Goal: Task Accomplishment & Management: Manage account settings

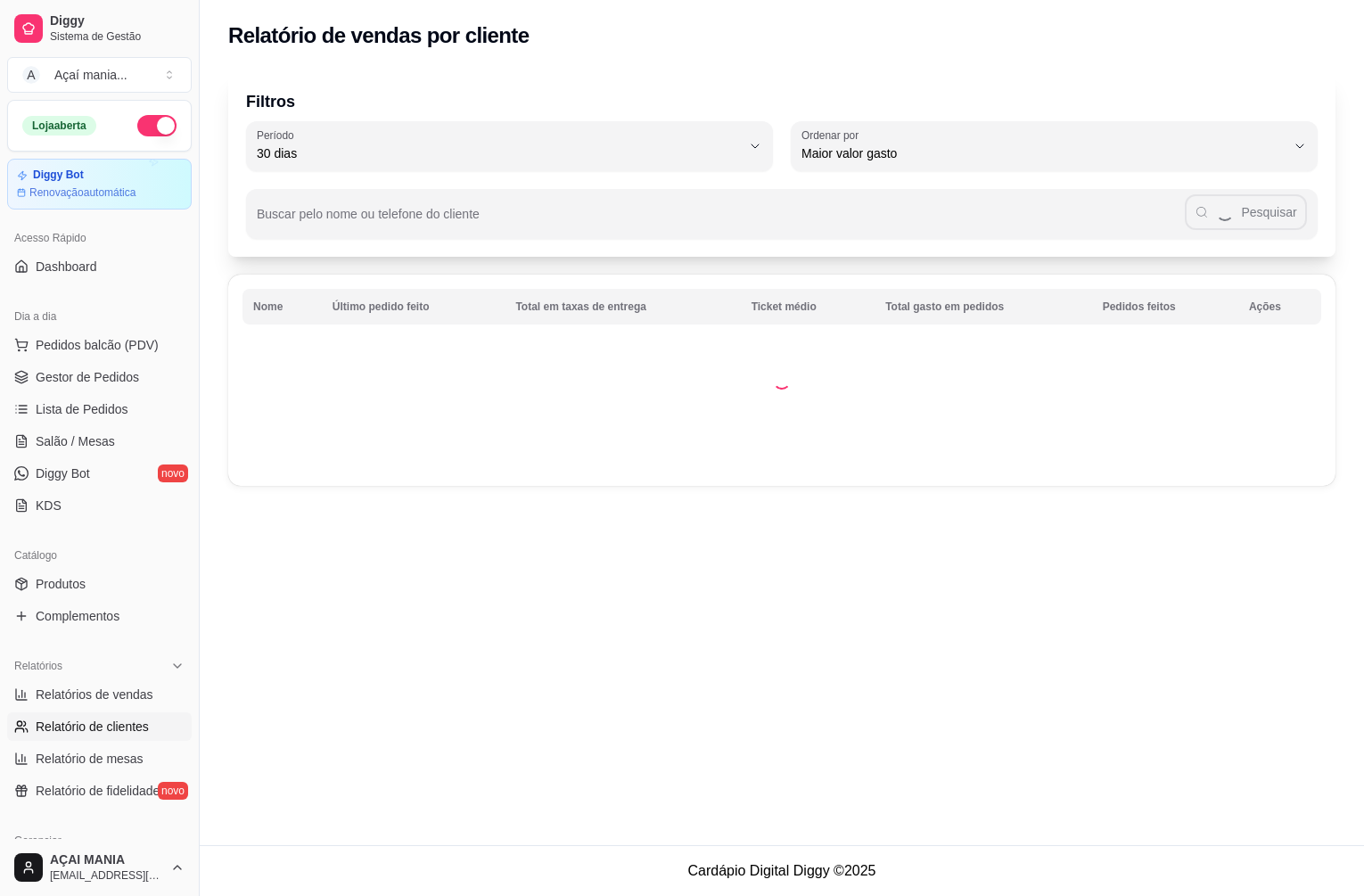
select select "30"
select select "HIGHEST_TOTAL_SPENT_WITH_ORDERS"
click at [104, 386] on span "Gestor de Pedidos" at bounding box center [87, 376] width 104 height 18
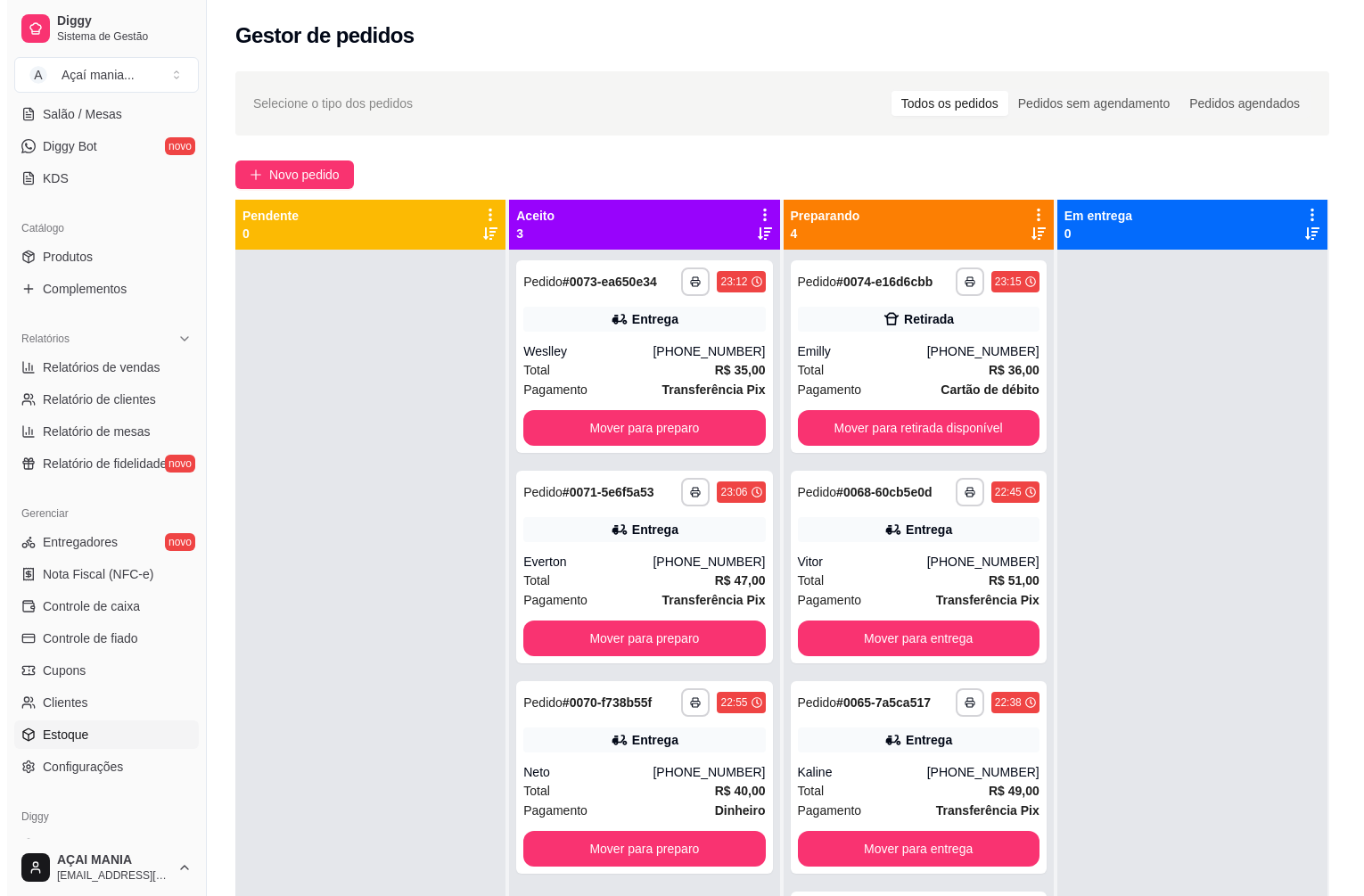
scroll to position [357, 0]
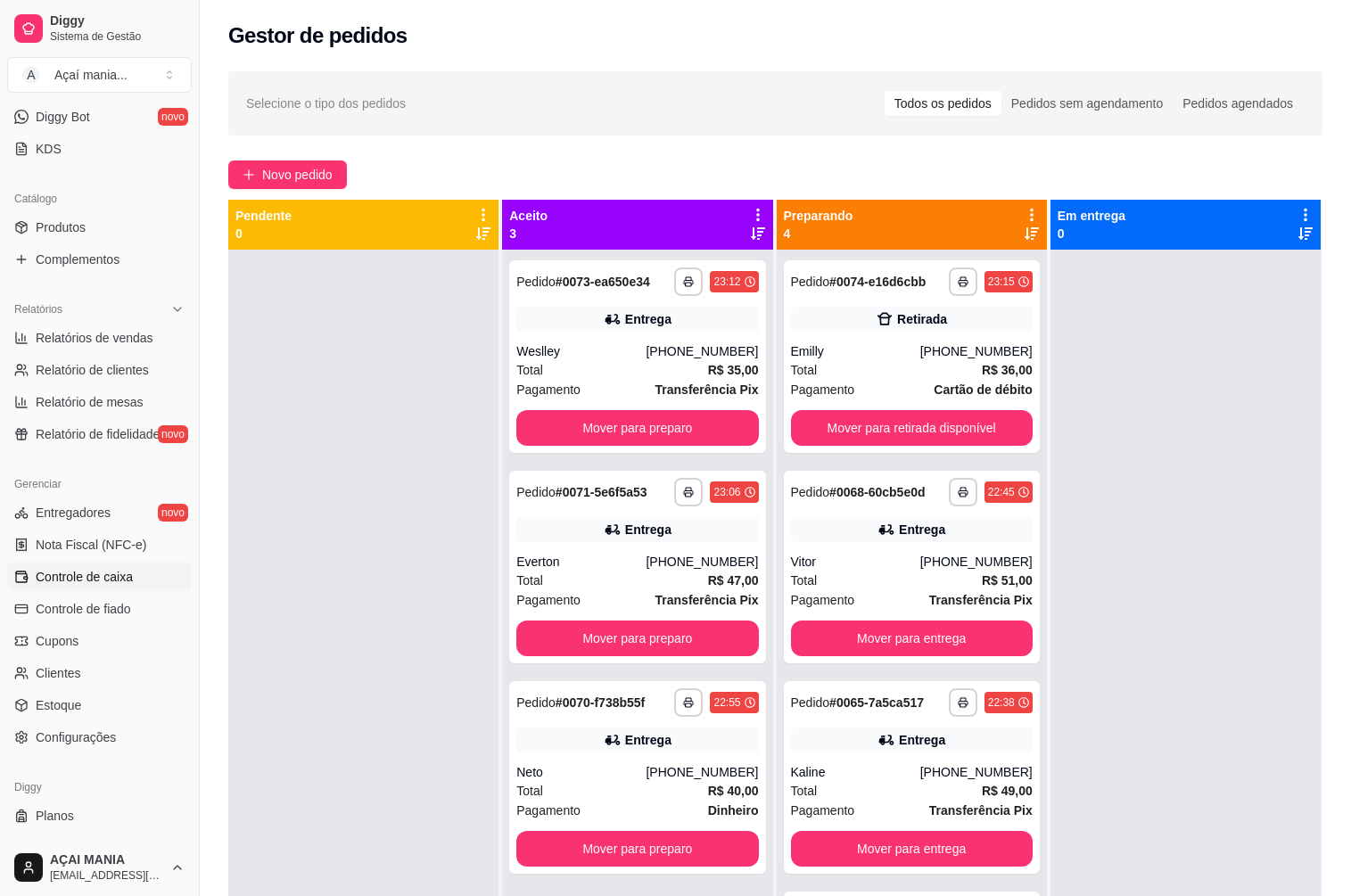
click at [122, 578] on span "Controle de caixa" at bounding box center [84, 577] width 97 height 18
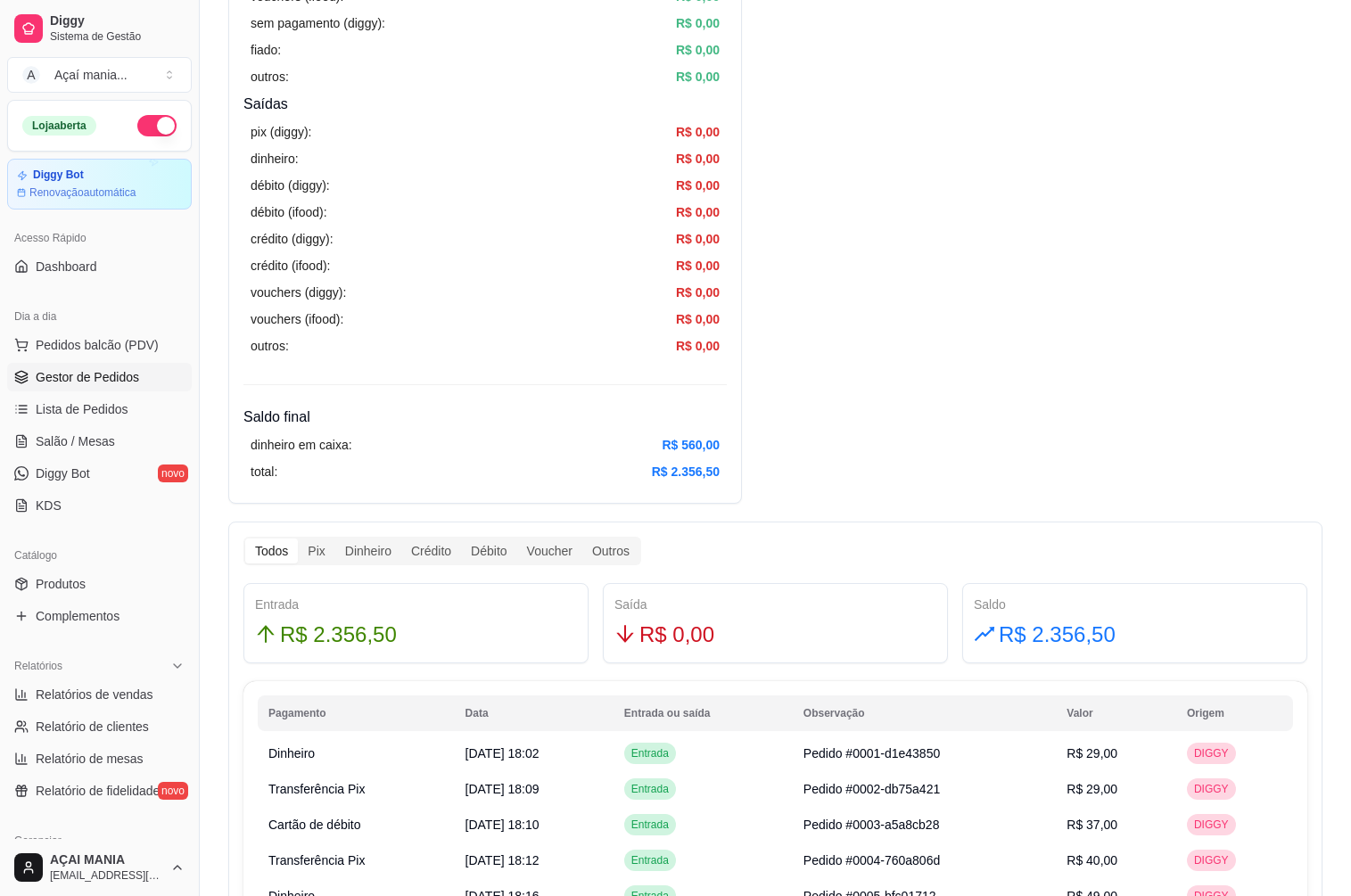
click at [101, 368] on span "Gestor de Pedidos" at bounding box center [87, 376] width 104 height 18
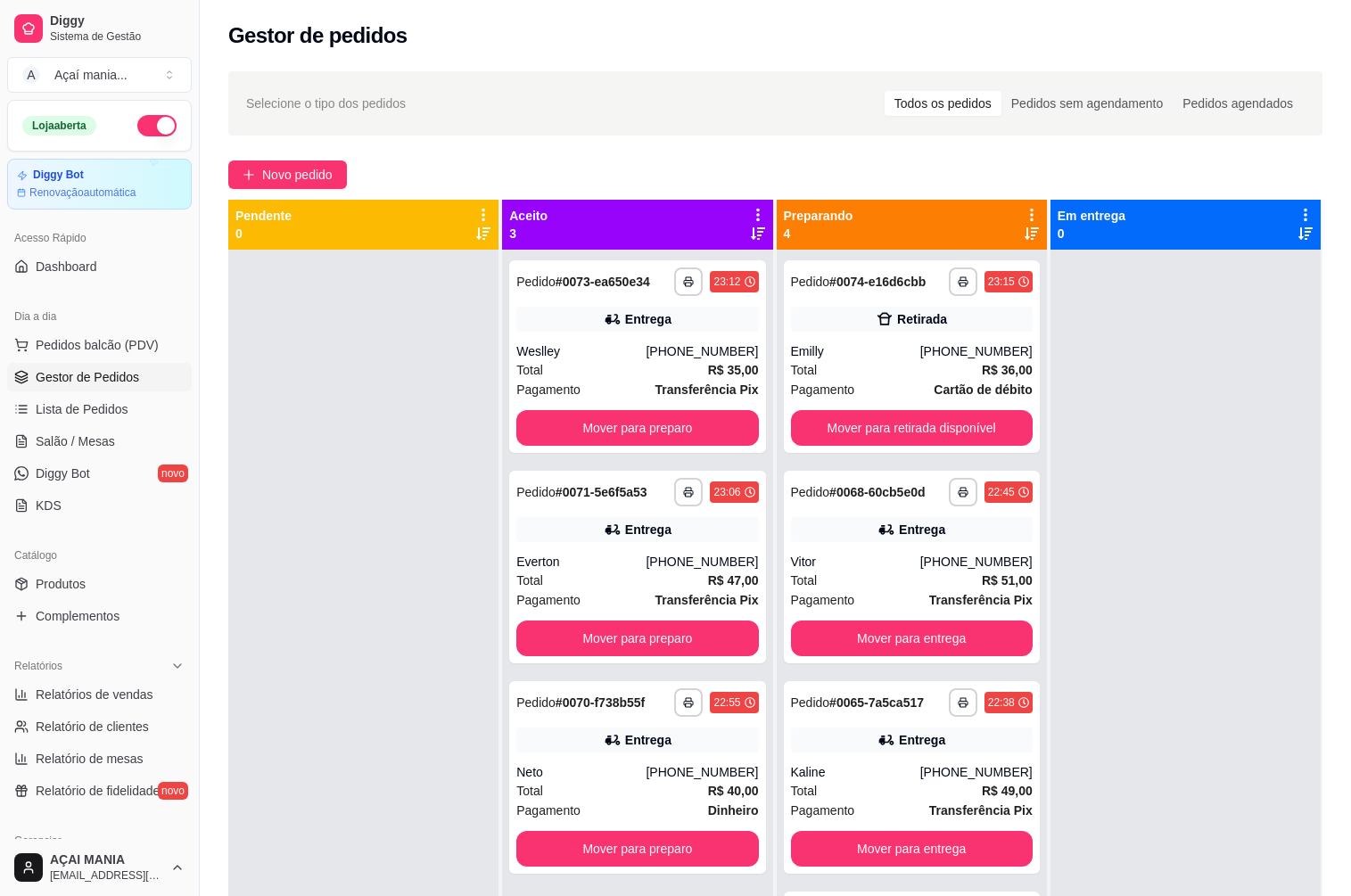
click at [374, 505] on div at bounding box center [363, 698] width 271 height 896
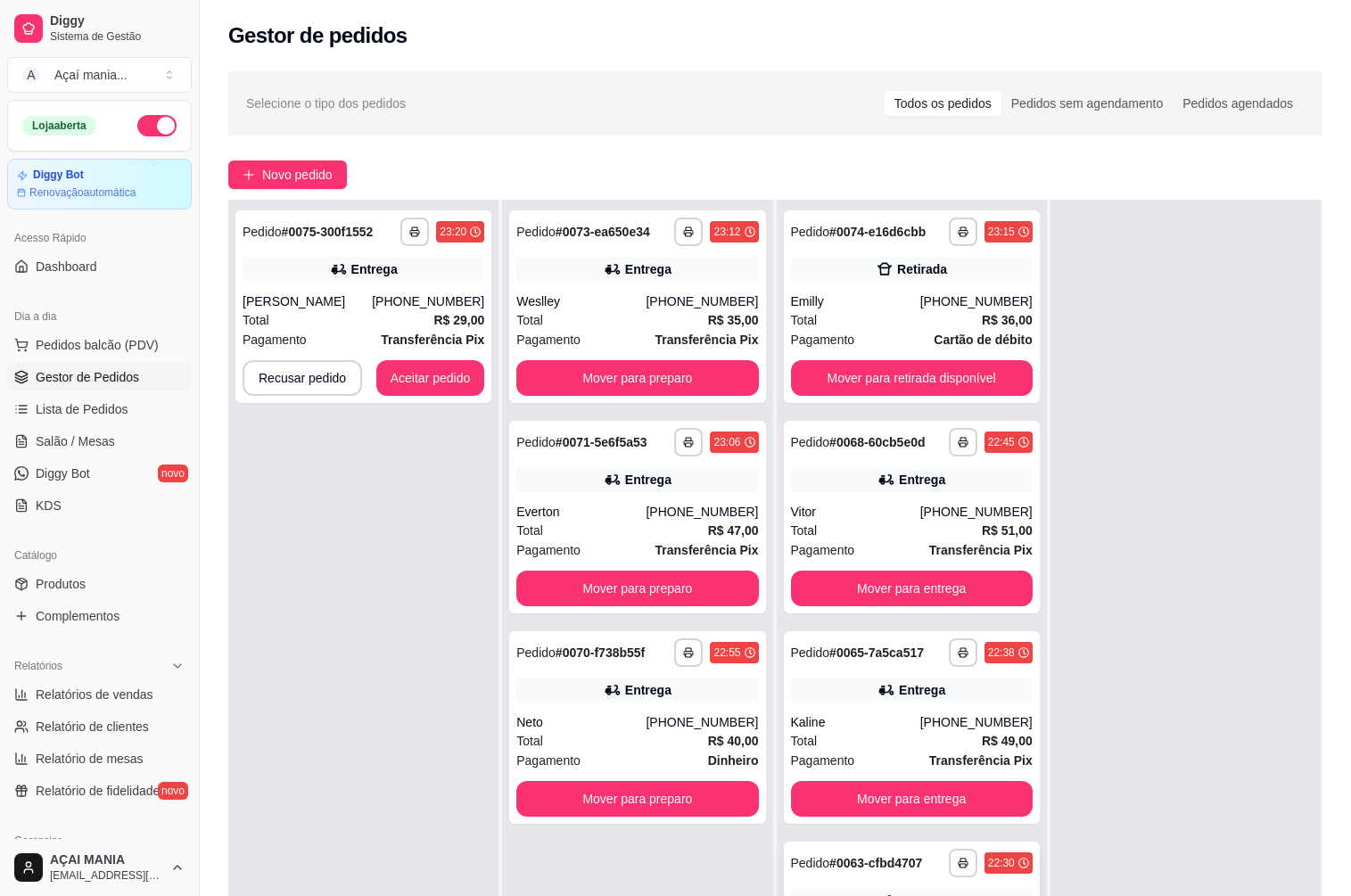
scroll to position [272, 0]
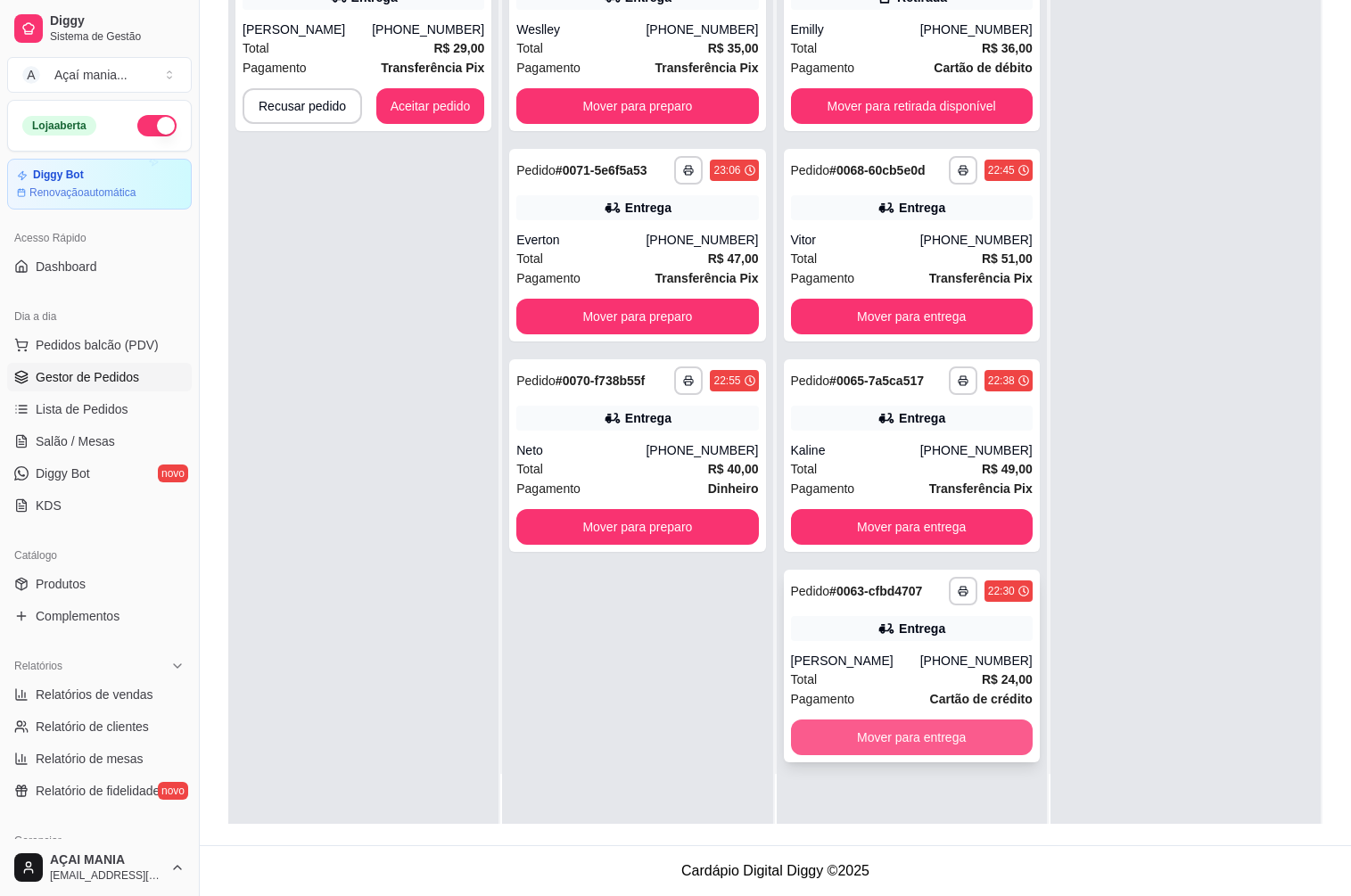
click at [912, 727] on button "Mover para entrega" at bounding box center [912, 738] width 242 height 36
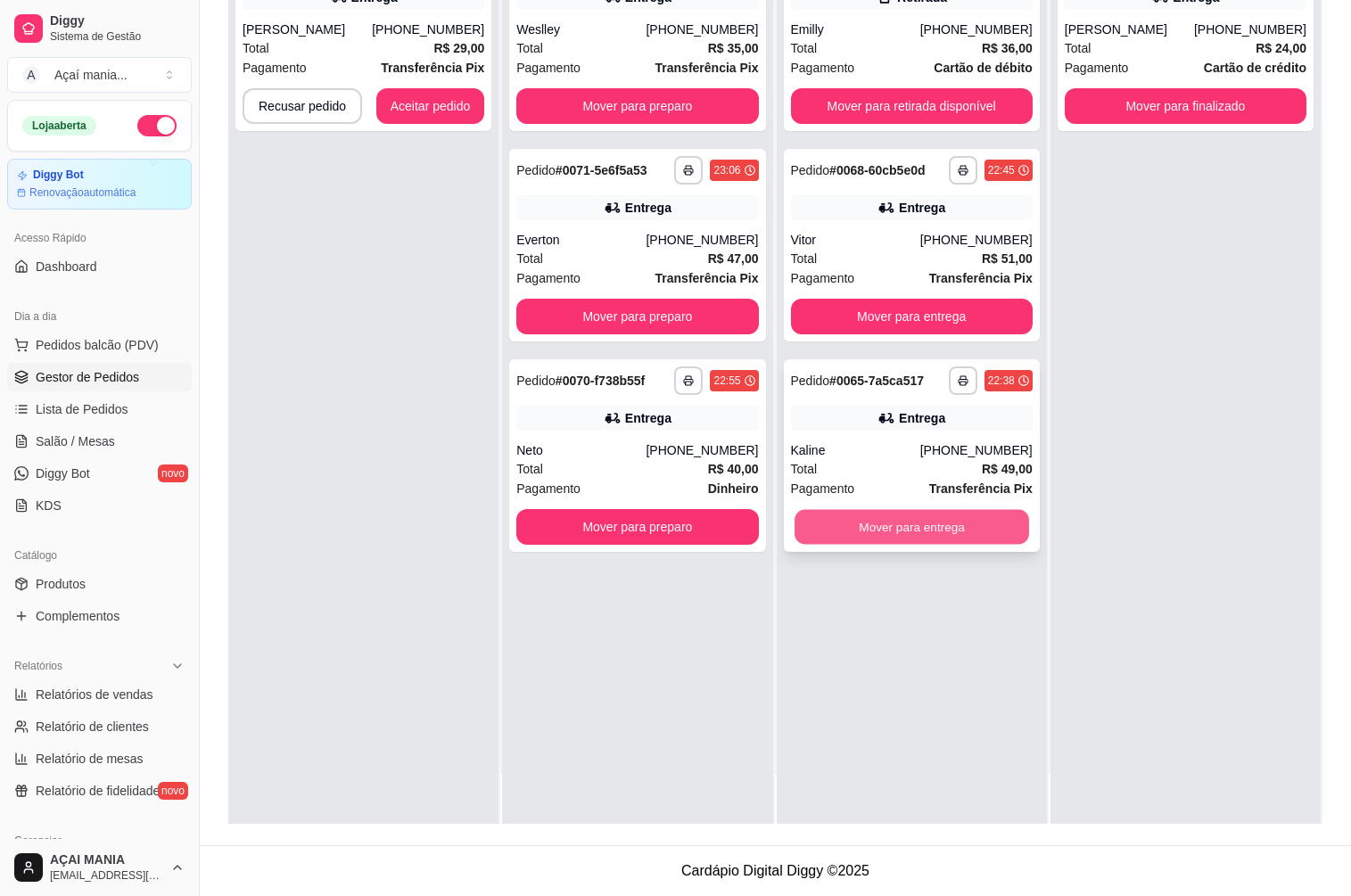
click at [918, 533] on button "Mover para entrega" at bounding box center [912, 527] width 235 height 35
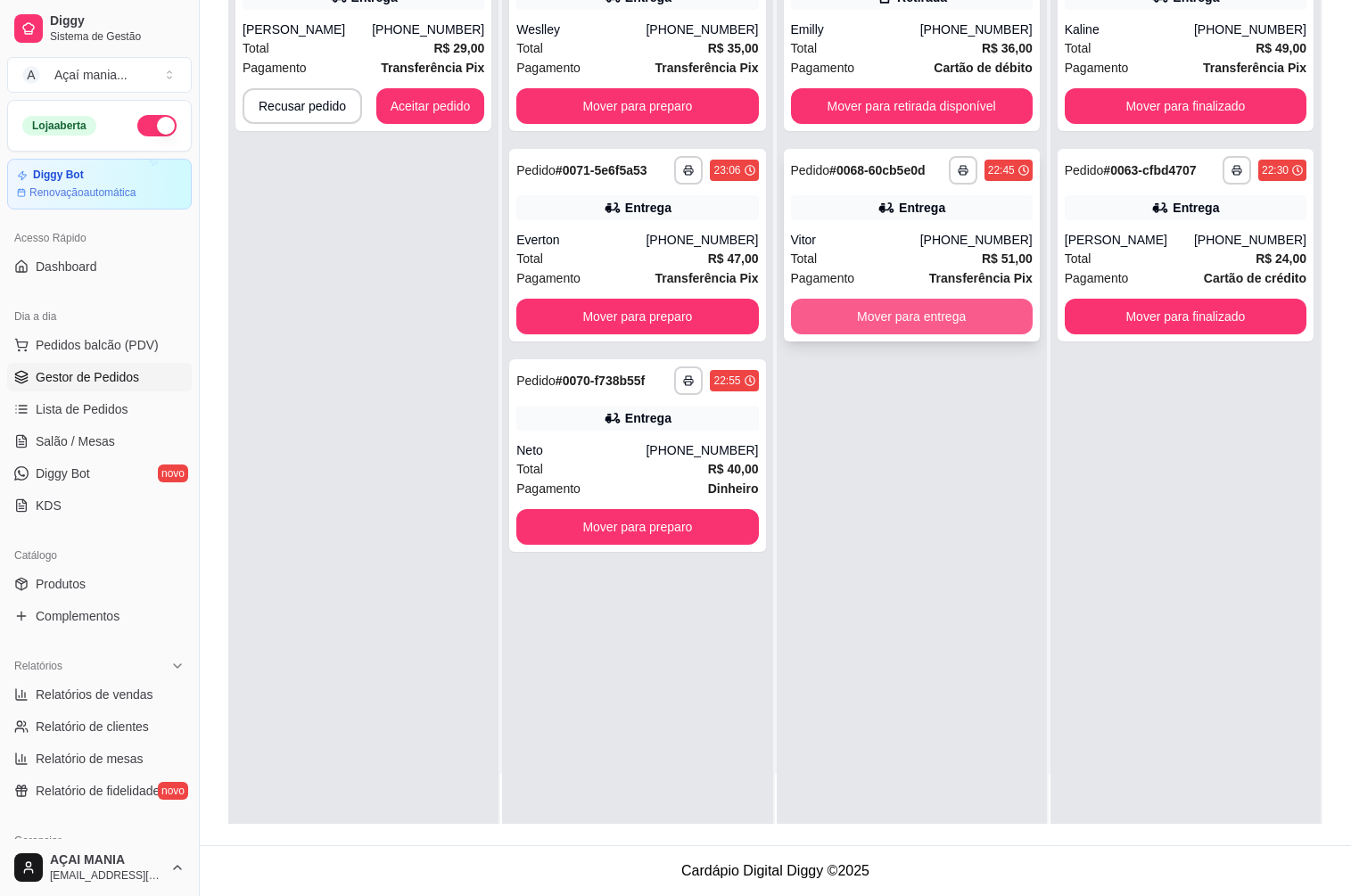
click at [956, 325] on button "Mover para entrega" at bounding box center [912, 316] width 242 height 36
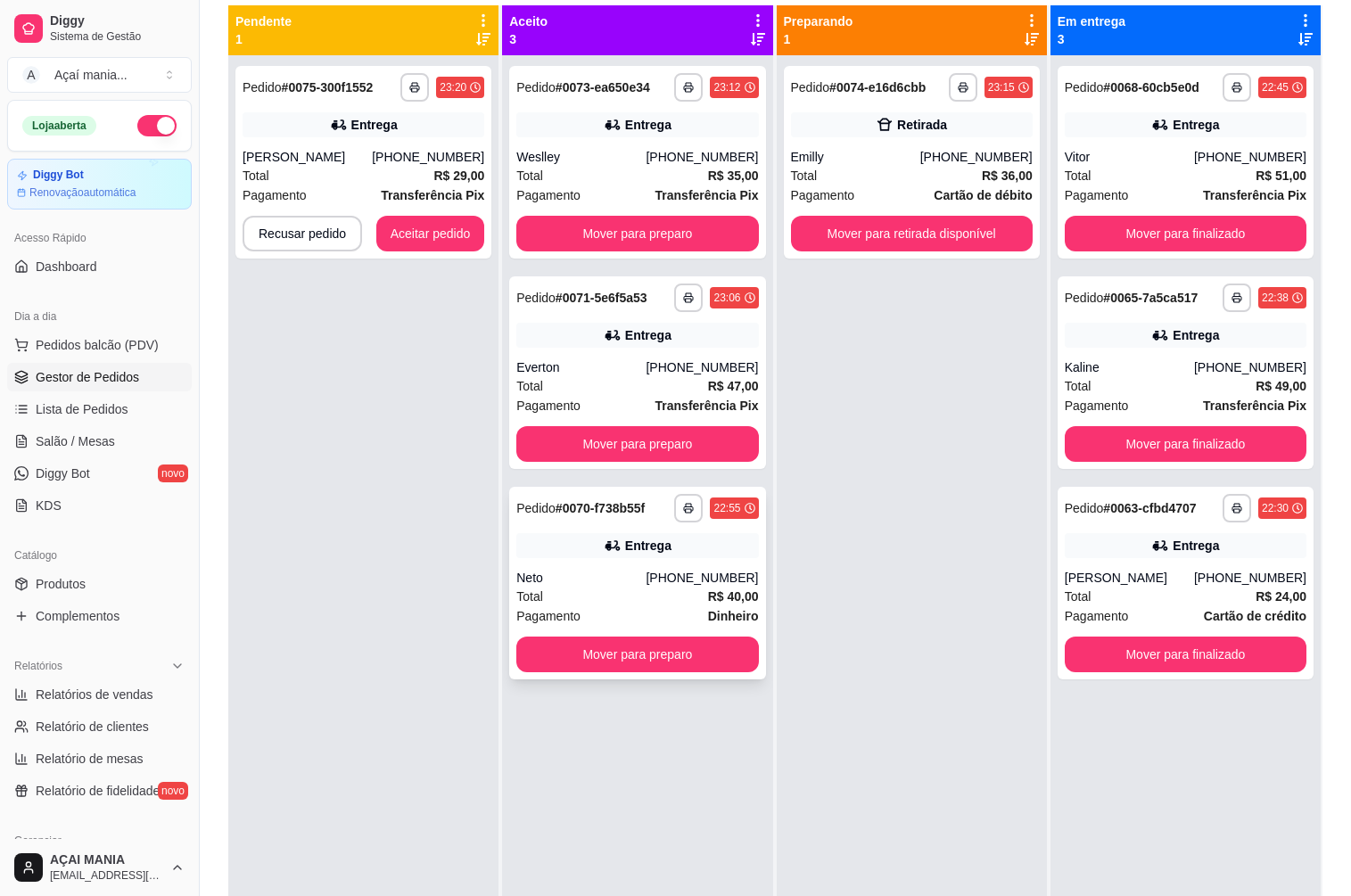
scroll to position [94, 0]
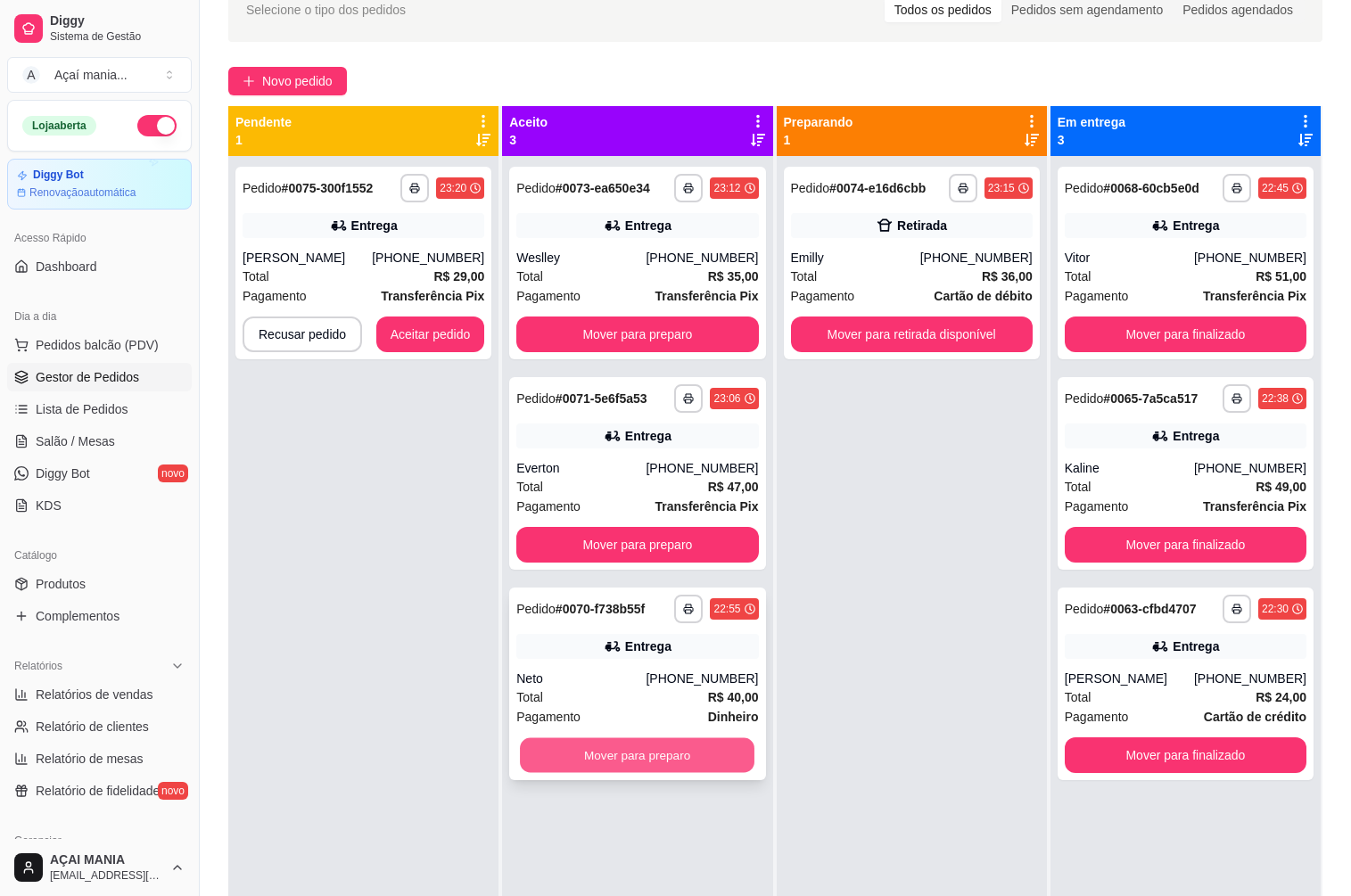
click at [615, 748] on button "Mover para preparo" at bounding box center [637, 756] width 235 height 35
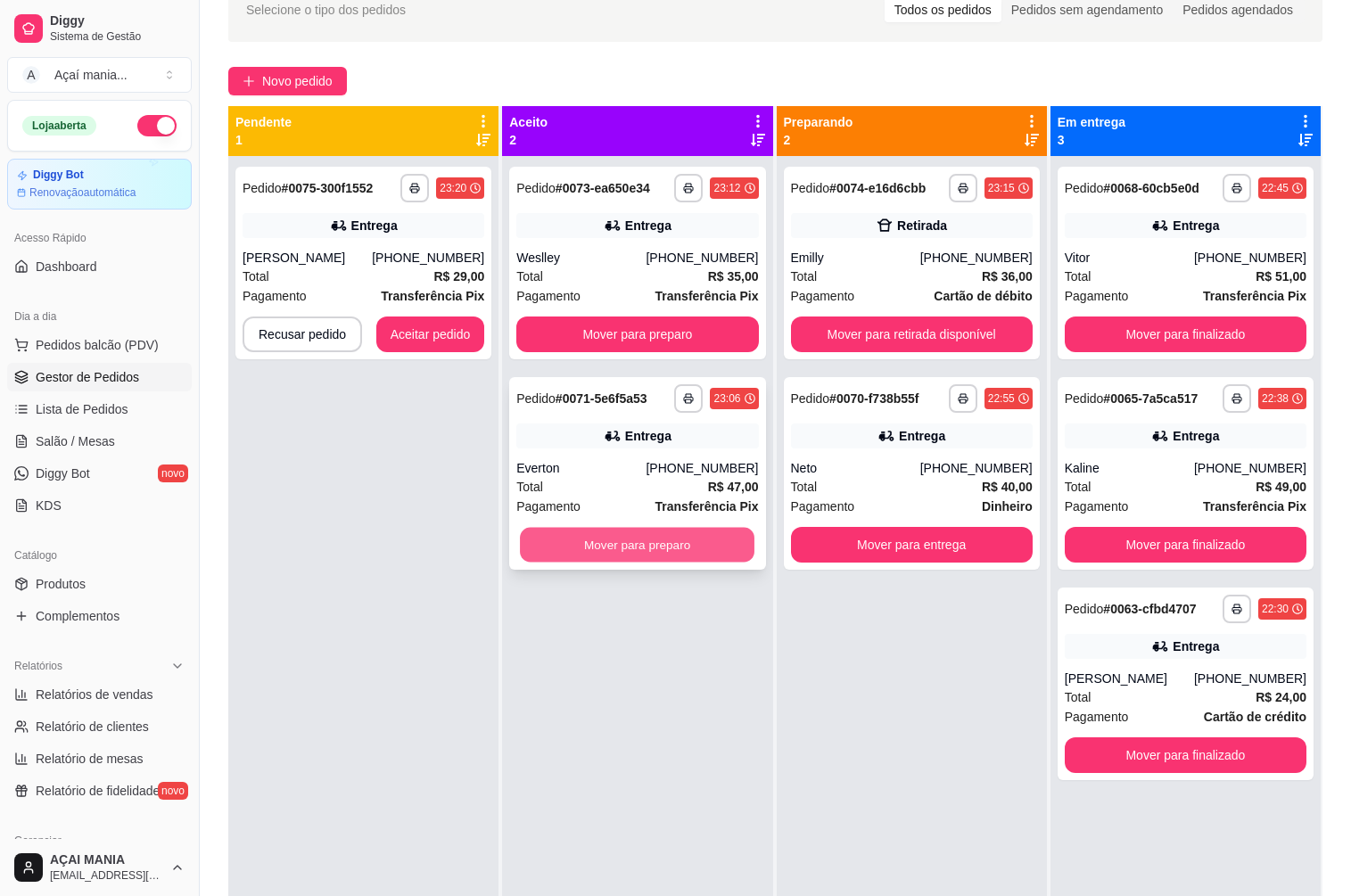
click at [610, 546] on button "Mover para preparo" at bounding box center [637, 545] width 235 height 35
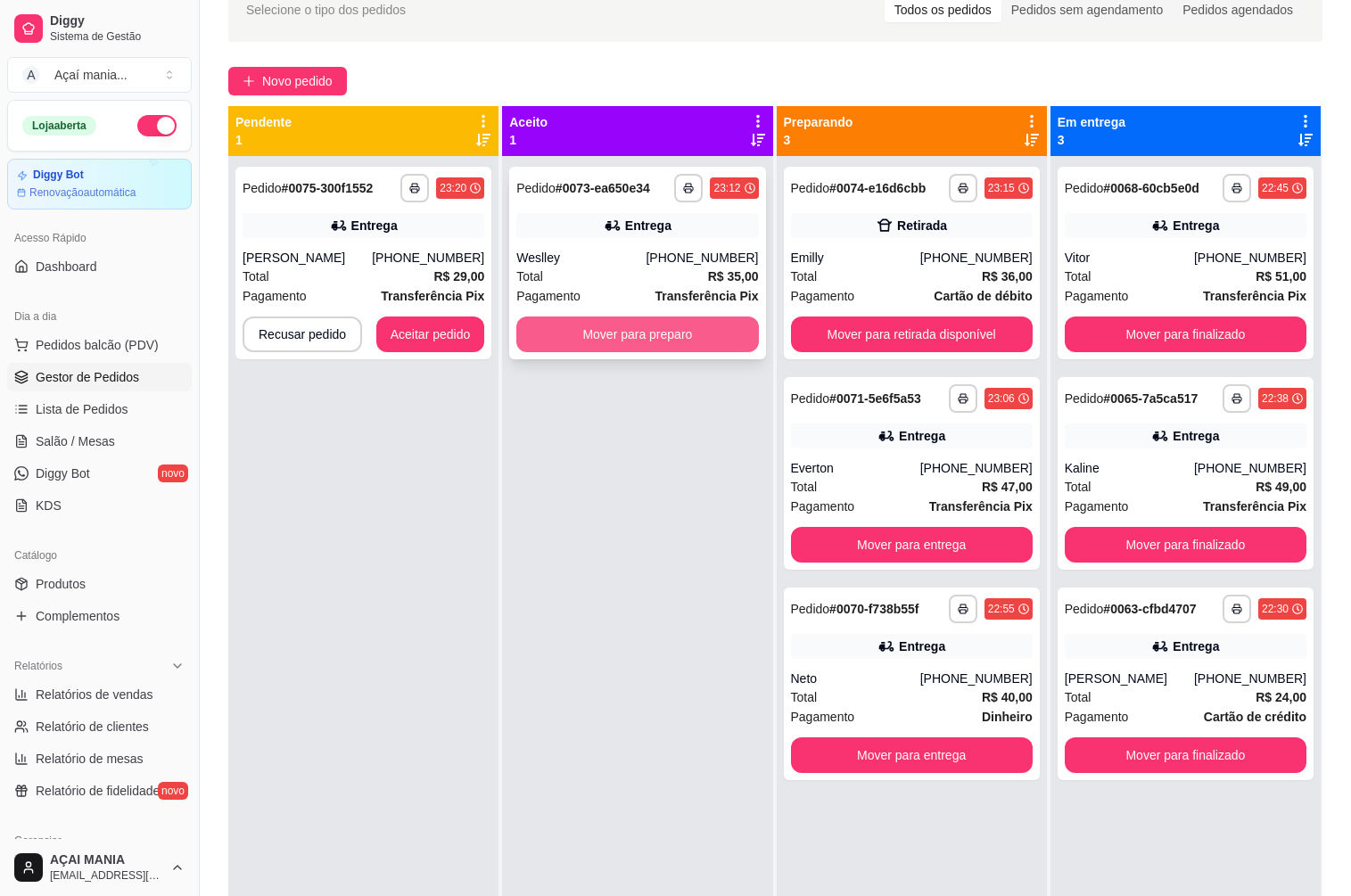
click at [624, 351] on button "Mover para preparo" at bounding box center [638, 334] width 242 height 36
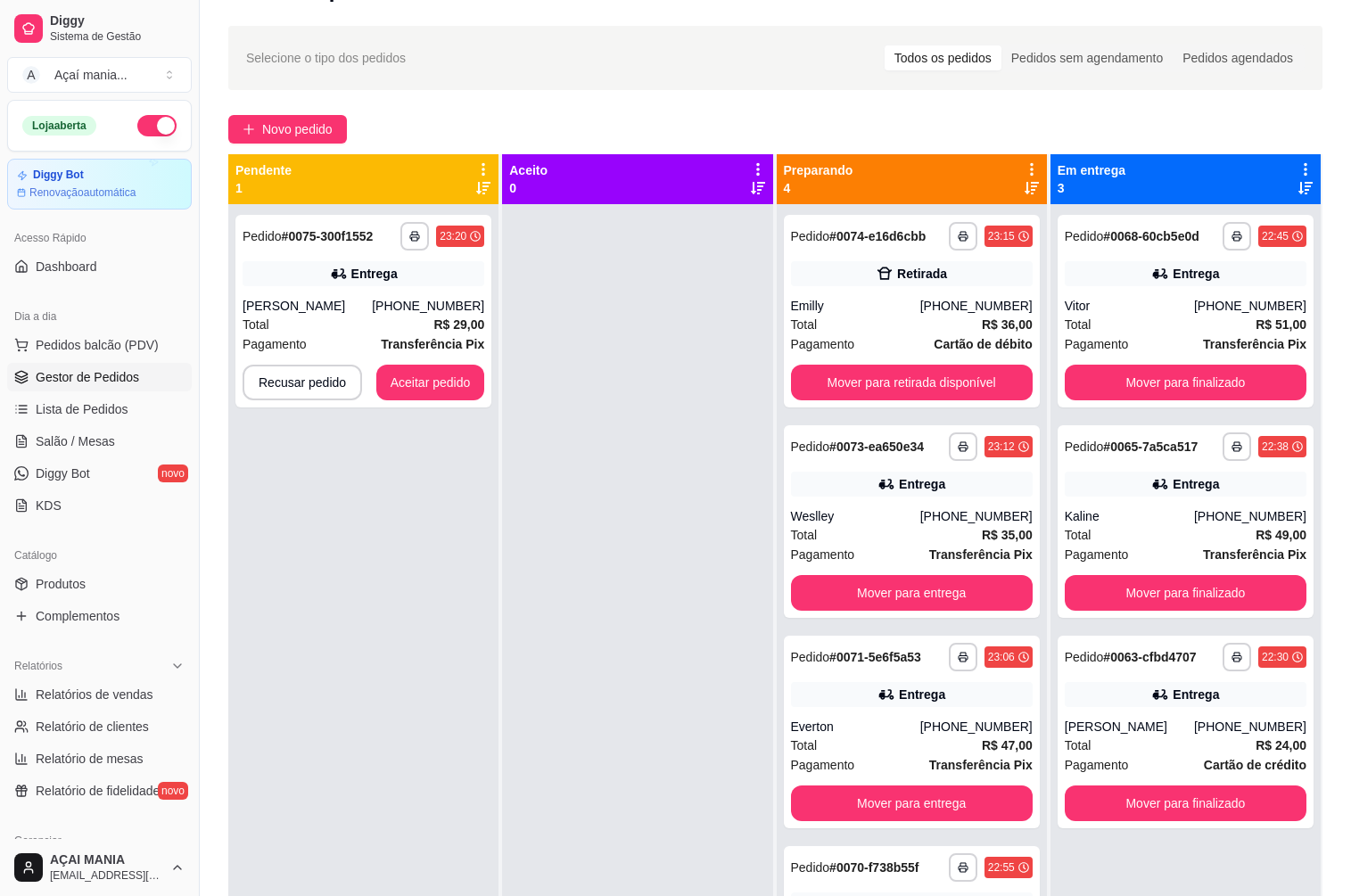
scroll to position [0, 0]
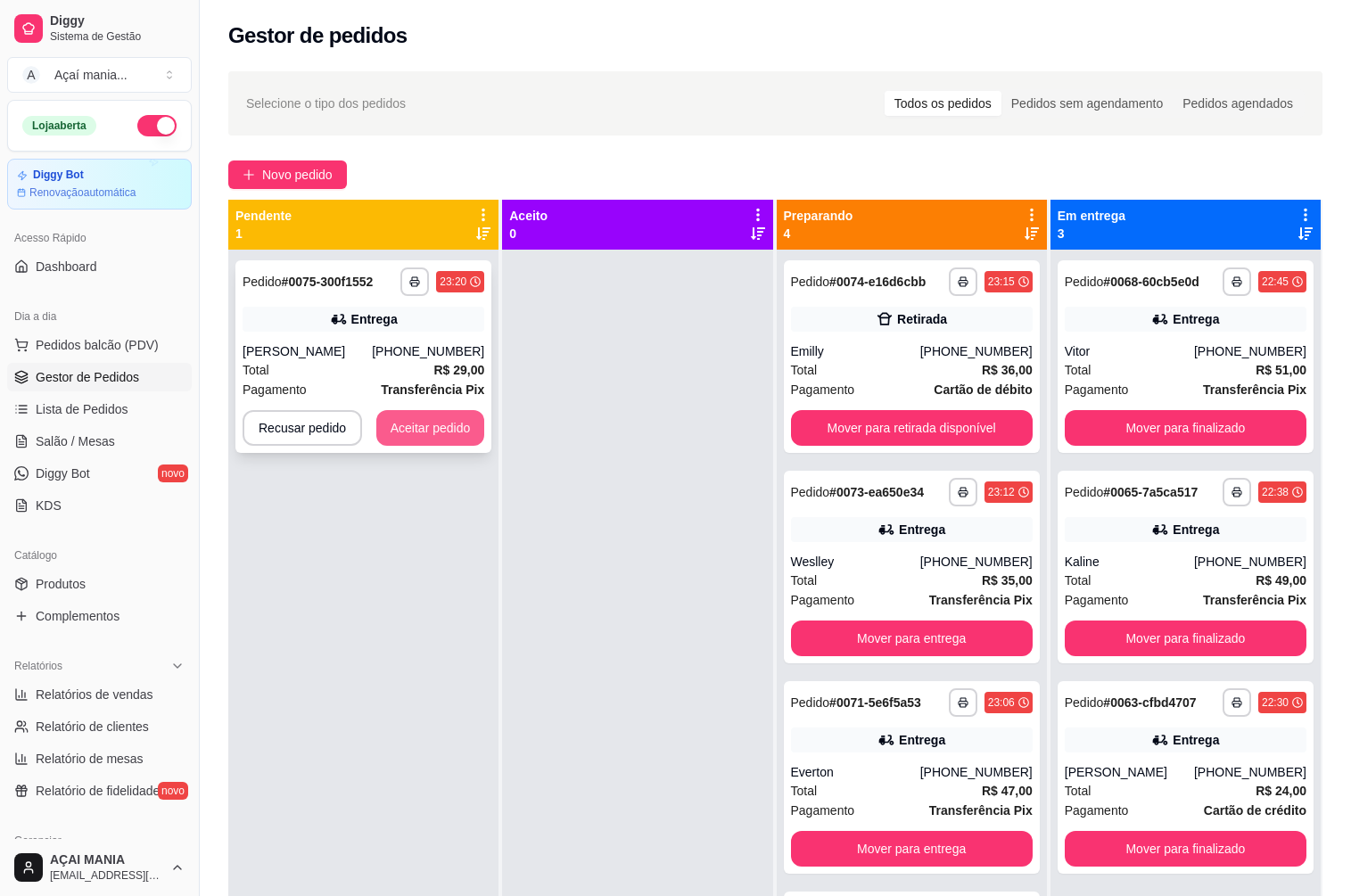
click at [451, 425] on button "Aceitar pedido" at bounding box center [431, 428] width 109 height 36
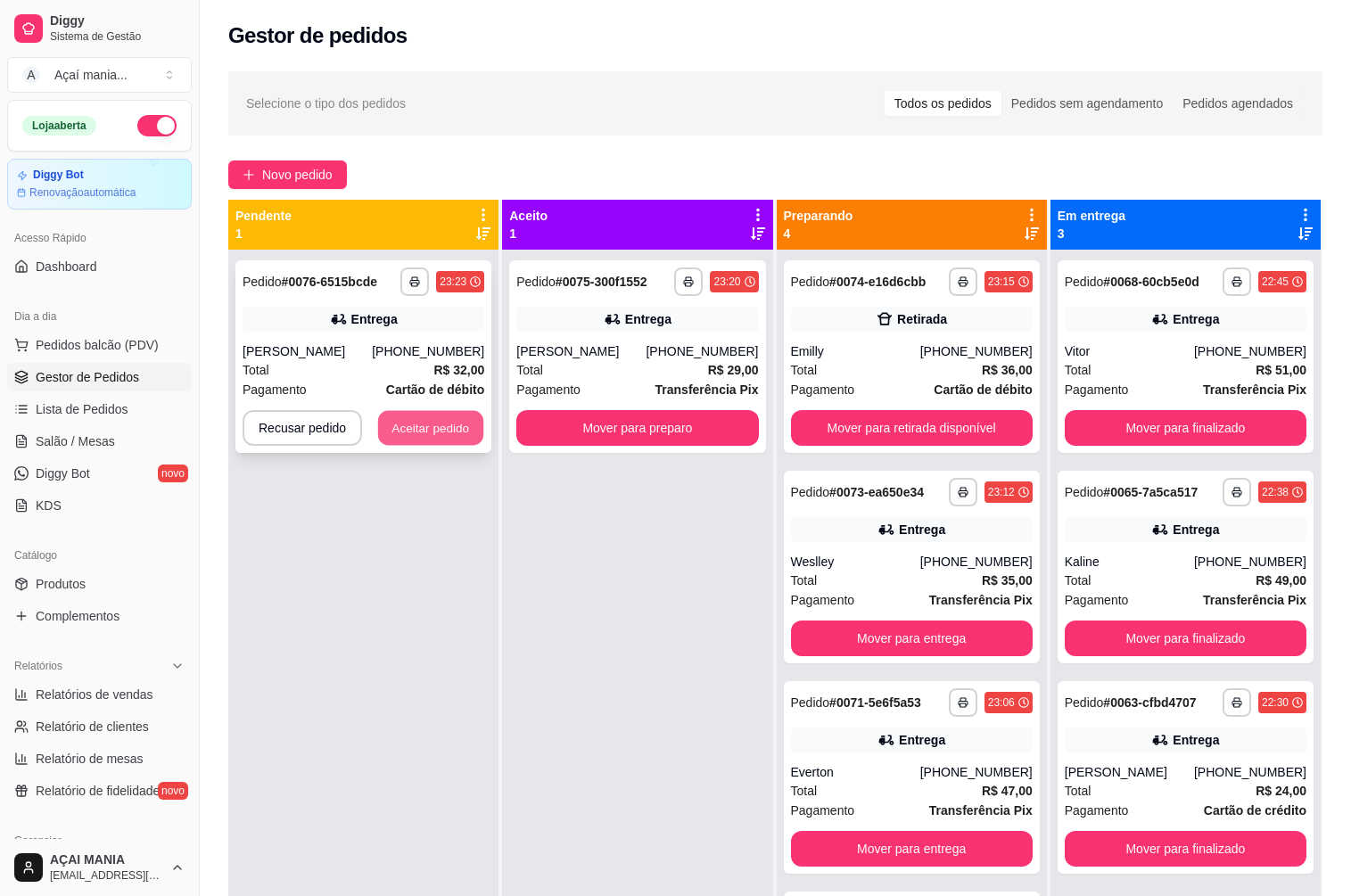
click at [447, 437] on button "Aceitar pedido" at bounding box center [431, 428] width 105 height 35
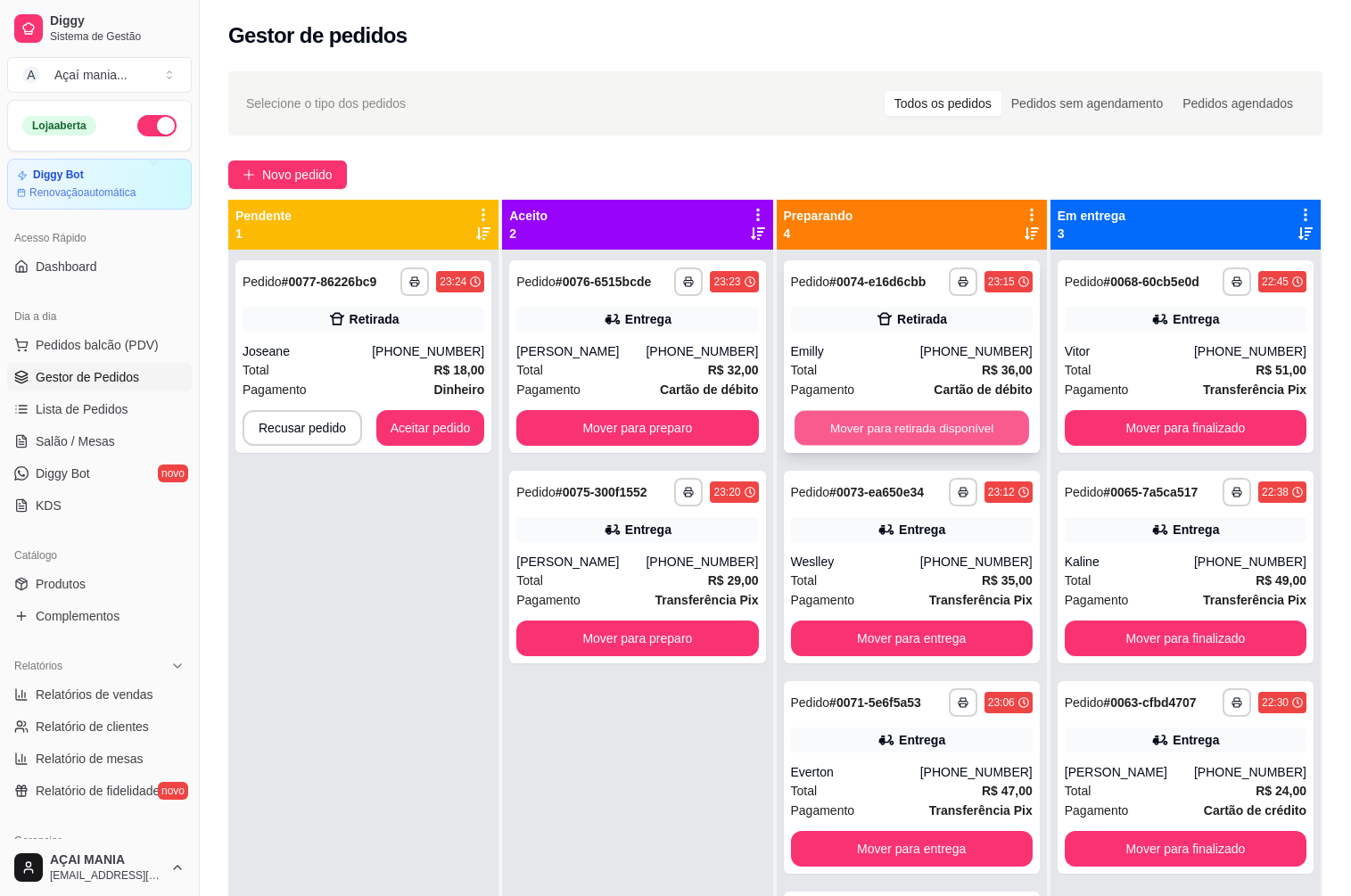
click at [894, 427] on button "Mover para retirada disponível" at bounding box center [912, 428] width 235 height 35
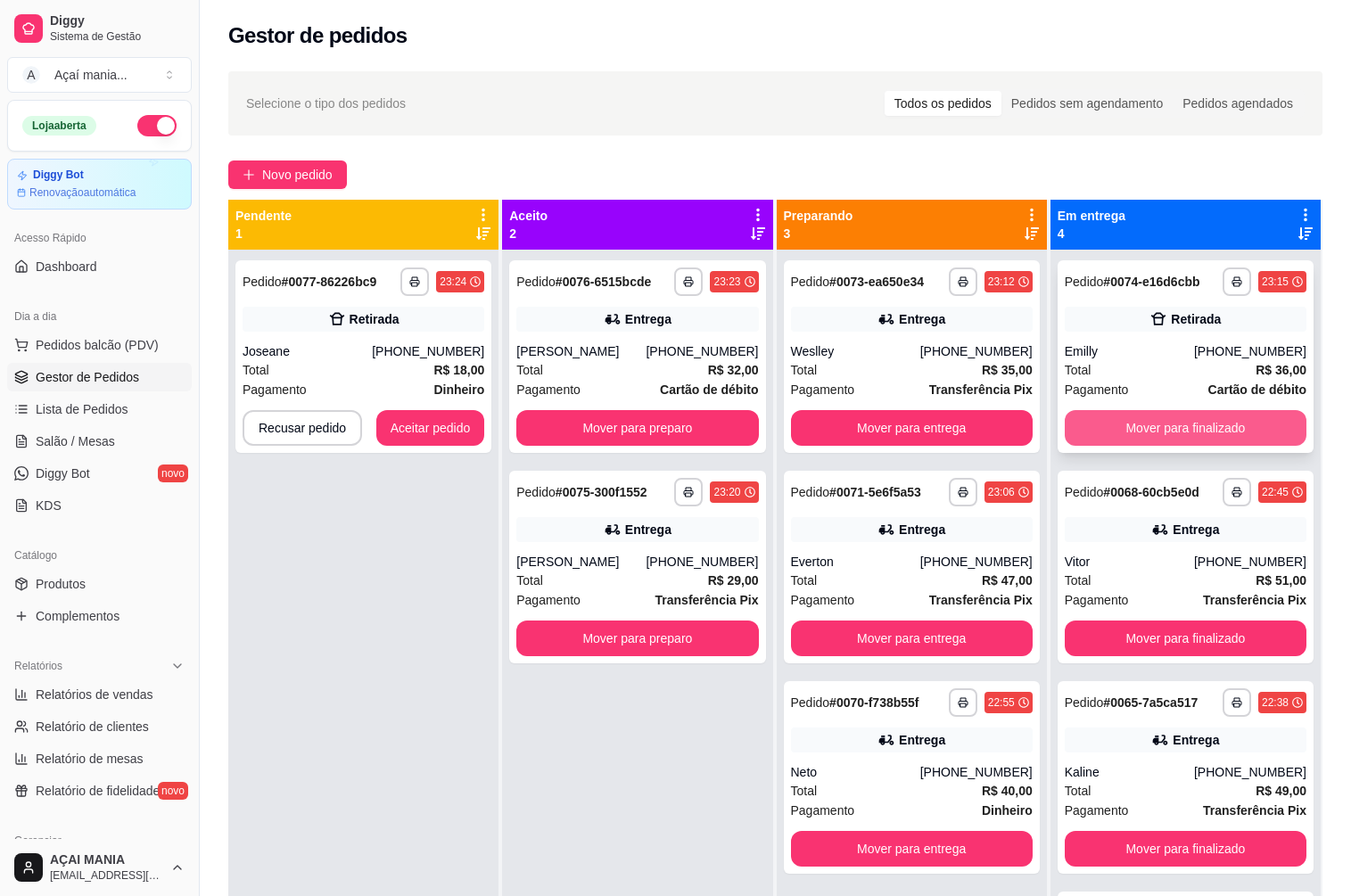
click at [1170, 428] on button "Mover para finalizado" at bounding box center [1185, 428] width 242 height 36
drag, startPoint x: 412, startPoint y: 592, endPoint x: 389, endPoint y: 612, distance: 30.5
click at [414, 592] on div "**********" at bounding box center [363, 698] width 271 height 896
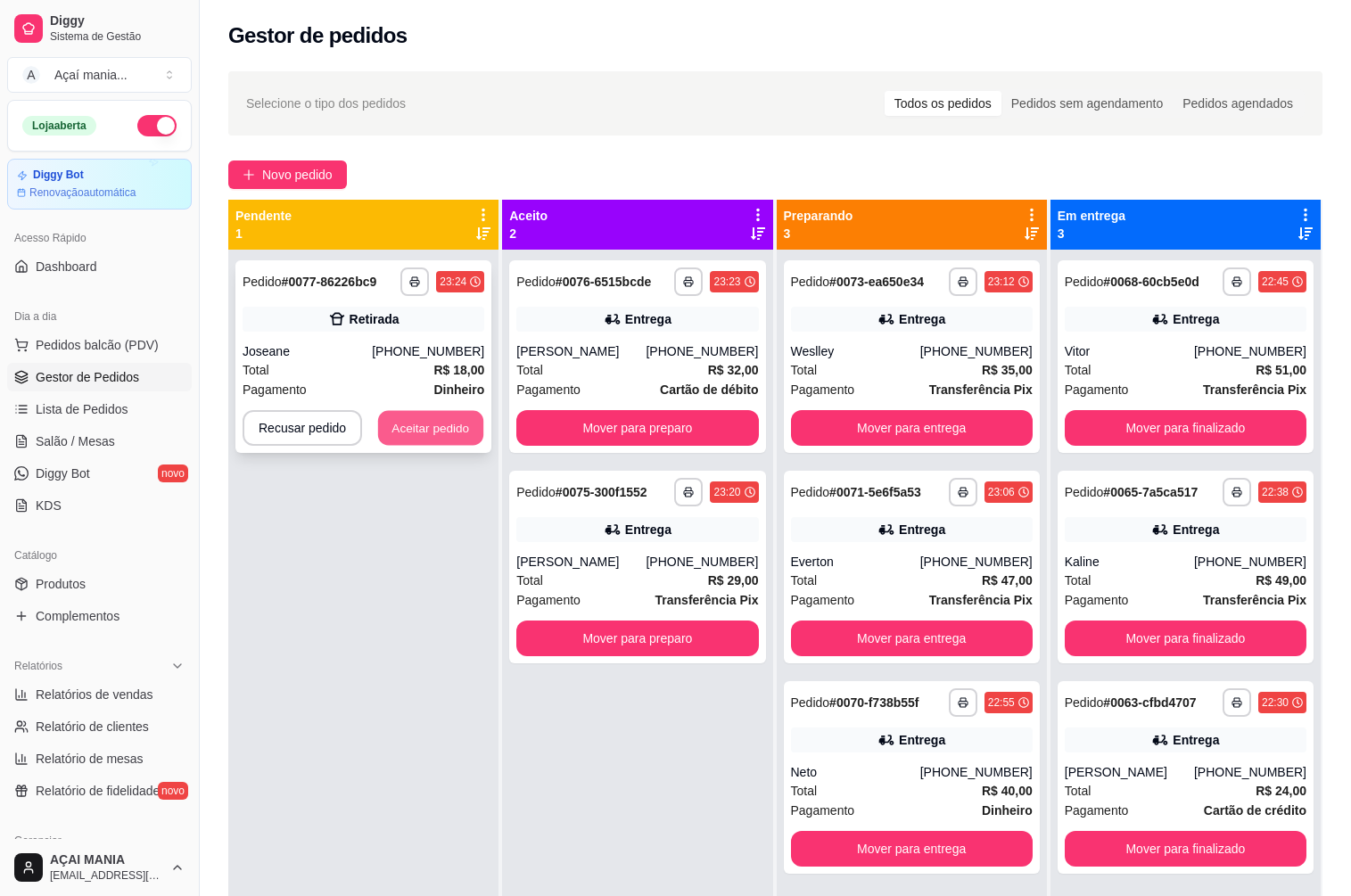
click at [432, 414] on button "Aceitar pedido" at bounding box center [431, 428] width 105 height 35
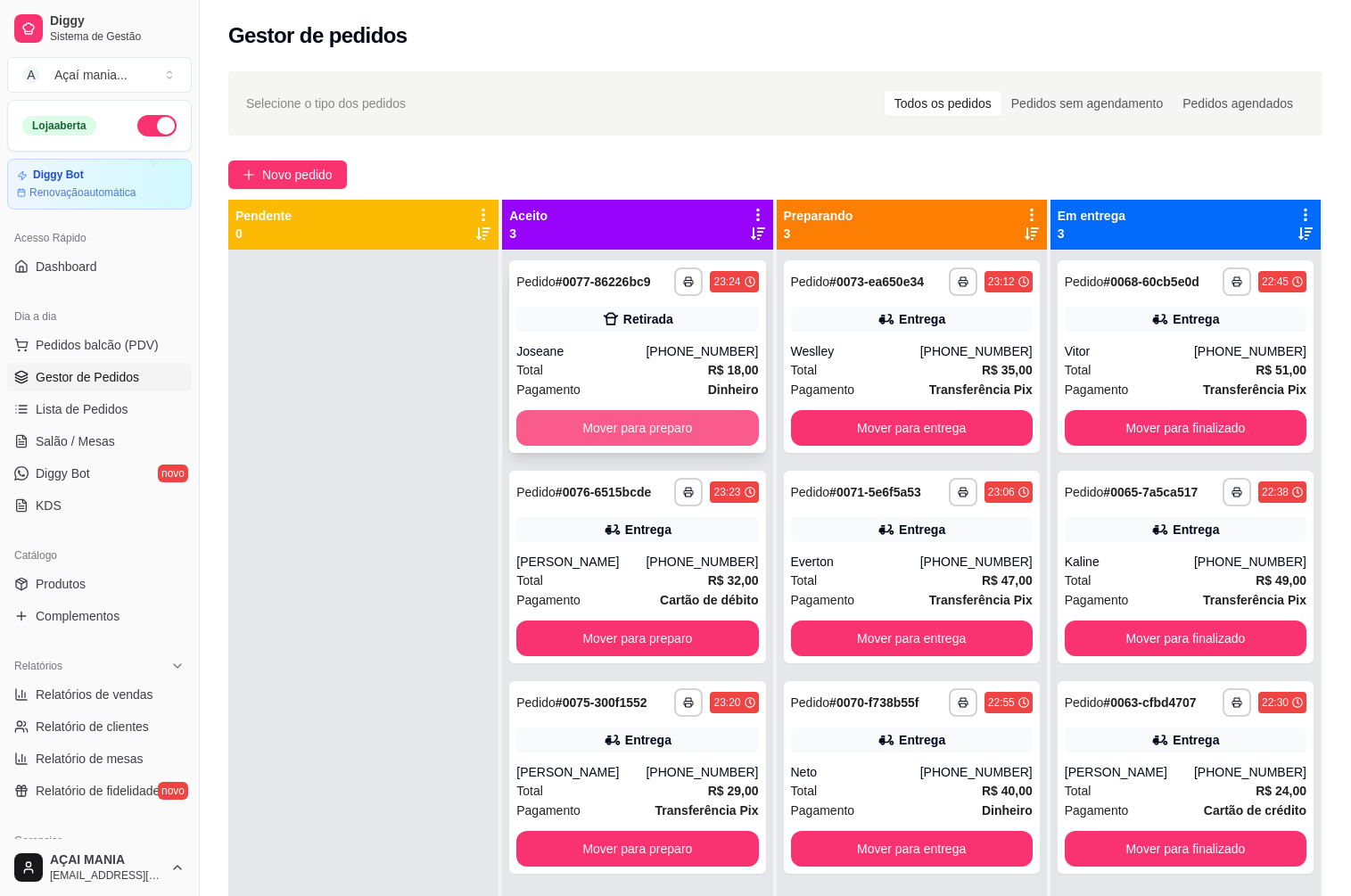
click at [679, 432] on button "Mover para preparo" at bounding box center [638, 428] width 242 height 36
click at [679, 431] on button "Mover para preparo" at bounding box center [637, 428] width 235 height 35
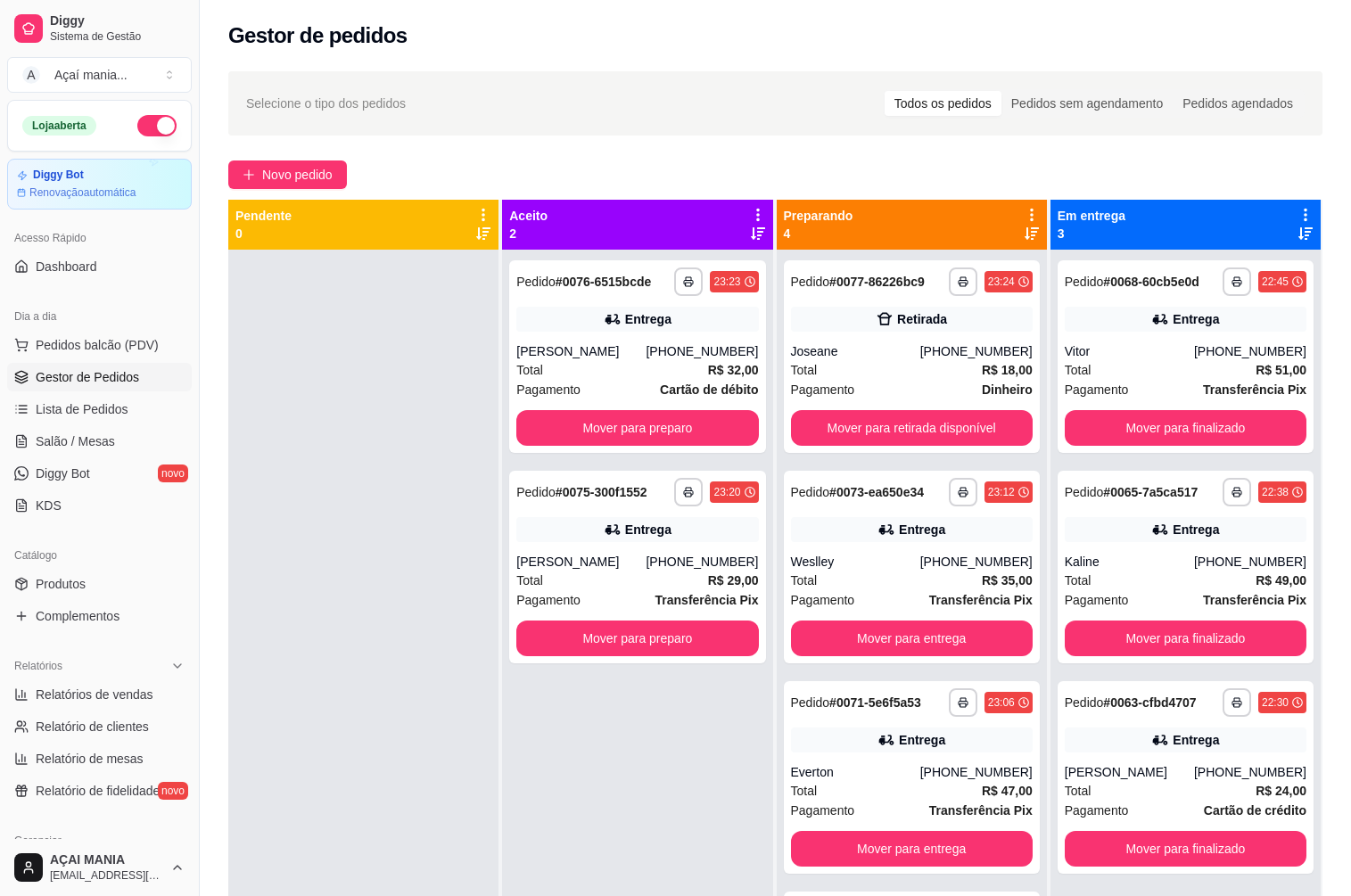
click at [289, 511] on div at bounding box center [363, 698] width 271 height 896
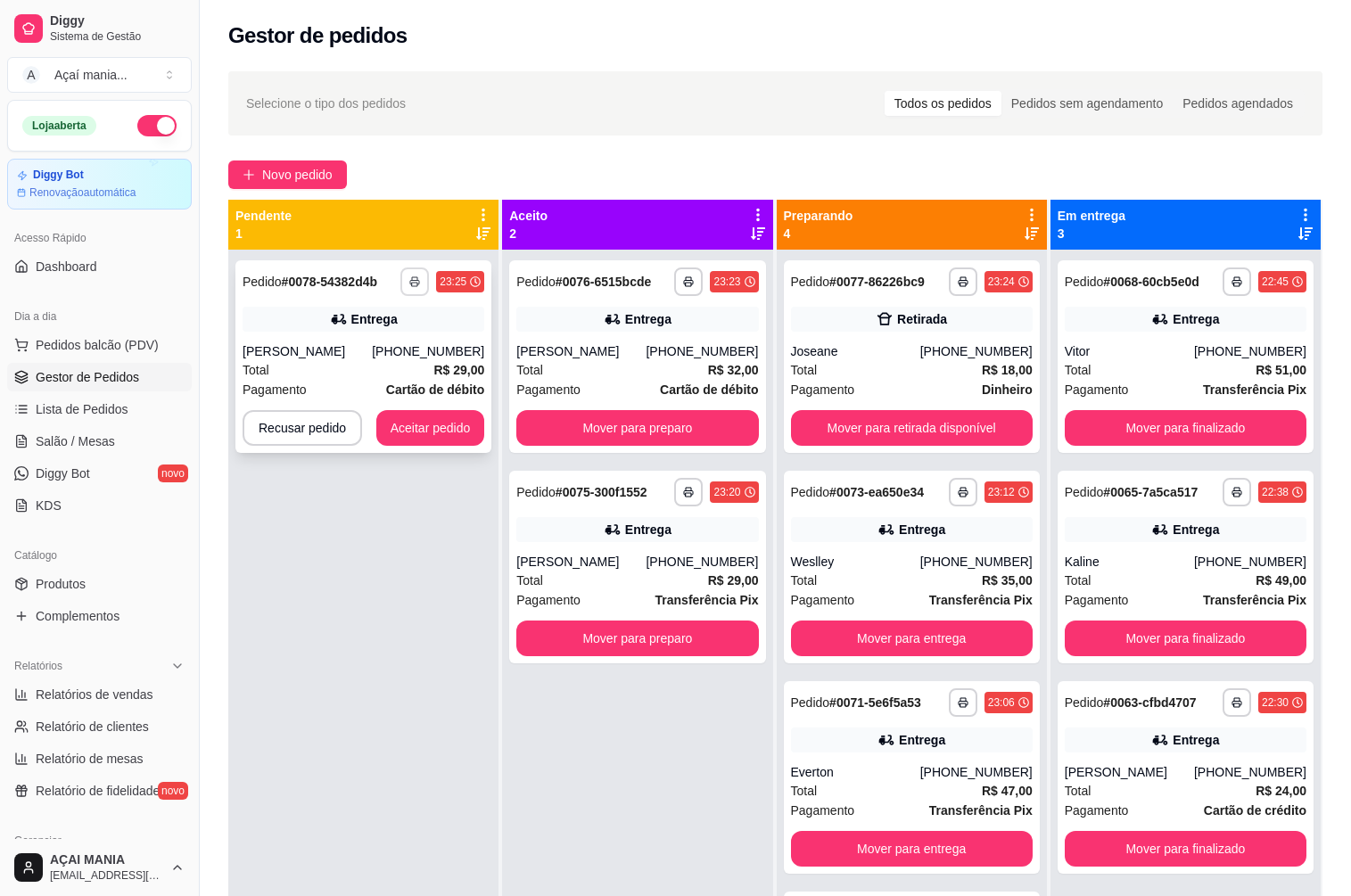
click at [414, 281] on icon "button" at bounding box center [414, 281] width 10 height 10
click at [350, 340] on button "IMPRESSORA" at bounding box center [364, 344] width 129 height 28
click at [373, 331] on div "**********" at bounding box center [362, 357] width 256 height 193
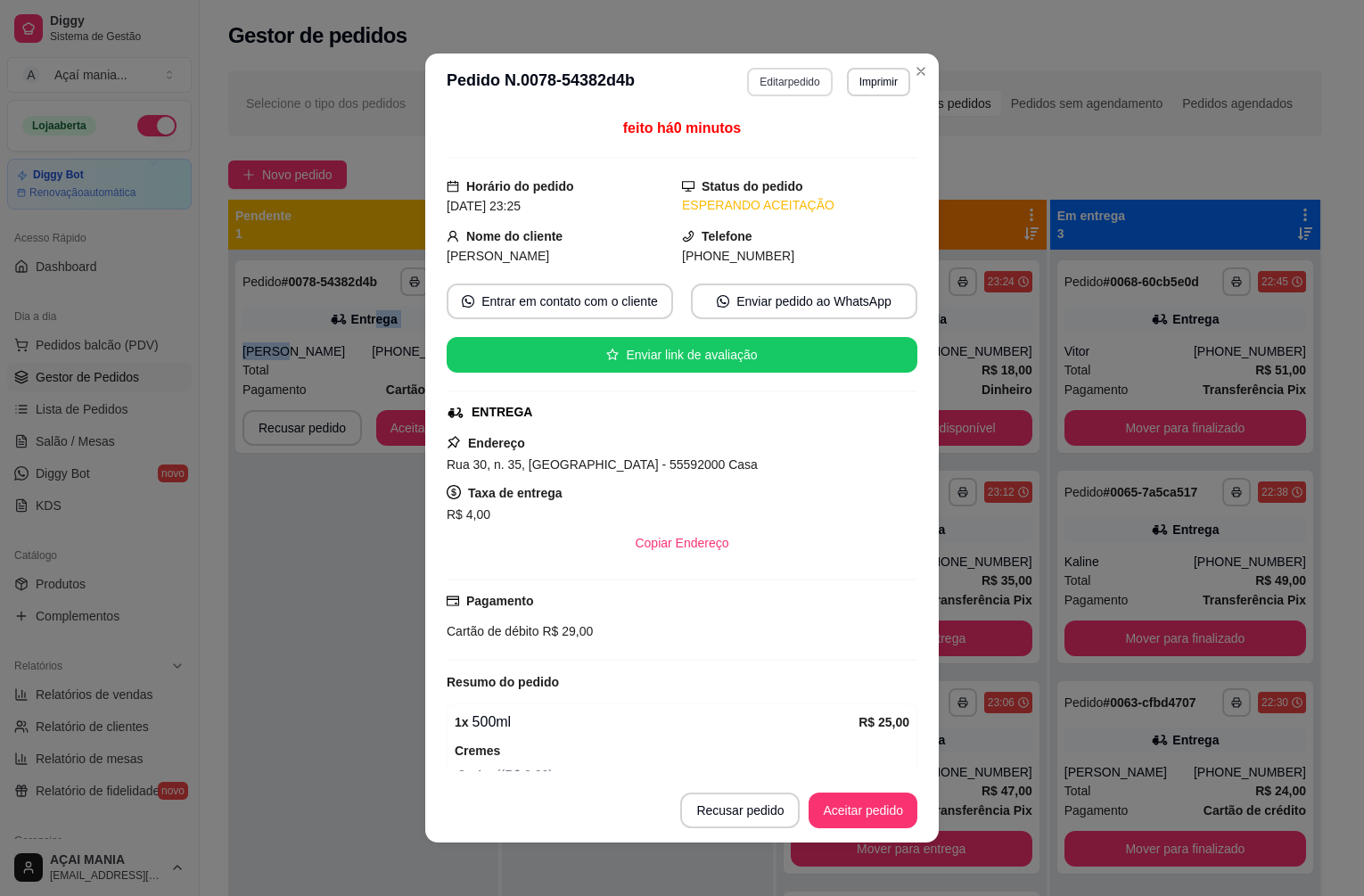
click at [747, 87] on button "Editar pedido" at bounding box center [789, 81] width 84 height 28
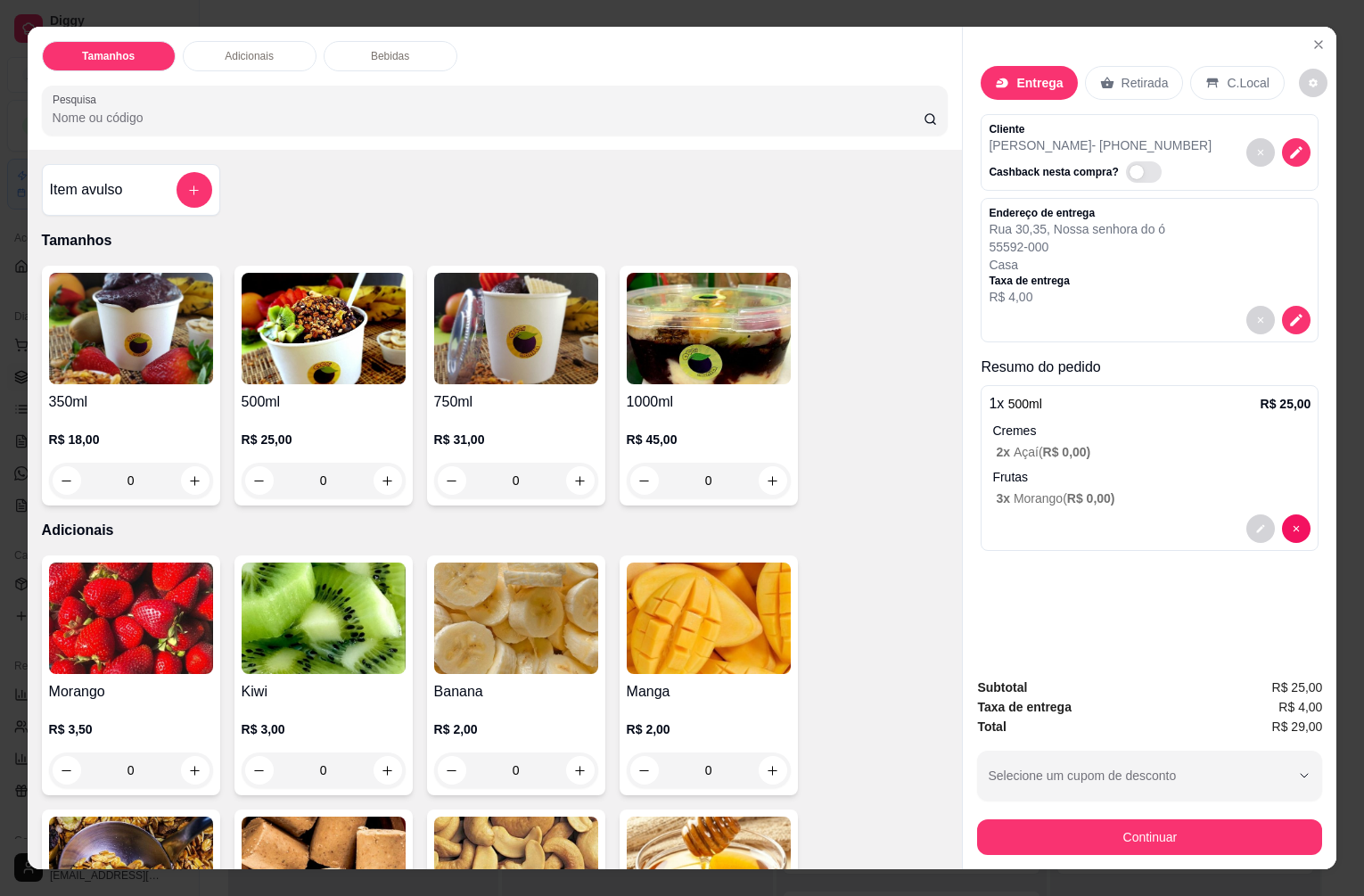
click at [1140, 81] on p "Retirada" at bounding box center [1145, 82] width 47 height 18
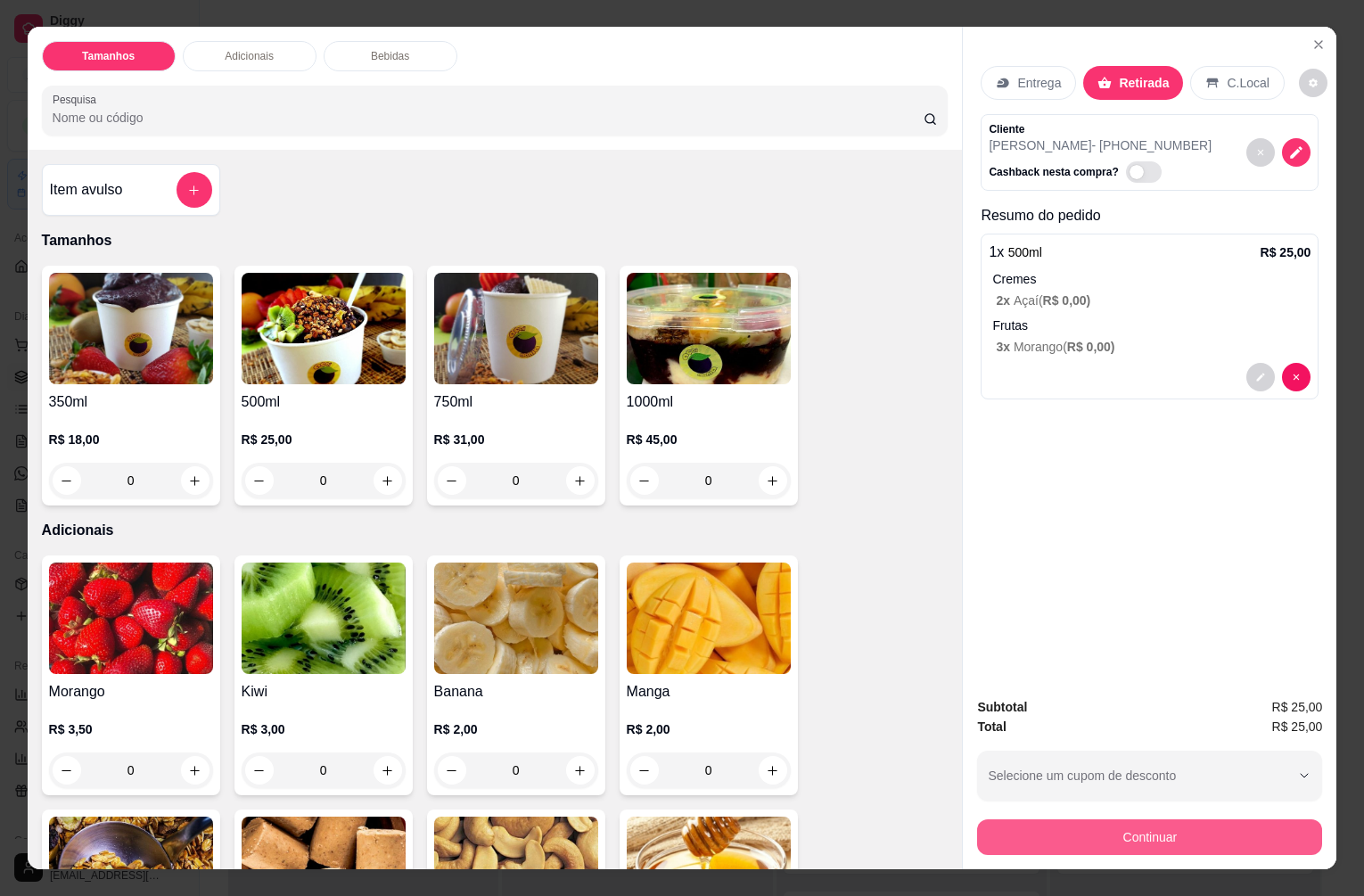
click at [1134, 841] on button "Continuar" at bounding box center [1150, 837] width 345 height 36
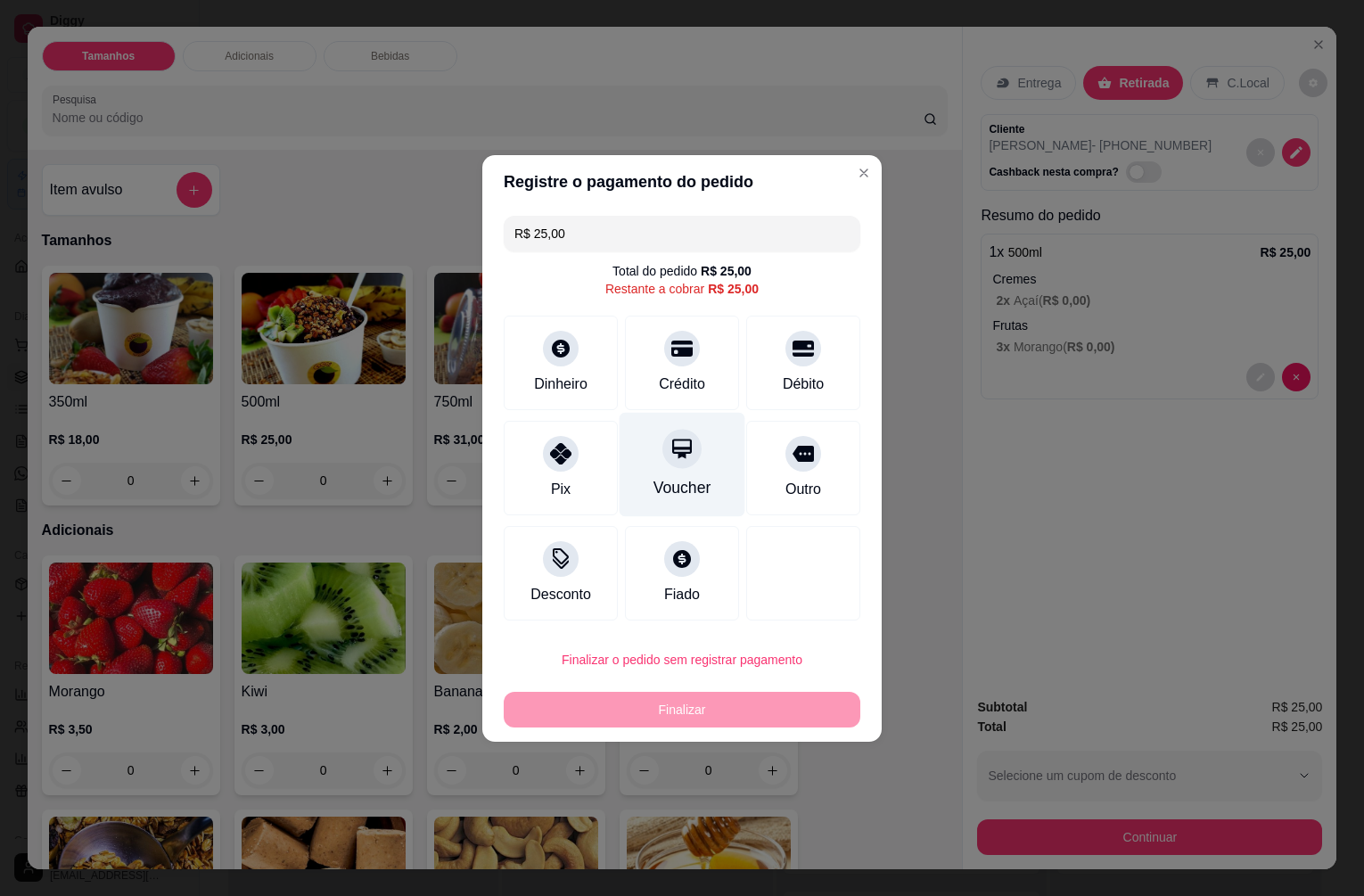
drag, startPoint x: 781, startPoint y: 372, endPoint x: 726, endPoint y: 479, distance: 120.3
click at [783, 375] on div "Débito" at bounding box center [803, 384] width 41 height 22
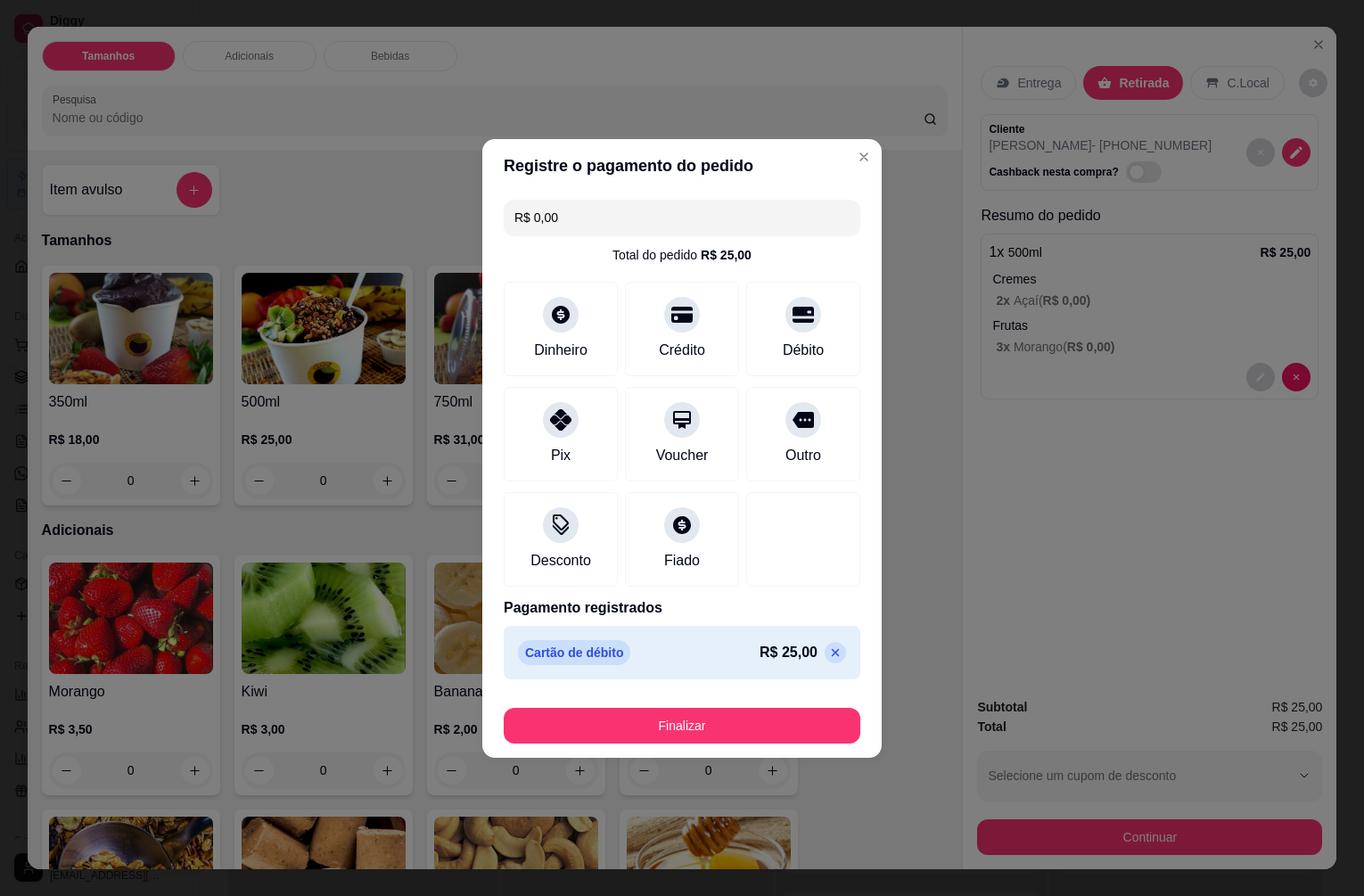
click at [702, 713] on button "Finalizar" at bounding box center [682, 726] width 357 height 36
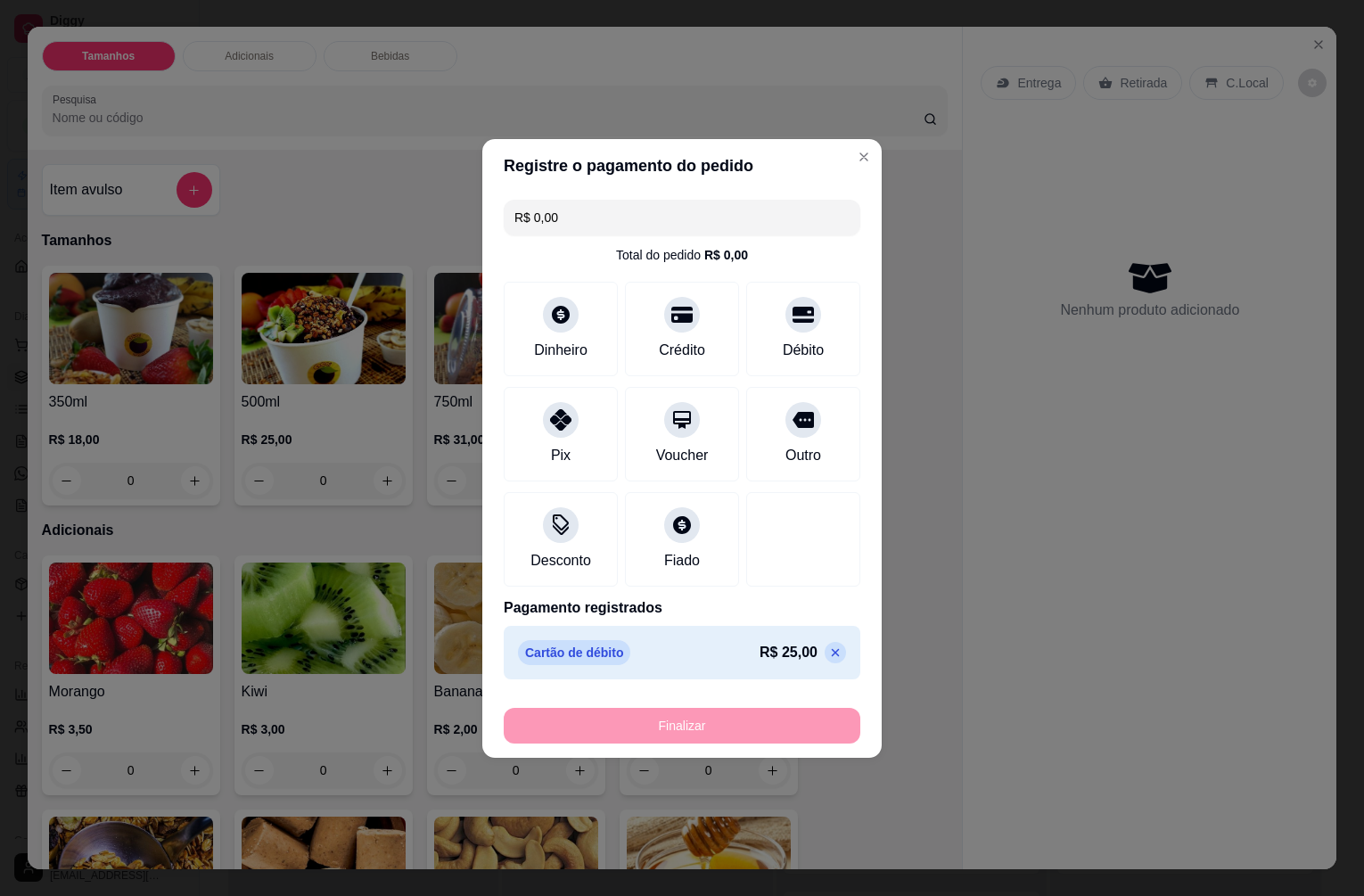
type input "-R$ 25,00"
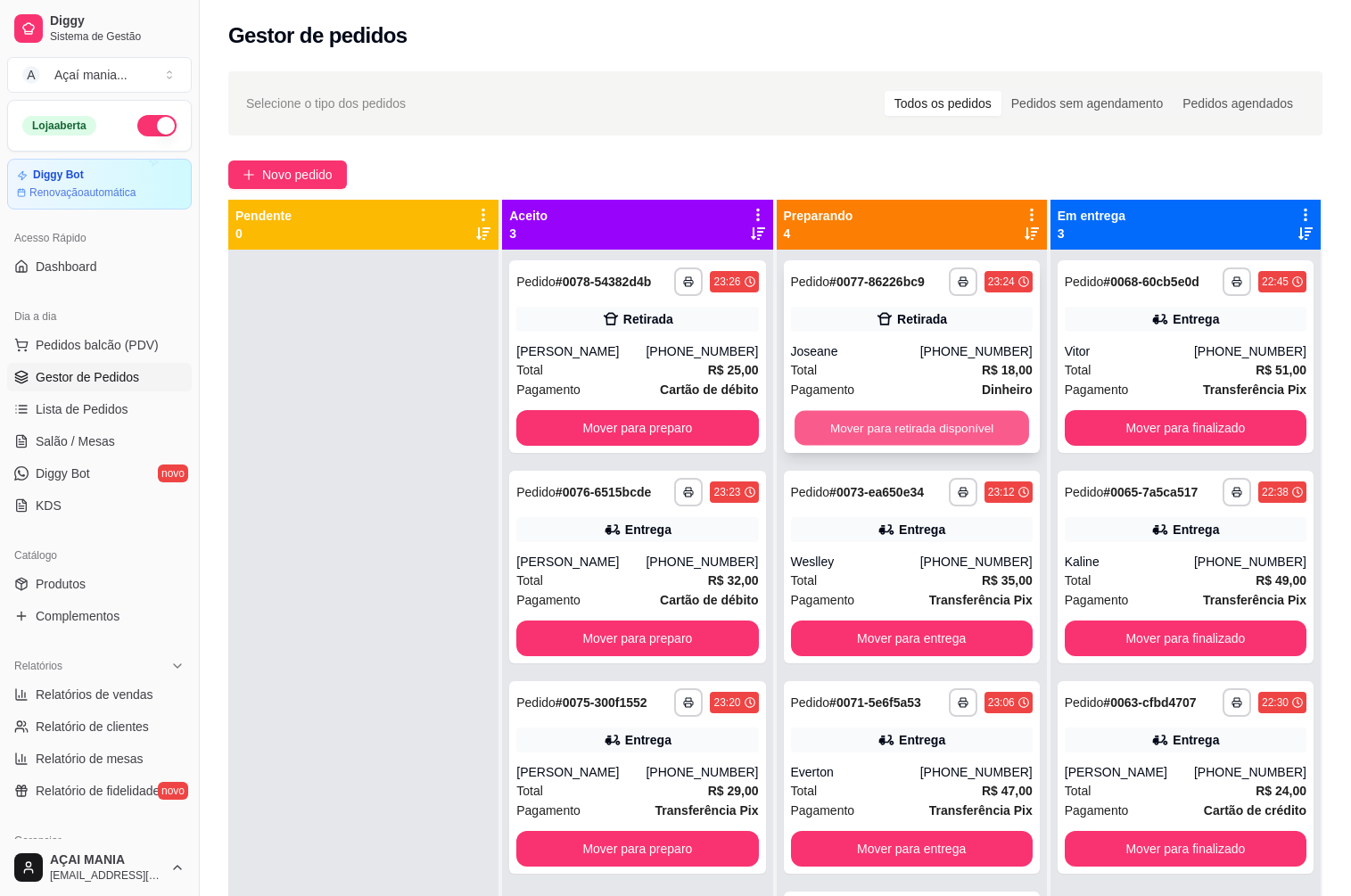
click at [894, 422] on button "Mover para retirada disponível" at bounding box center [912, 428] width 235 height 35
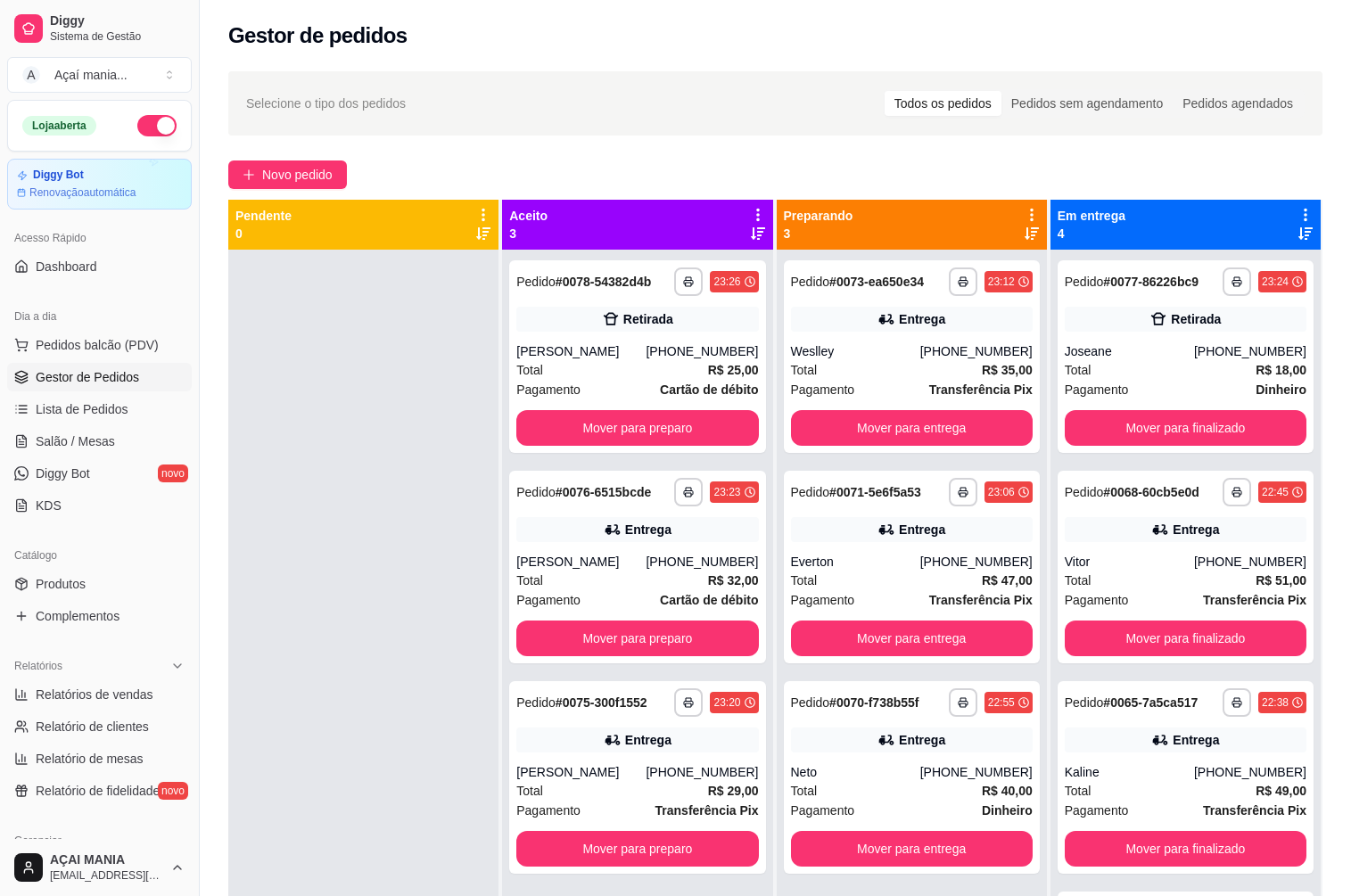
drag, startPoint x: 336, startPoint y: 431, endPoint x: 332, endPoint y: 443, distance: 12.6
click at [336, 431] on div at bounding box center [363, 698] width 271 height 896
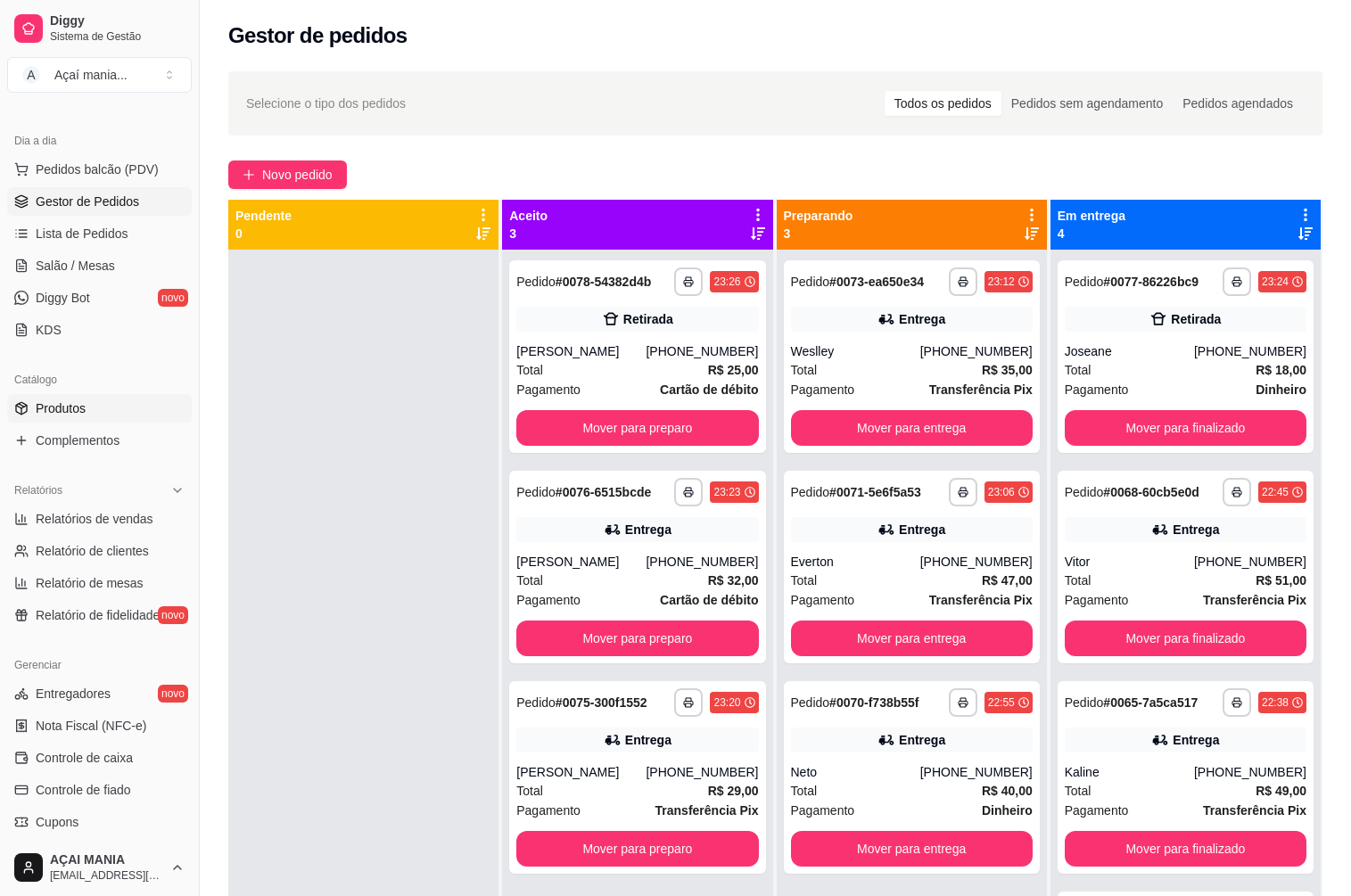
scroll to position [387, 0]
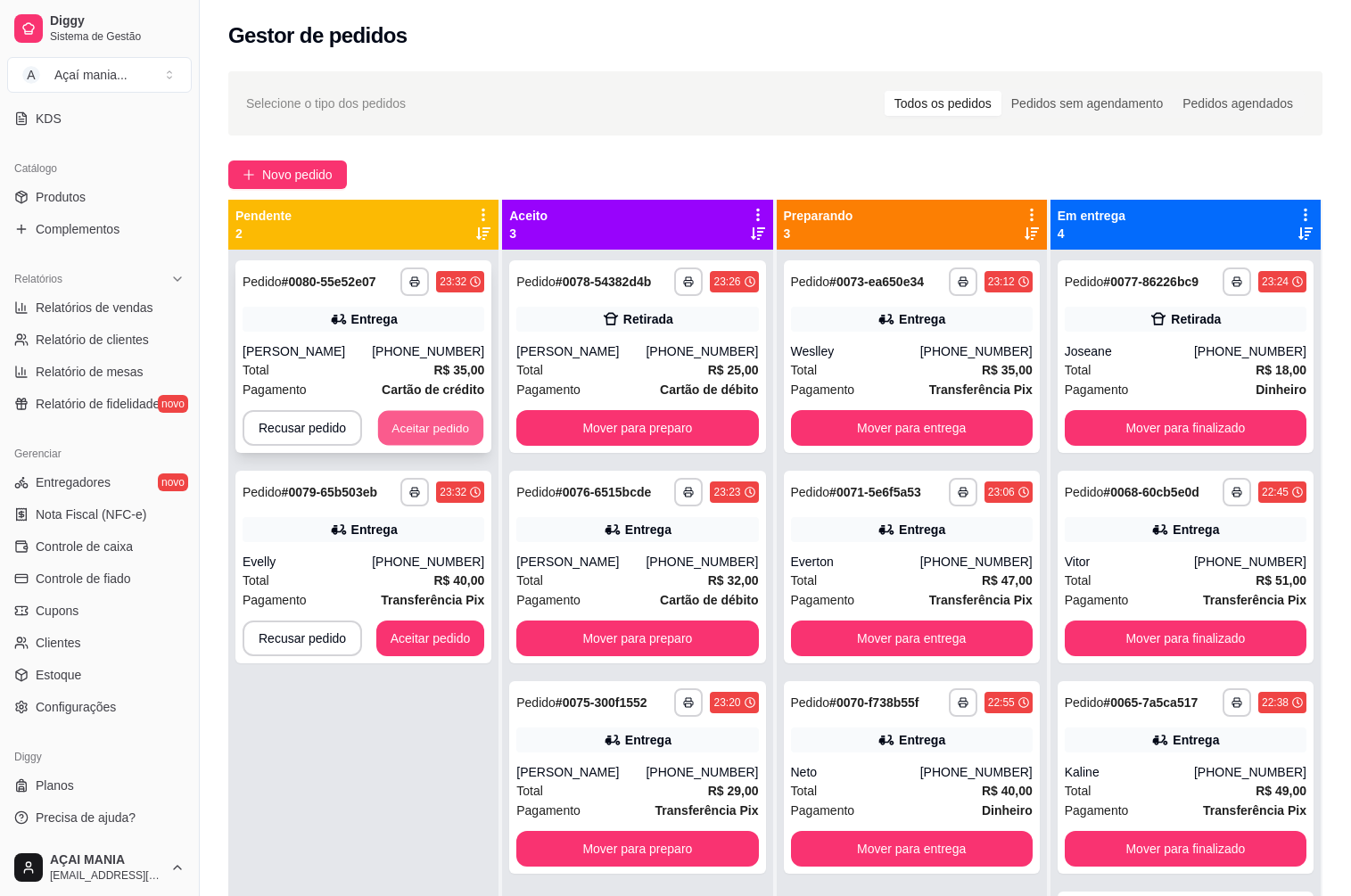
click at [426, 429] on button "Aceitar pedido" at bounding box center [431, 428] width 105 height 35
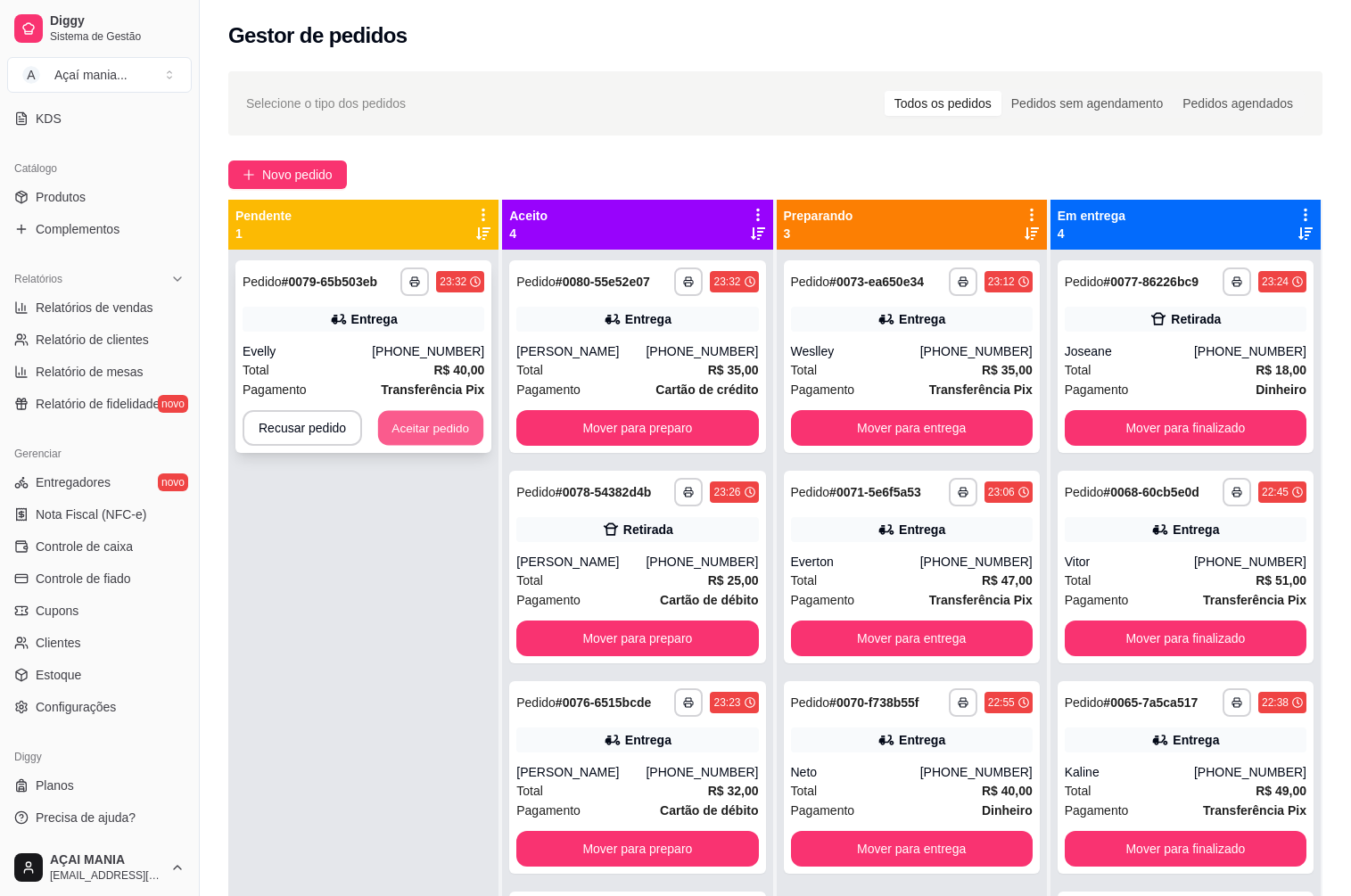
click at [464, 436] on button "Aceitar pedido" at bounding box center [431, 428] width 105 height 35
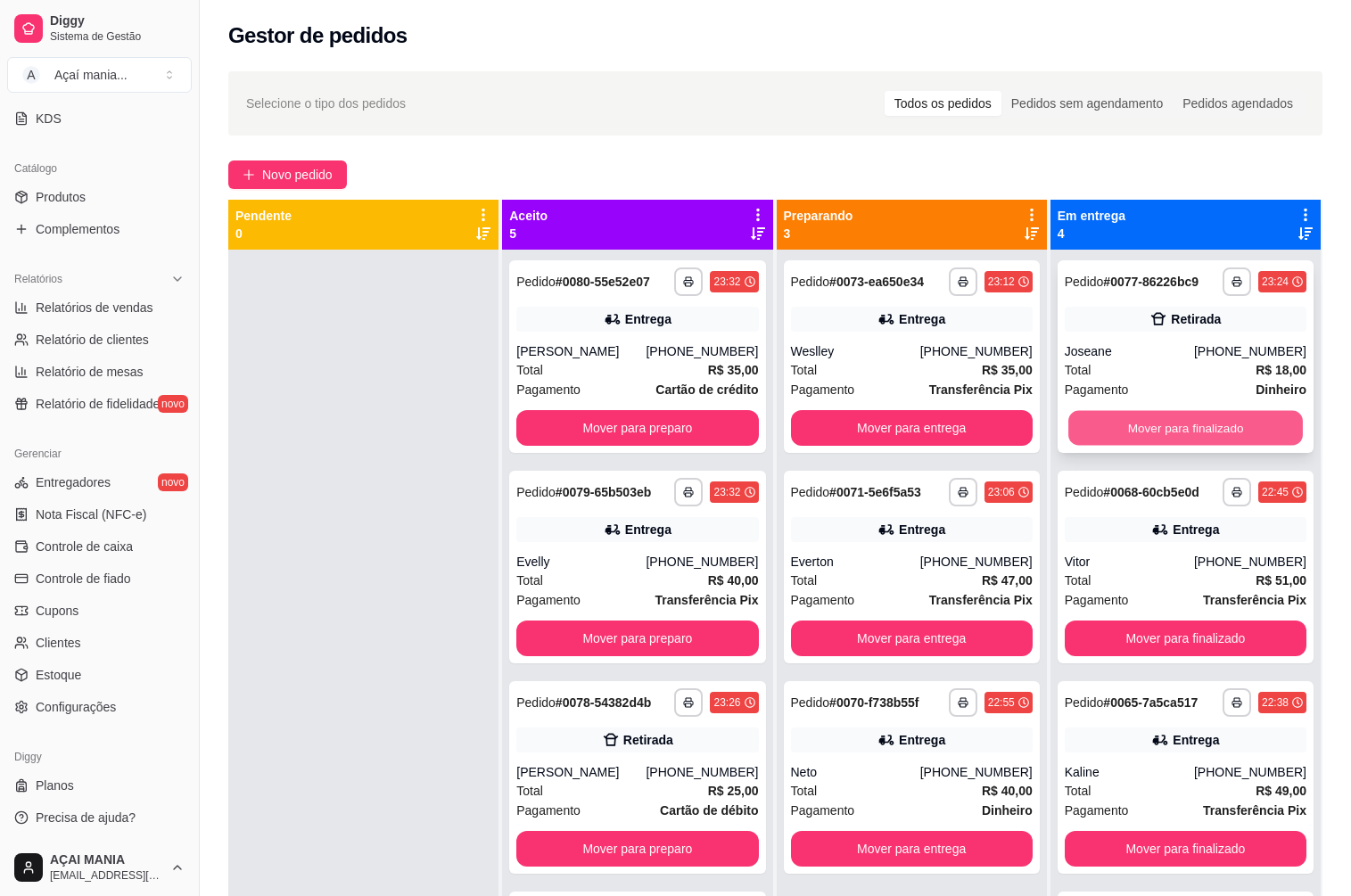
click at [1181, 430] on button "Mover para finalizado" at bounding box center [1185, 428] width 235 height 35
click at [333, 501] on div at bounding box center [363, 698] width 271 height 896
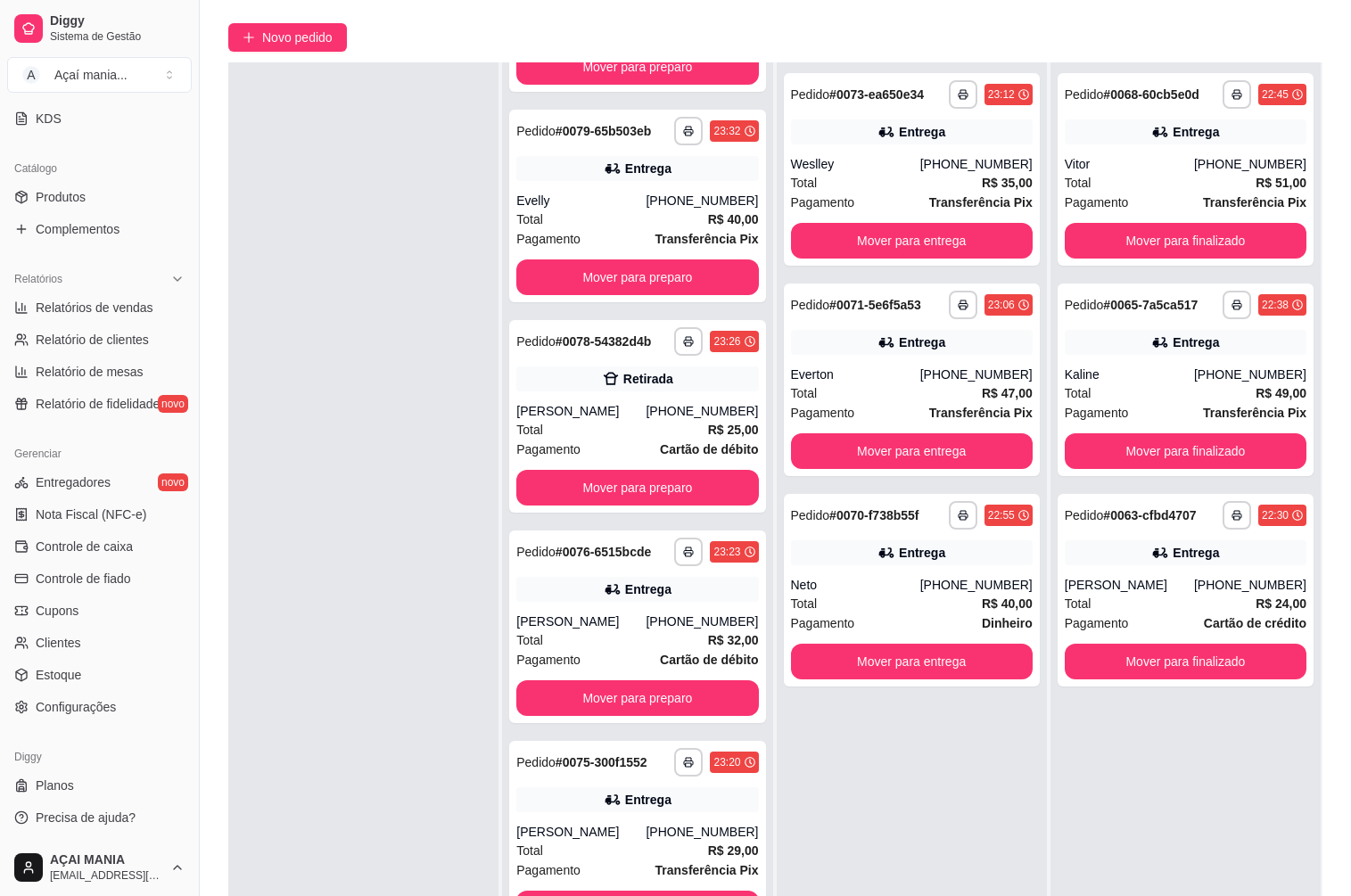
scroll to position [272, 0]
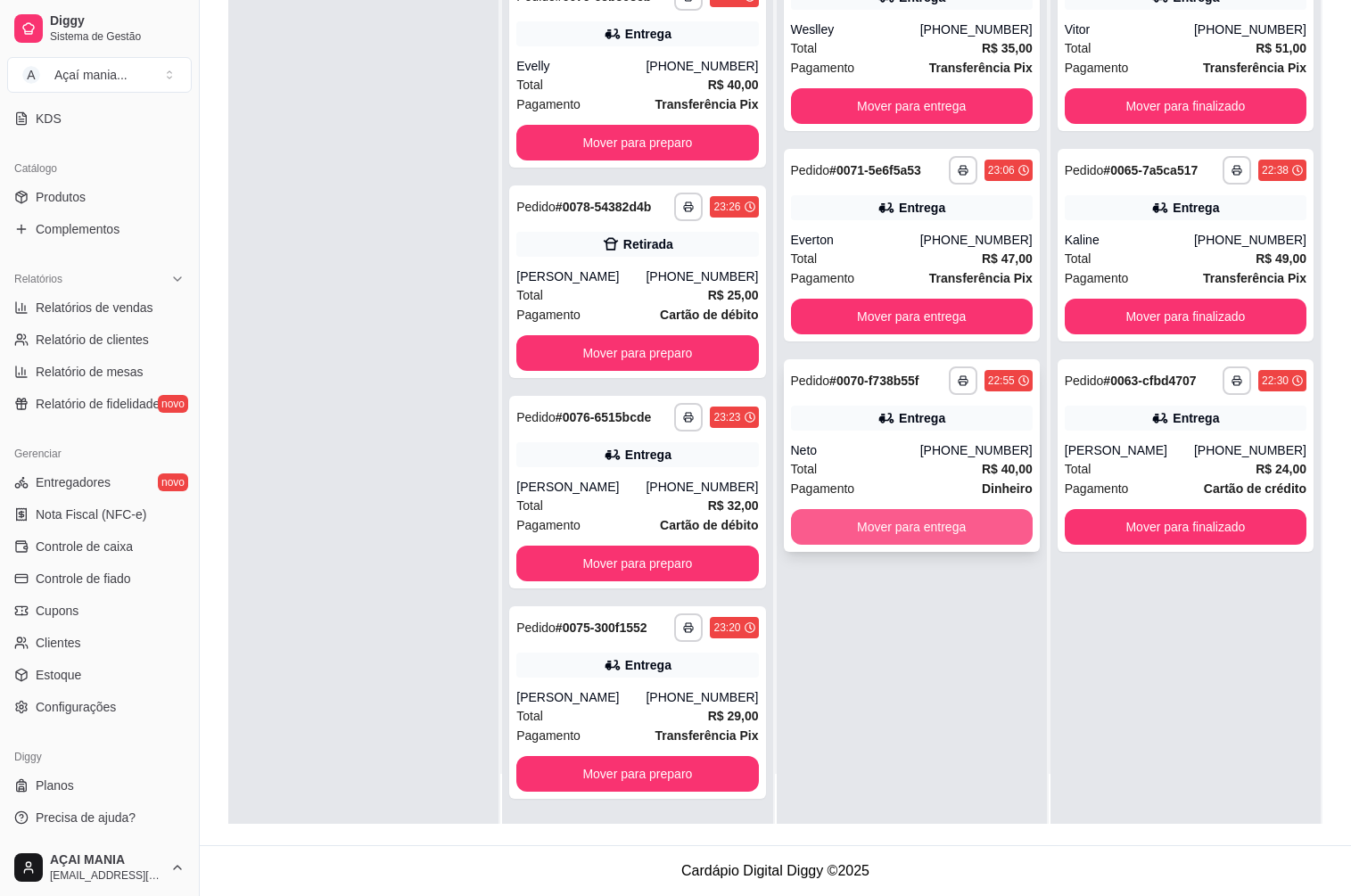
click at [916, 514] on button "Mover para entrega" at bounding box center [912, 527] width 242 height 36
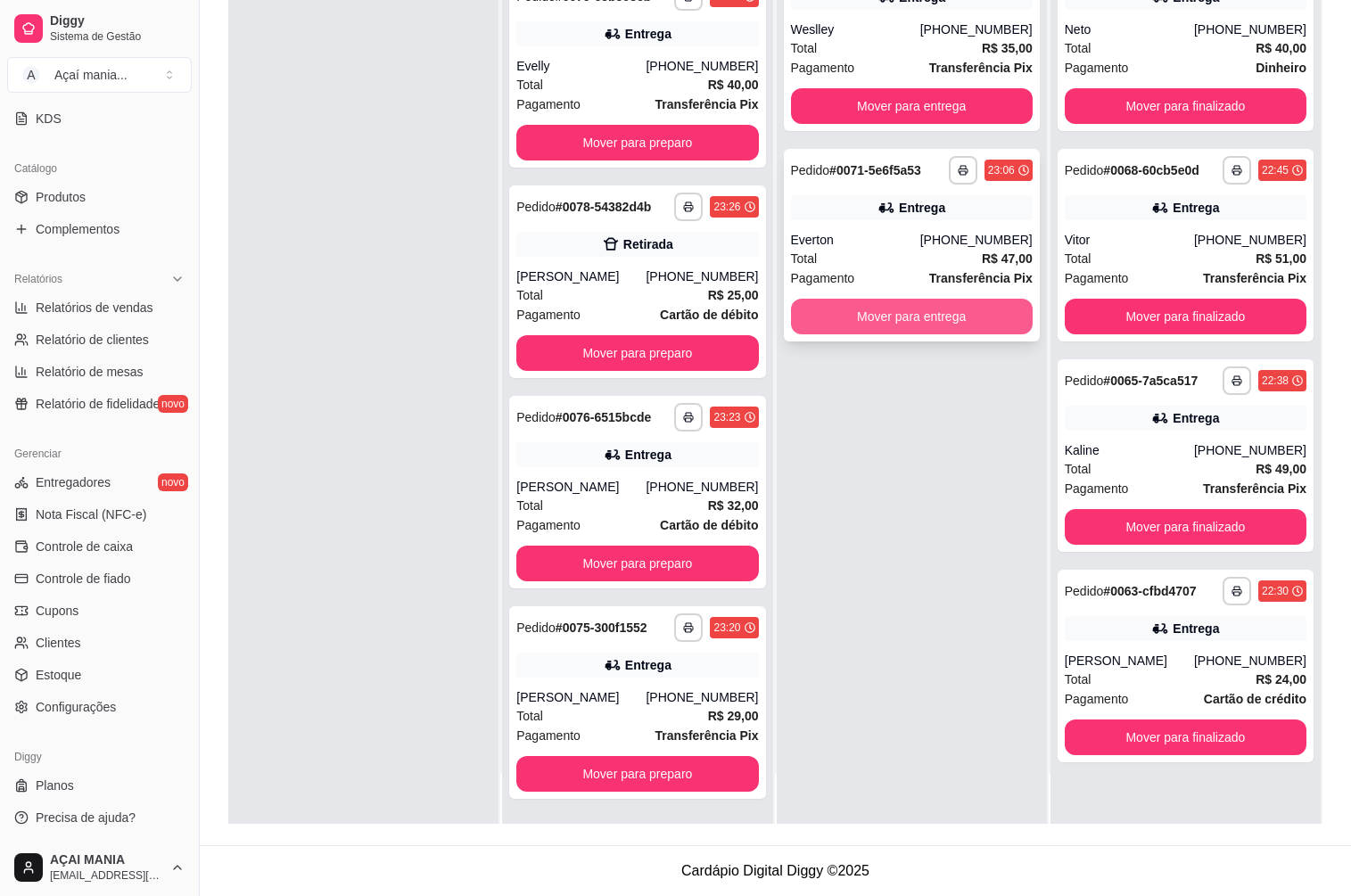
click at [914, 309] on button "Mover para entrega" at bounding box center [912, 316] width 242 height 36
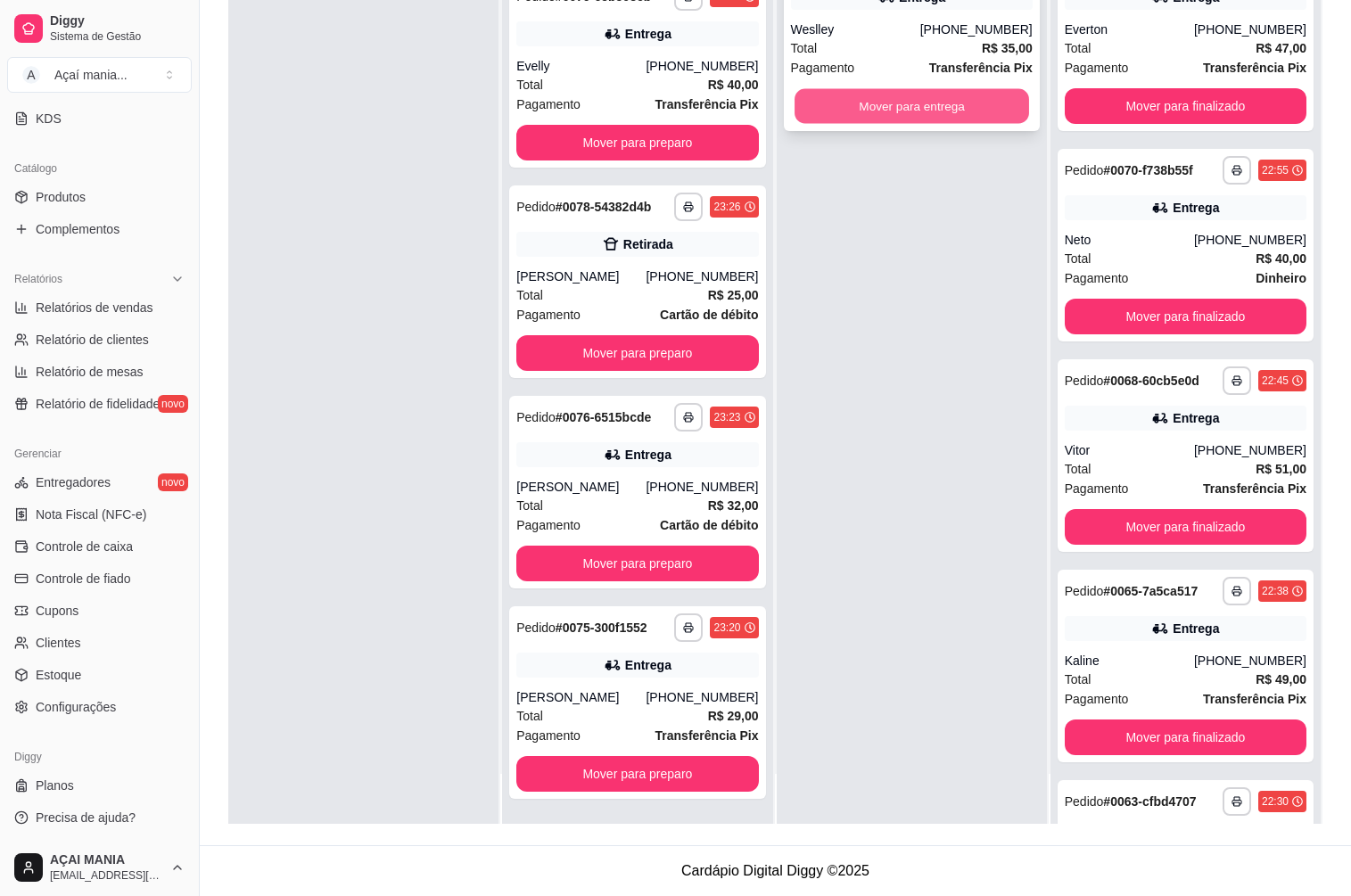
click at [961, 112] on button "Mover para entrega" at bounding box center [912, 106] width 235 height 35
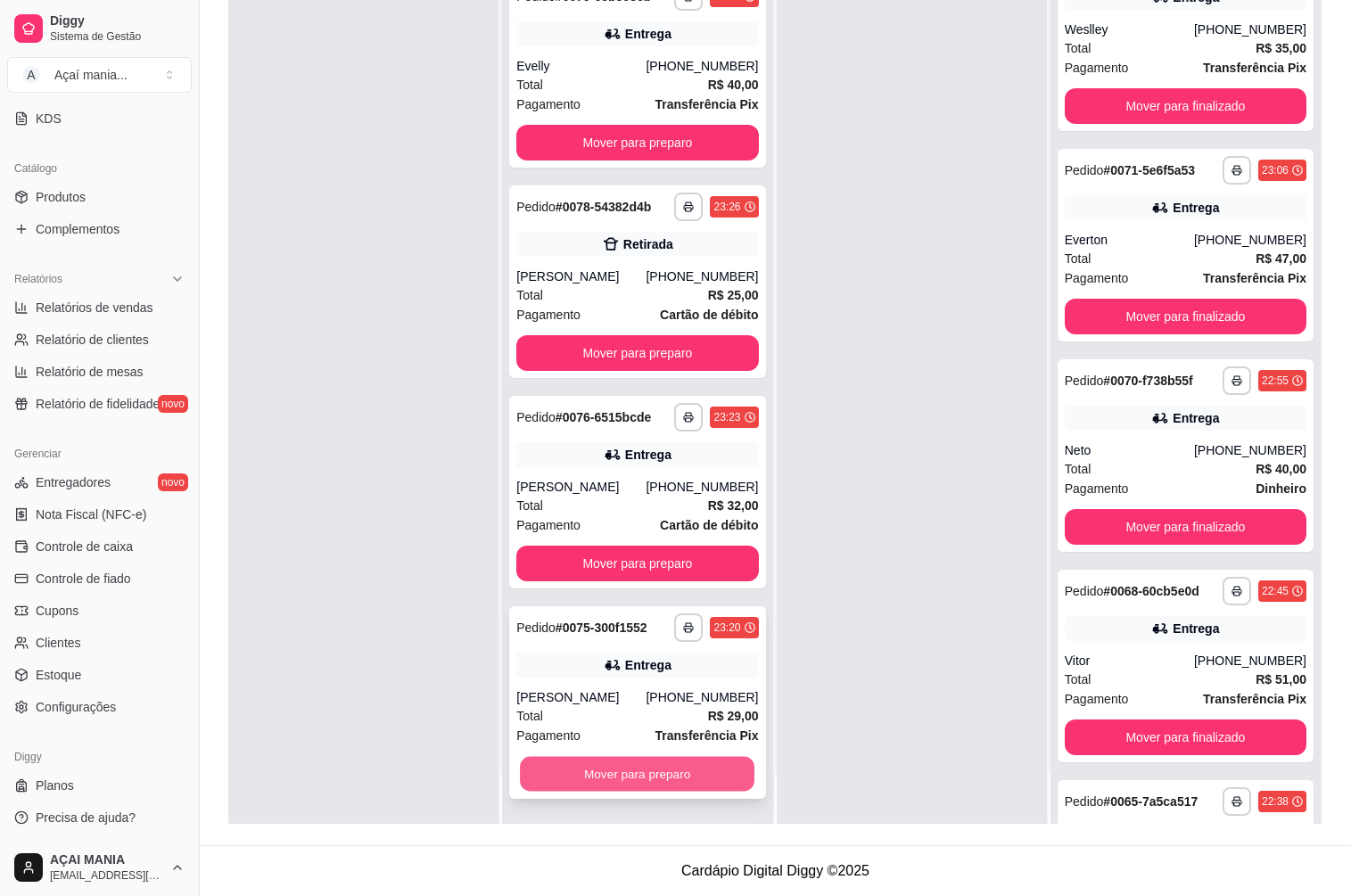
click at [663, 782] on button "Mover para preparo" at bounding box center [637, 774] width 235 height 35
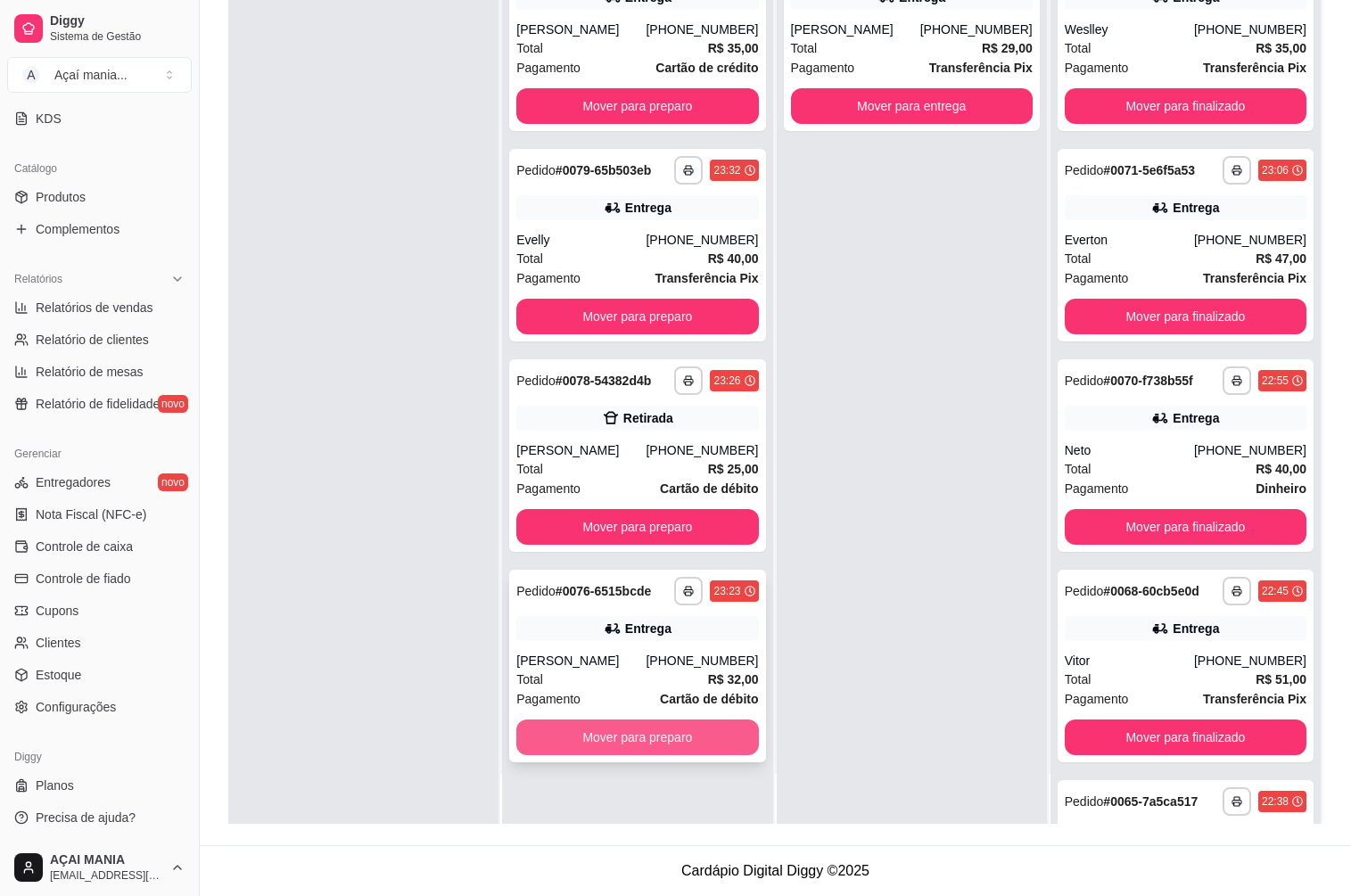
click at [668, 726] on button "Mover para preparo" at bounding box center [638, 738] width 242 height 36
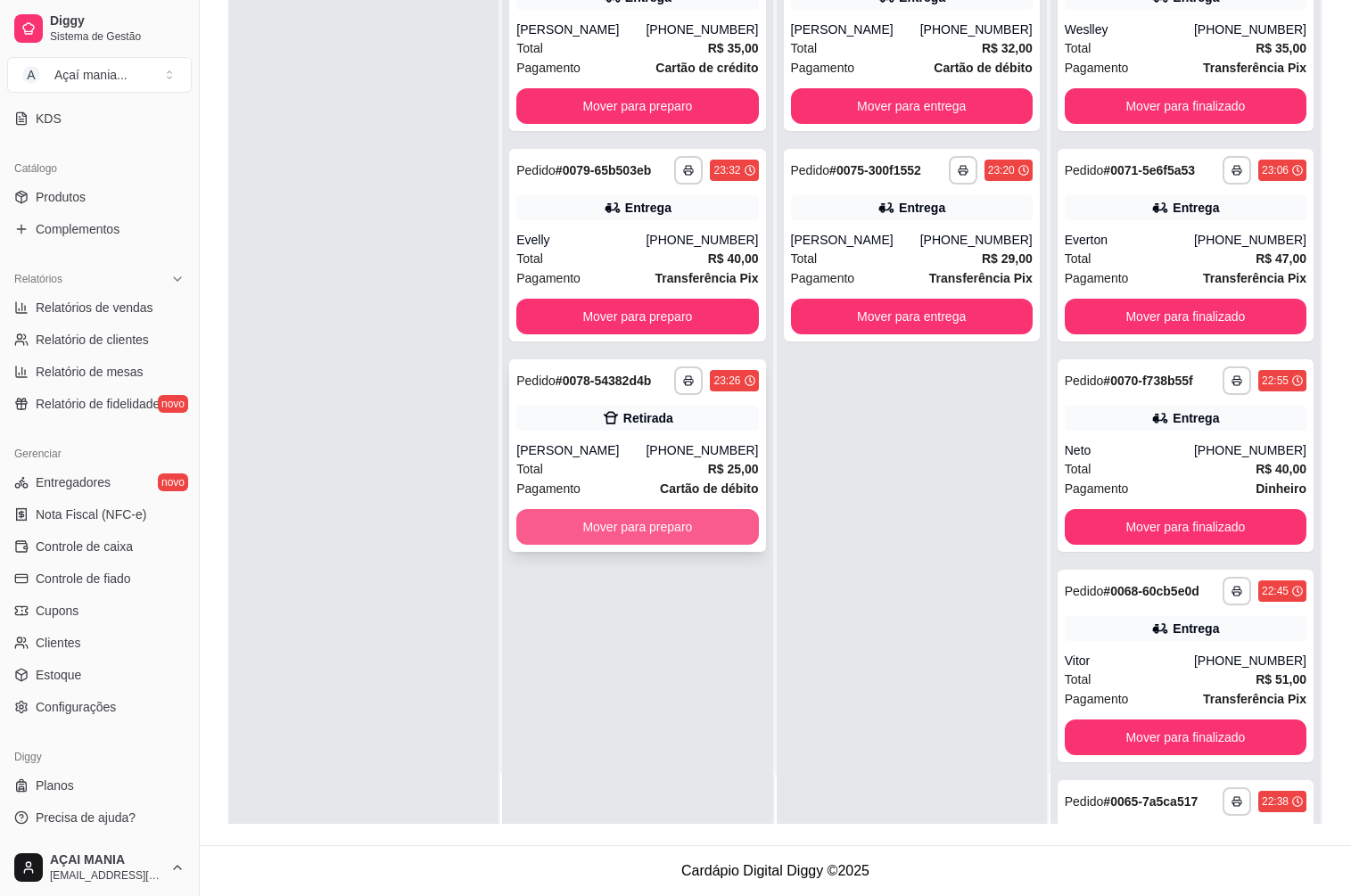
click at [686, 525] on button "Mover para preparo" at bounding box center [638, 527] width 242 height 36
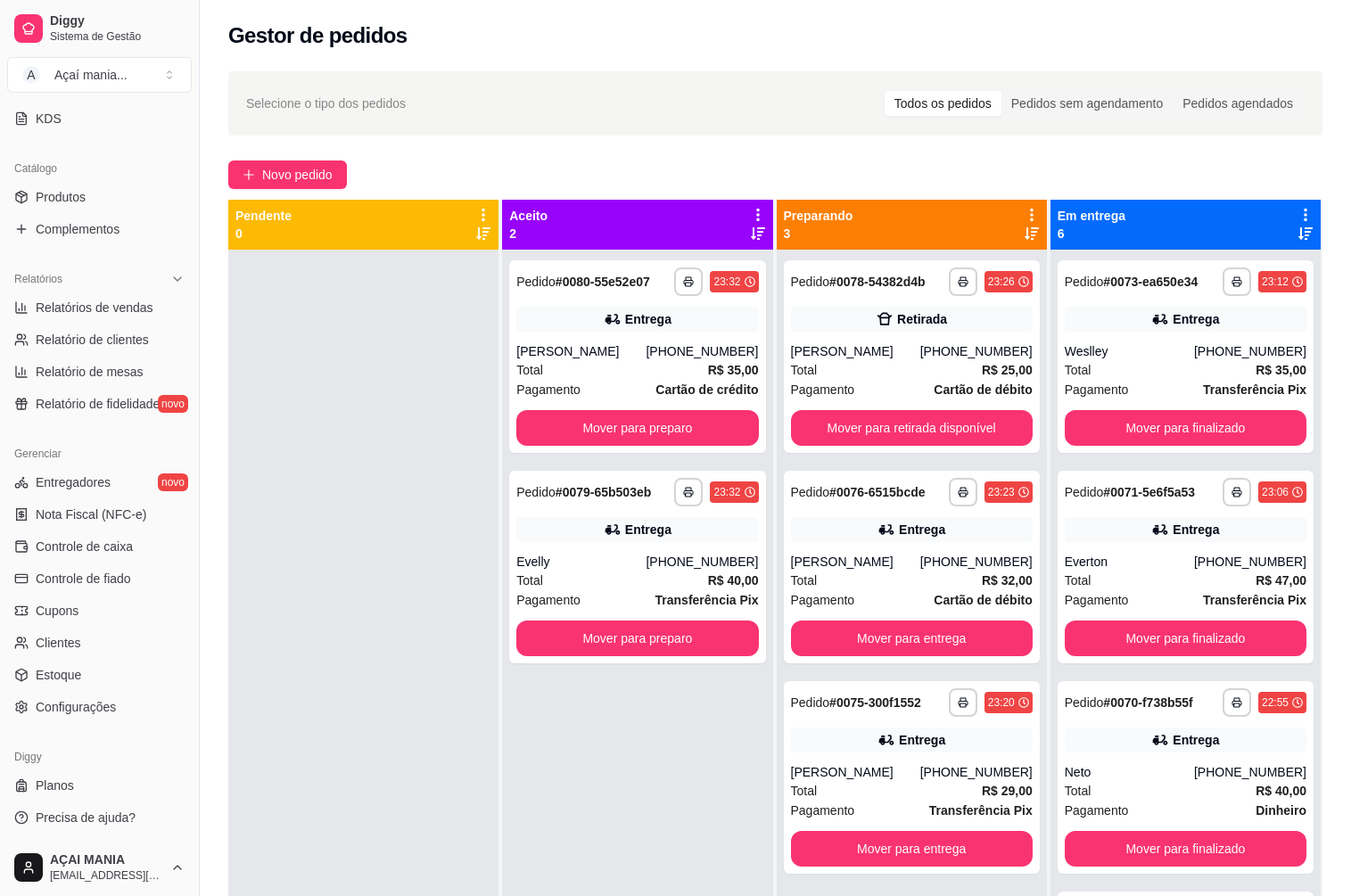
click at [412, 587] on div at bounding box center [363, 698] width 271 height 896
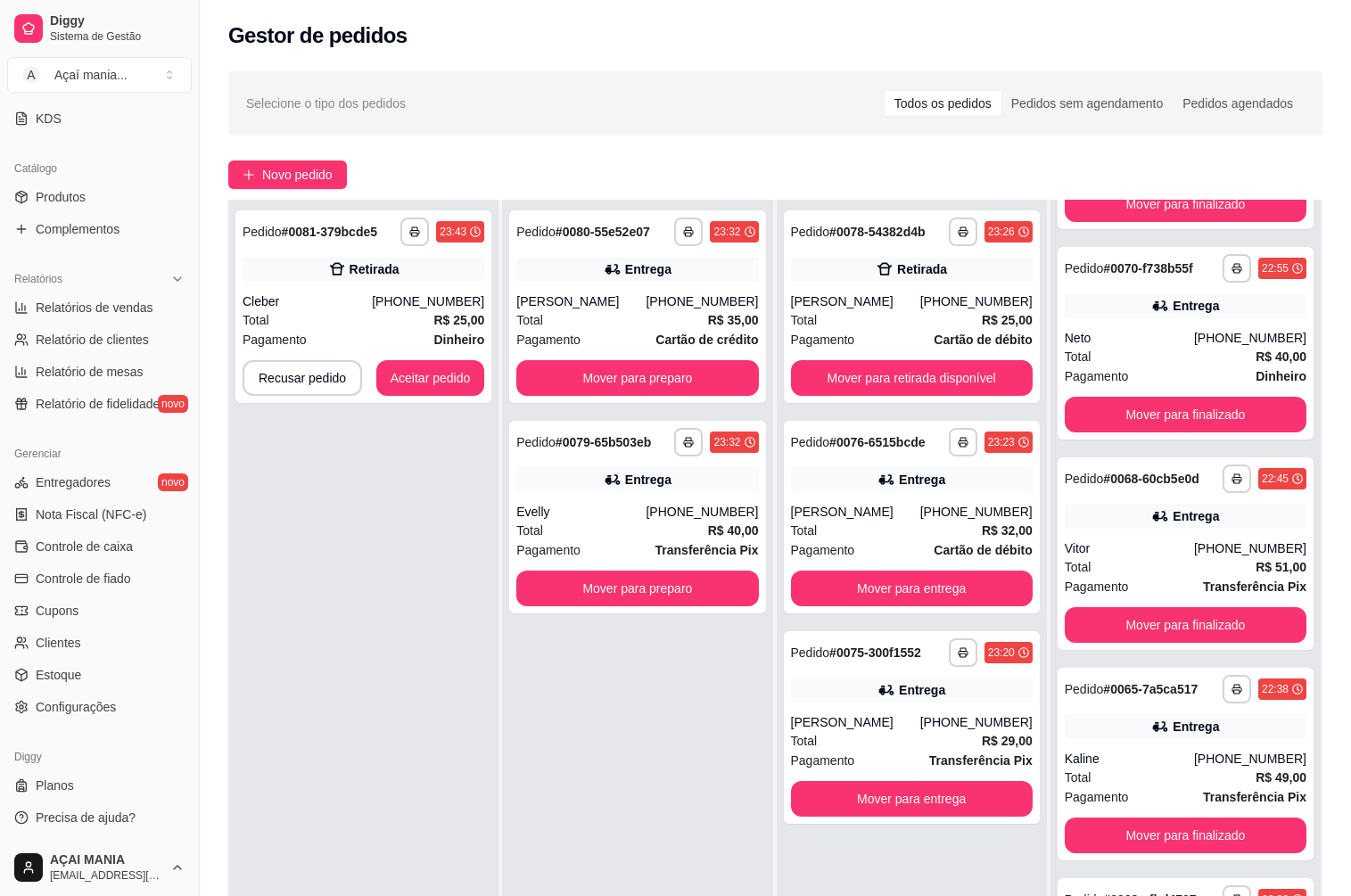
scroll to position [272, 0]
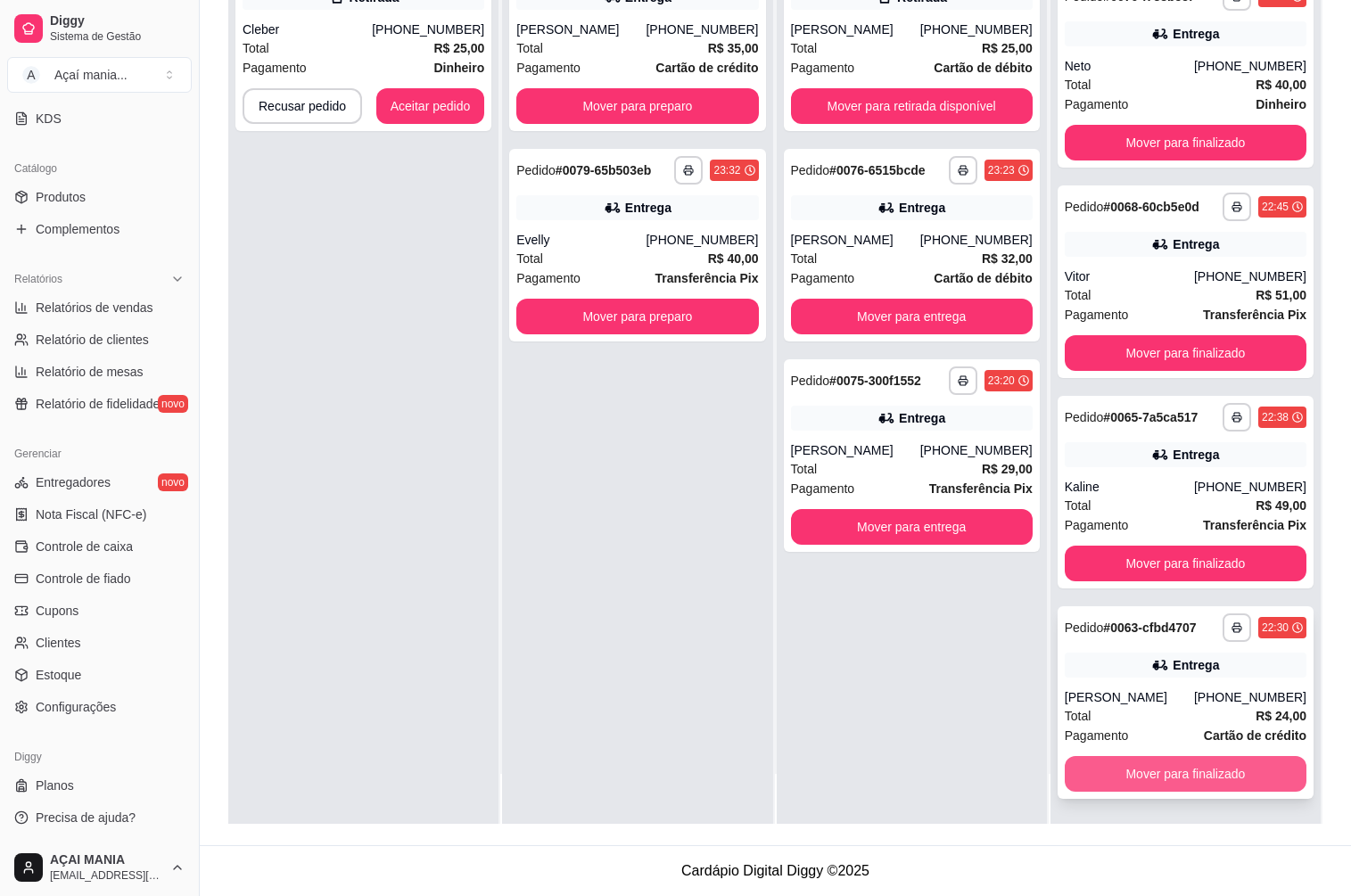
click at [1222, 782] on button "Mover para finalizado" at bounding box center [1185, 774] width 242 height 36
click at [1219, 769] on button "Mover para finalizado" at bounding box center [1185, 774] width 242 height 36
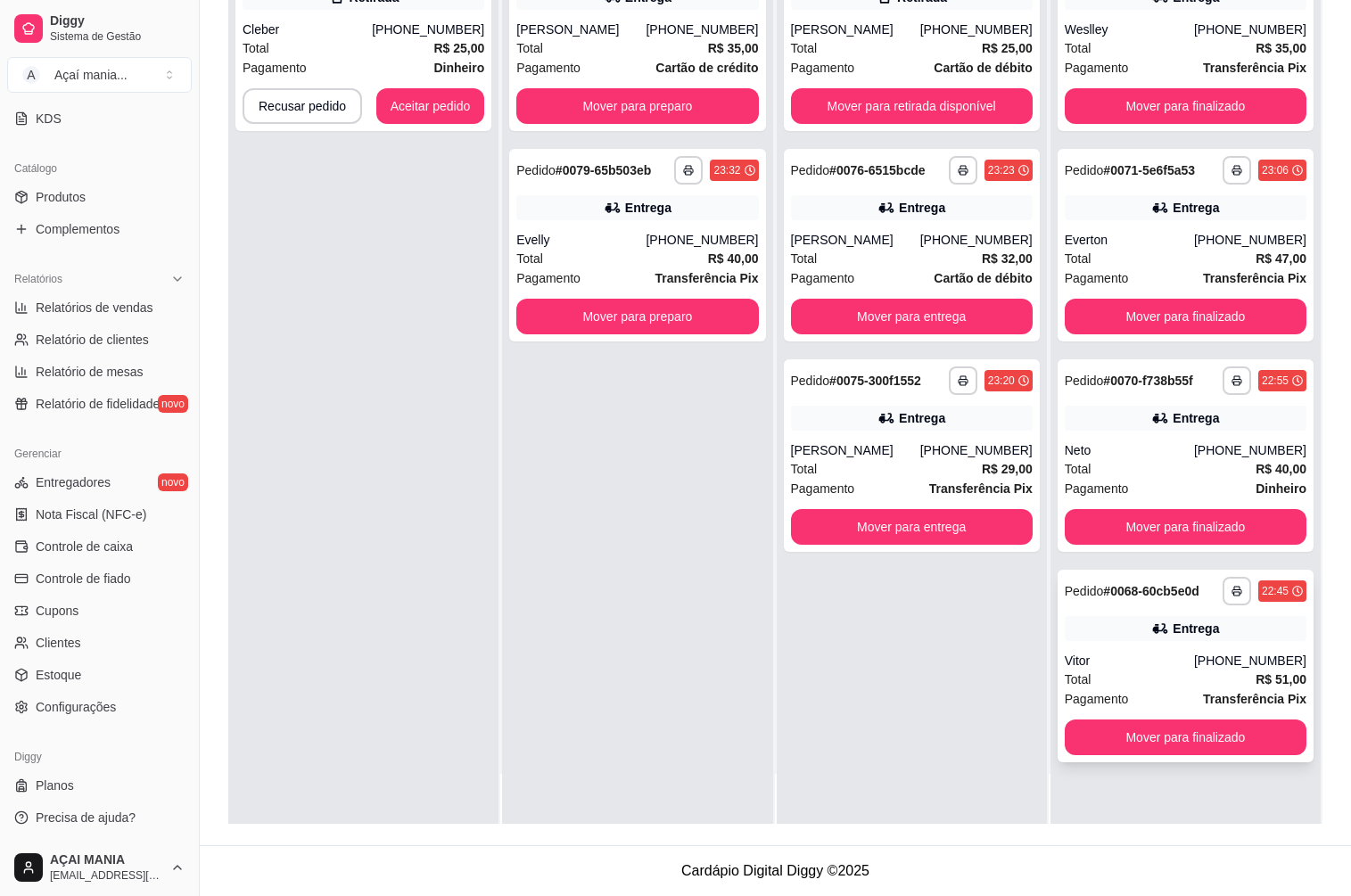
scroll to position [0, 0]
click at [1173, 735] on button "Mover para finalizado" at bounding box center [1185, 738] width 235 height 35
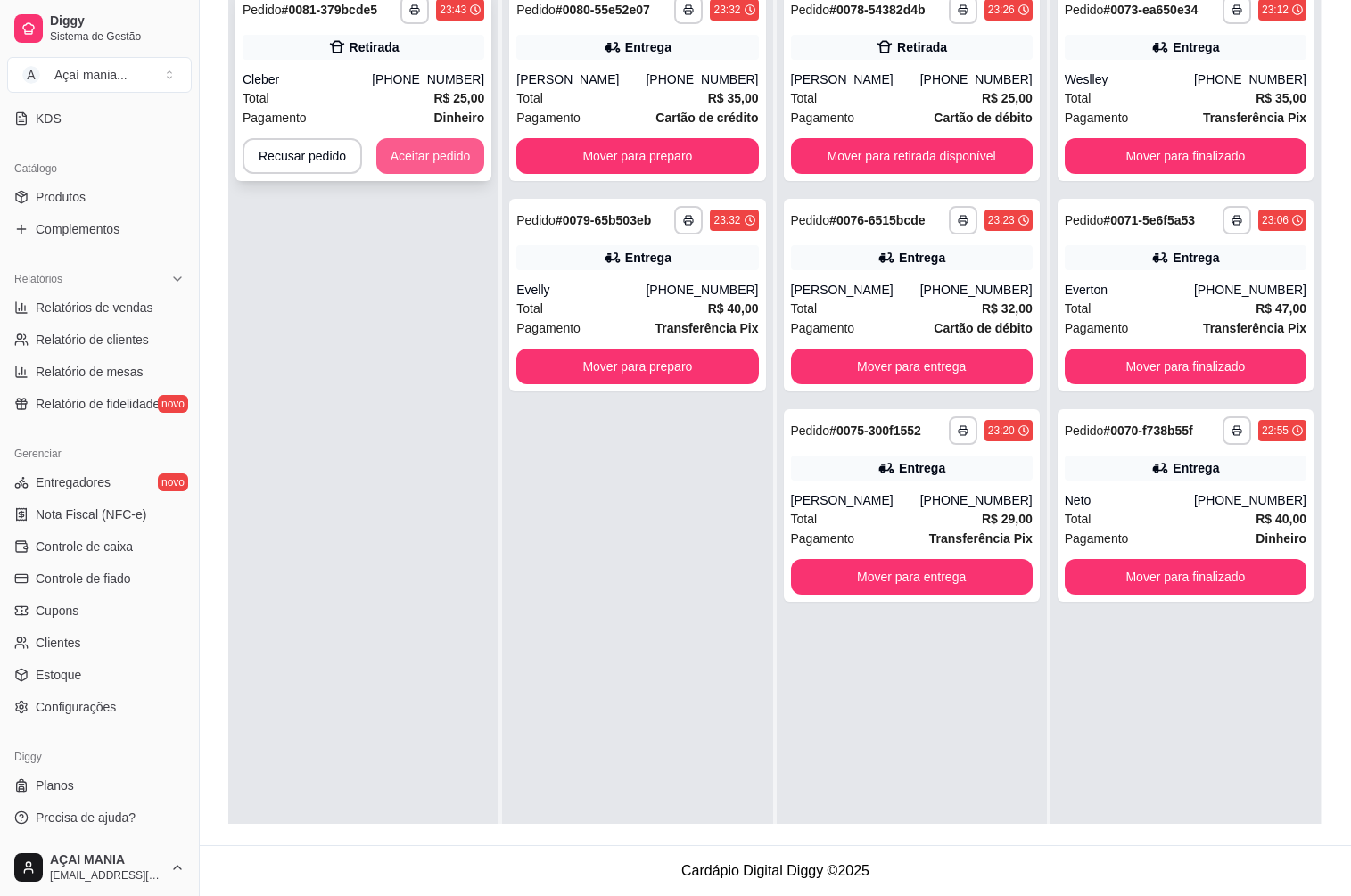
click at [419, 170] on button "Aceitar pedido" at bounding box center [431, 156] width 109 height 36
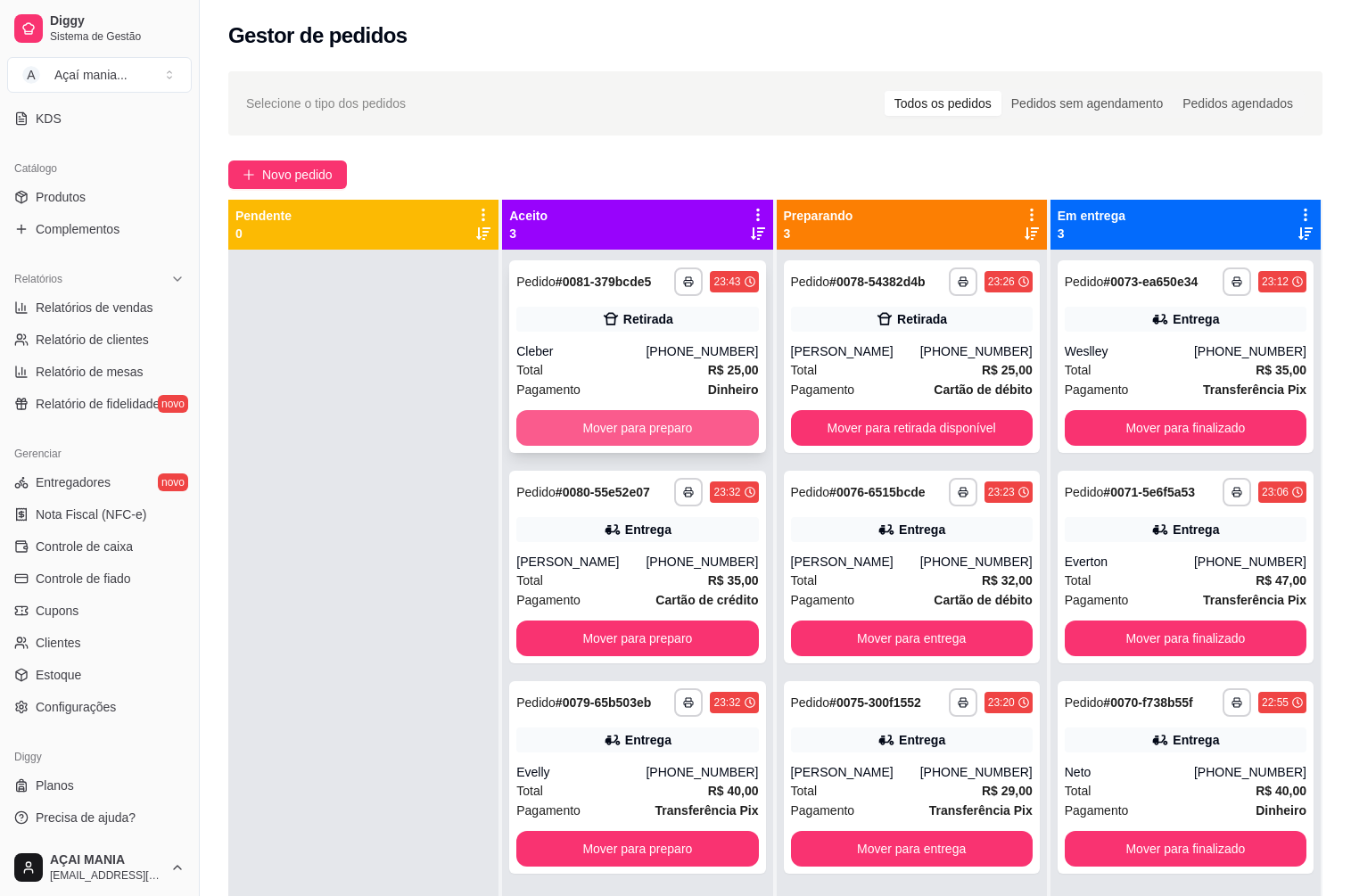
click at [653, 438] on button "Mover para preparo" at bounding box center [638, 428] width 242 height 36
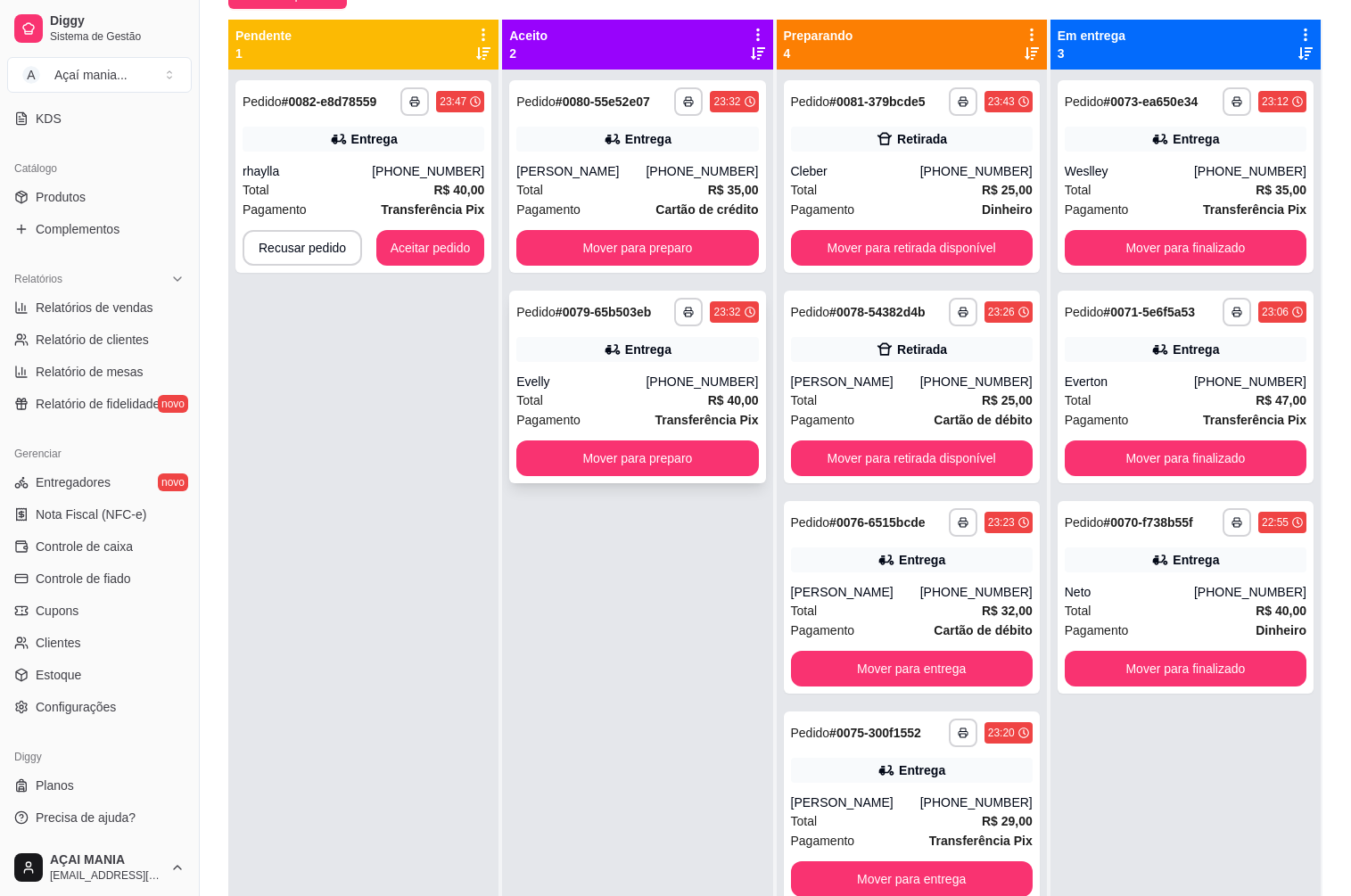
scroll to position [94, 0]
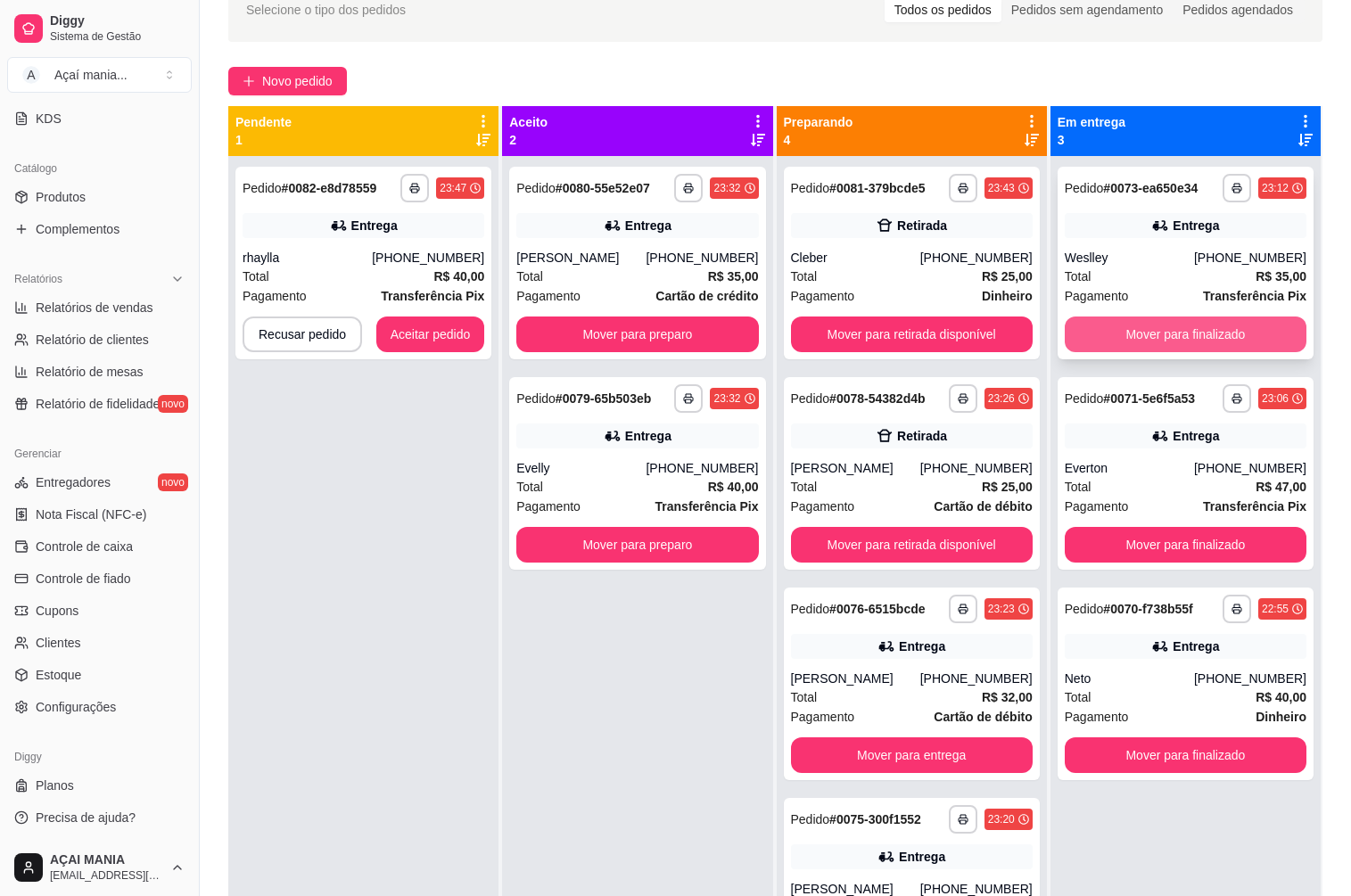
click at [1197, 330] on button "Mover para finalizado" at bounding box center [1185, 334] width 242 height 36
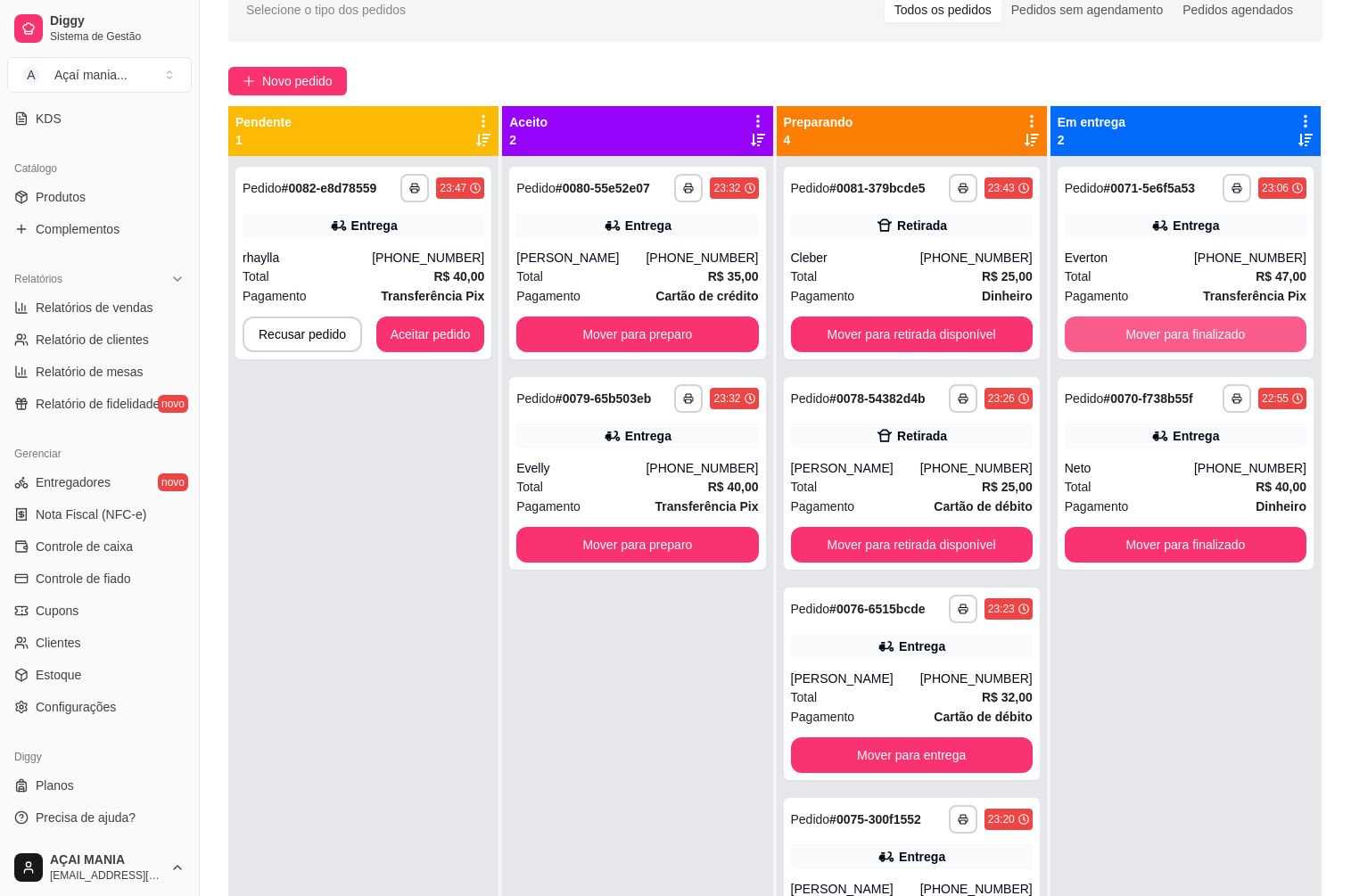
click at [1197, 333] on button "Mover para finalizado" at bounding box center [1185, 334] width 242 height 36
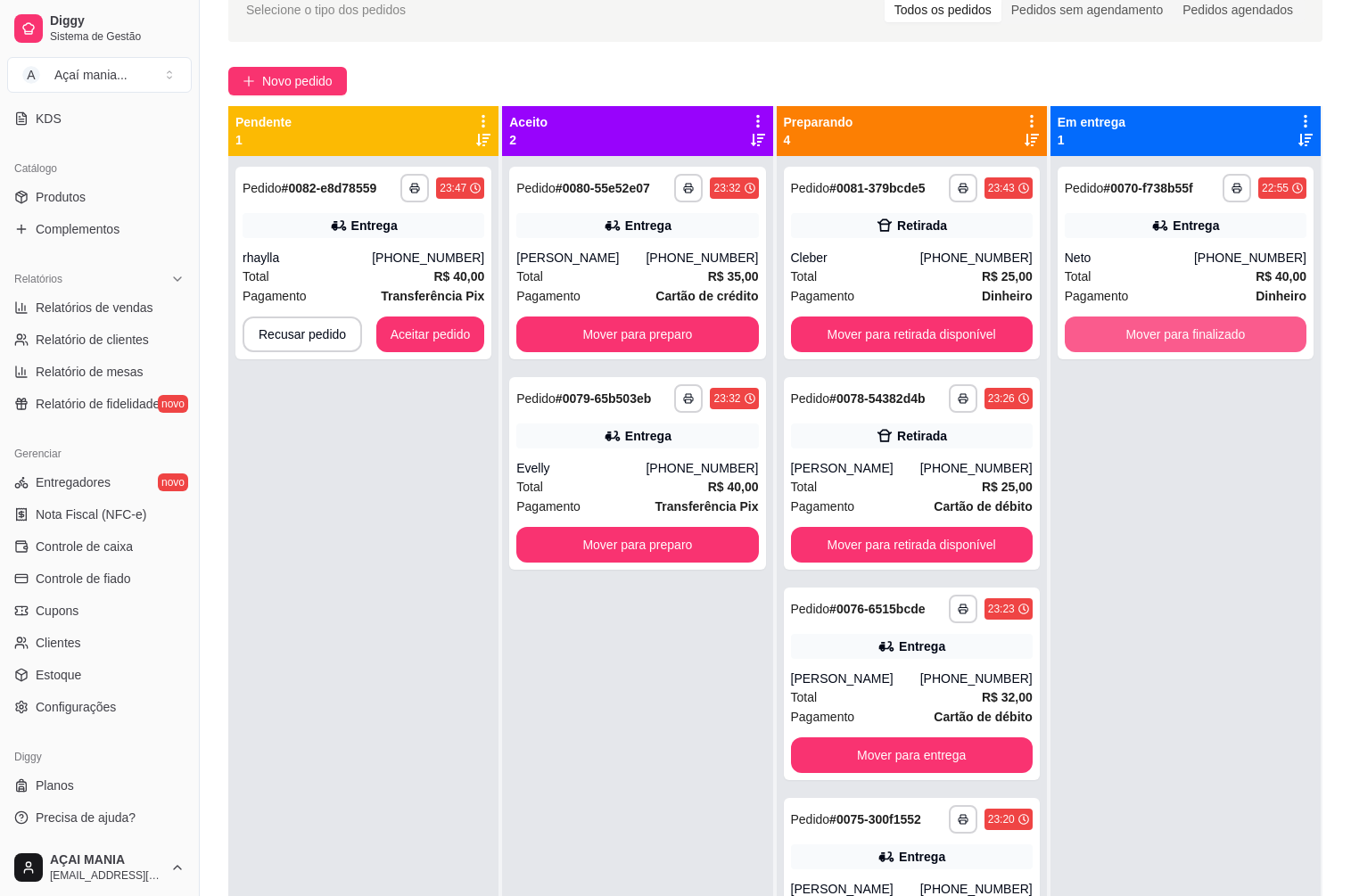
click at [1196, 340] on button "Mover para finalizado" at bounding box center [1185, 334] width 242 height 36
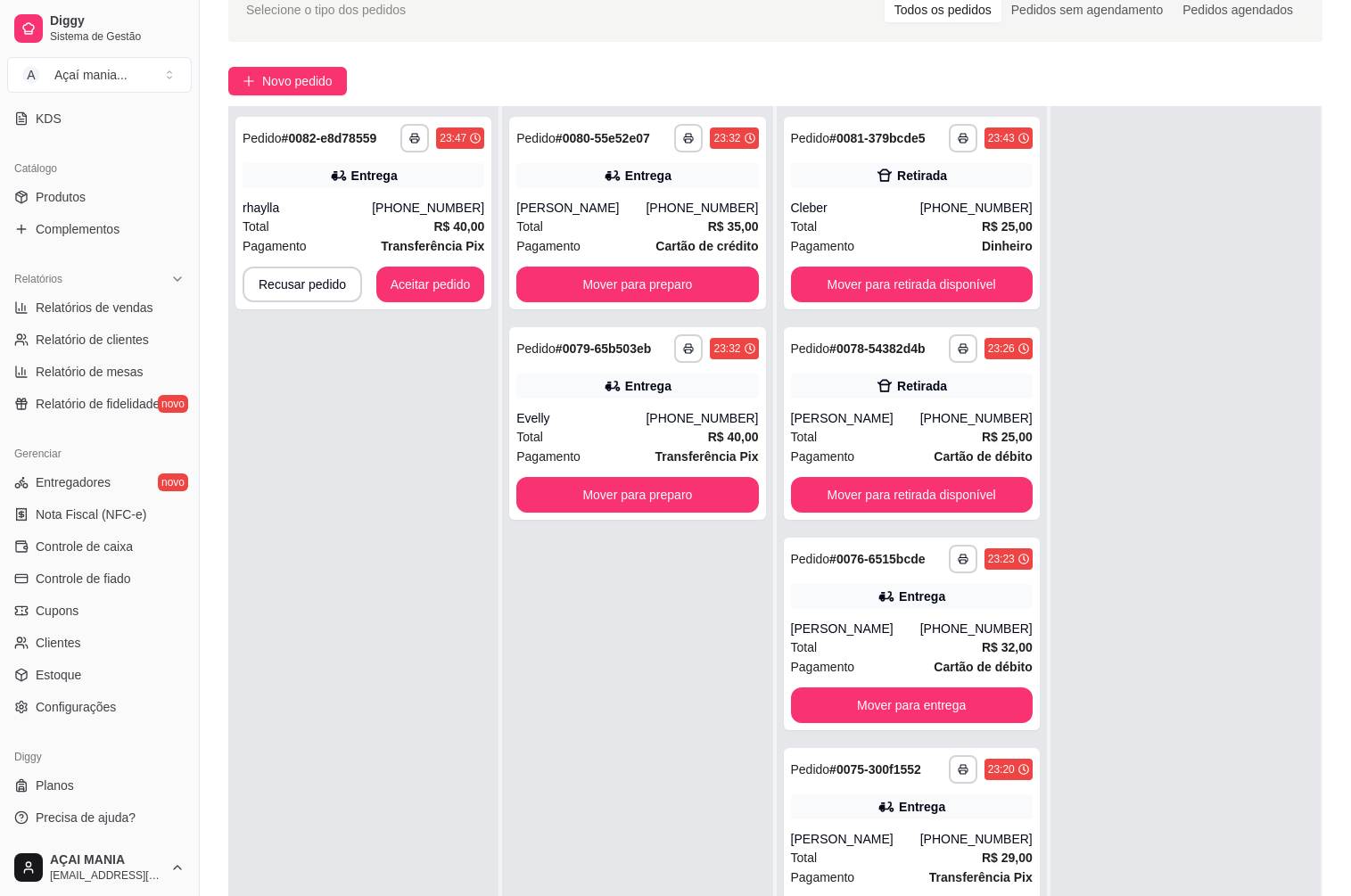
scroll to position [272, 0]
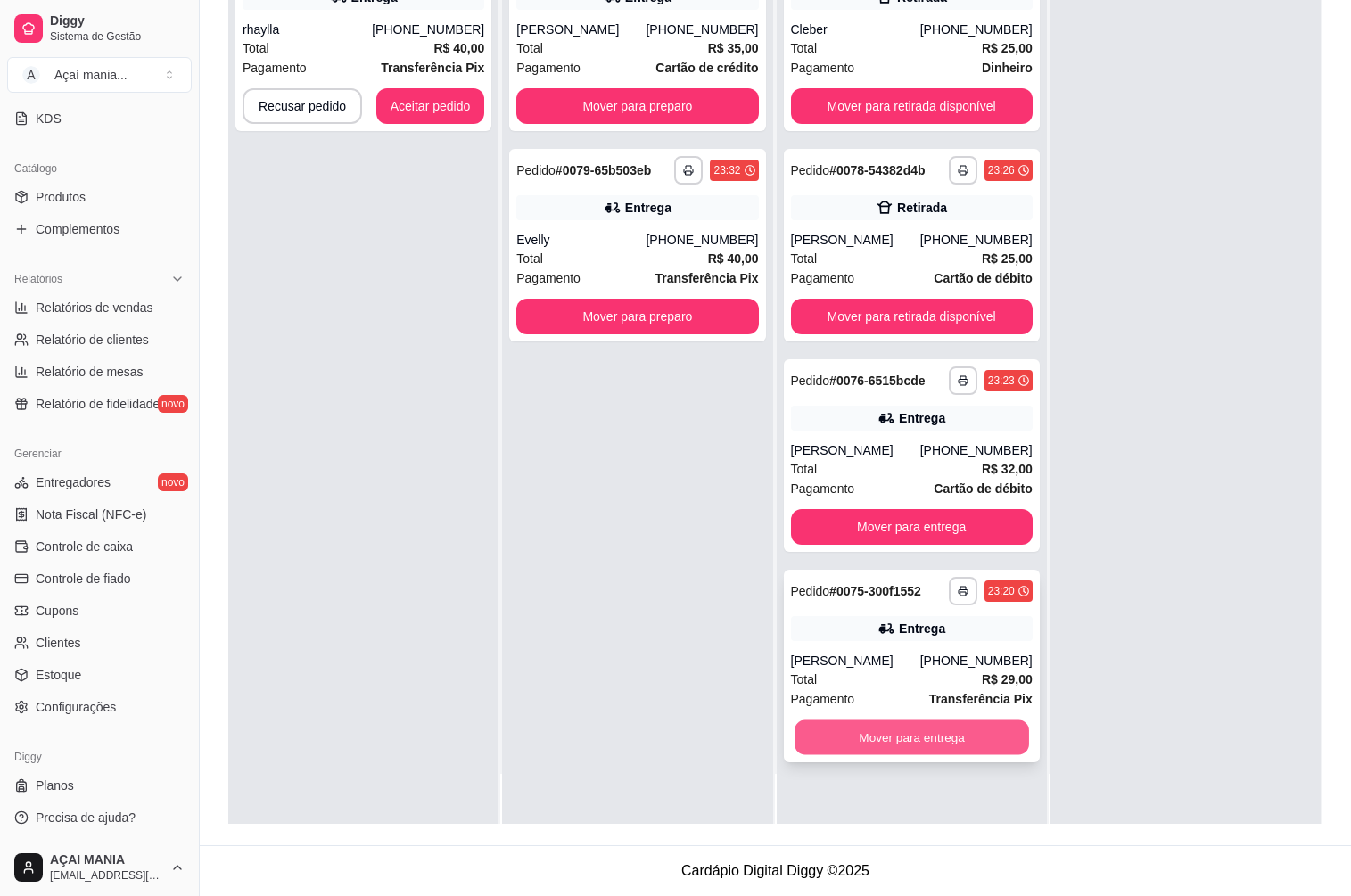
click at [883, 748] on button "Mover para entrega" at bounding box center [912, 738] width 235 height 35
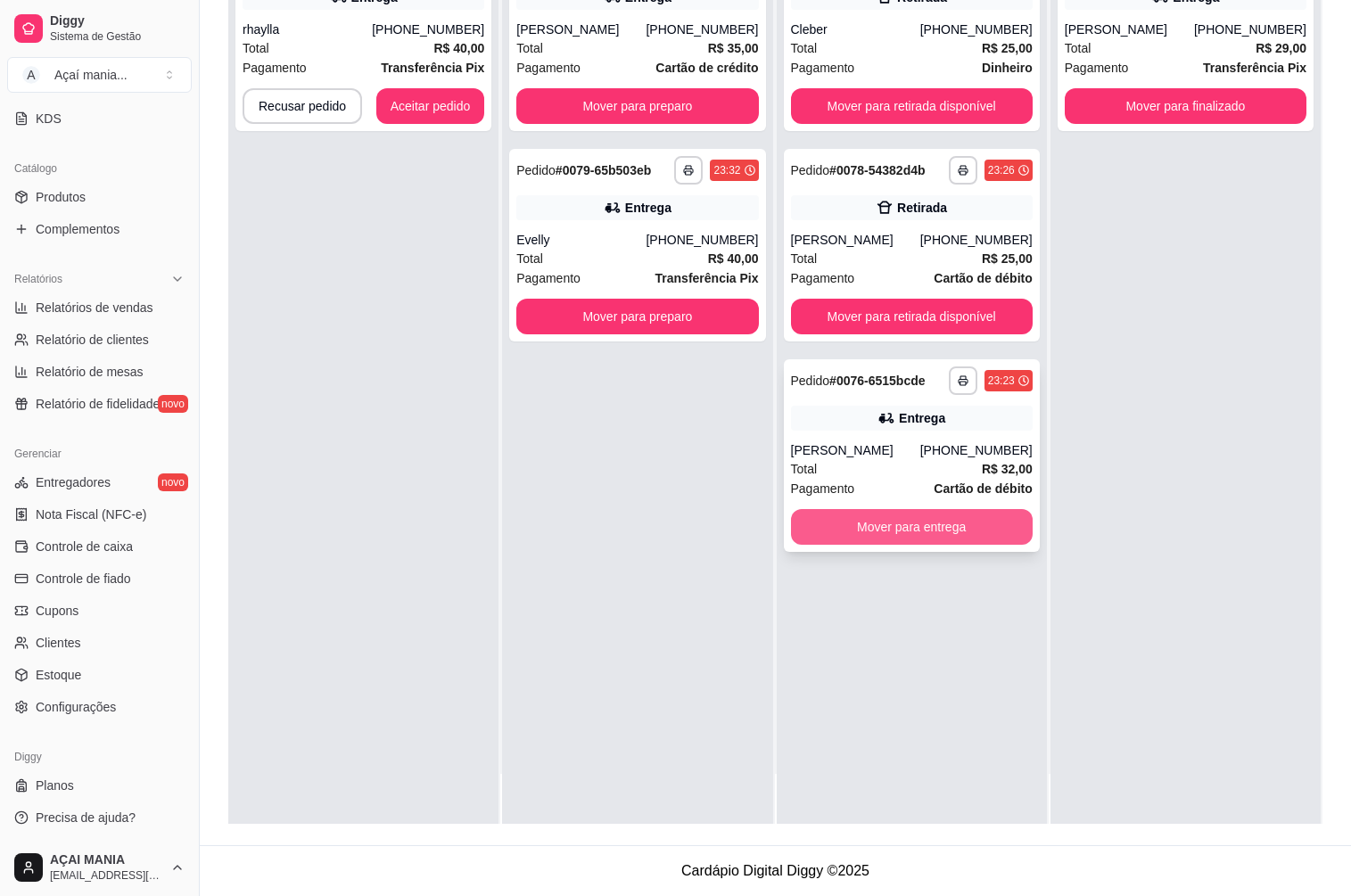
click at [902, 521] on button "Mover para entrega" at bounding box center [912, 527] width 242 height 36
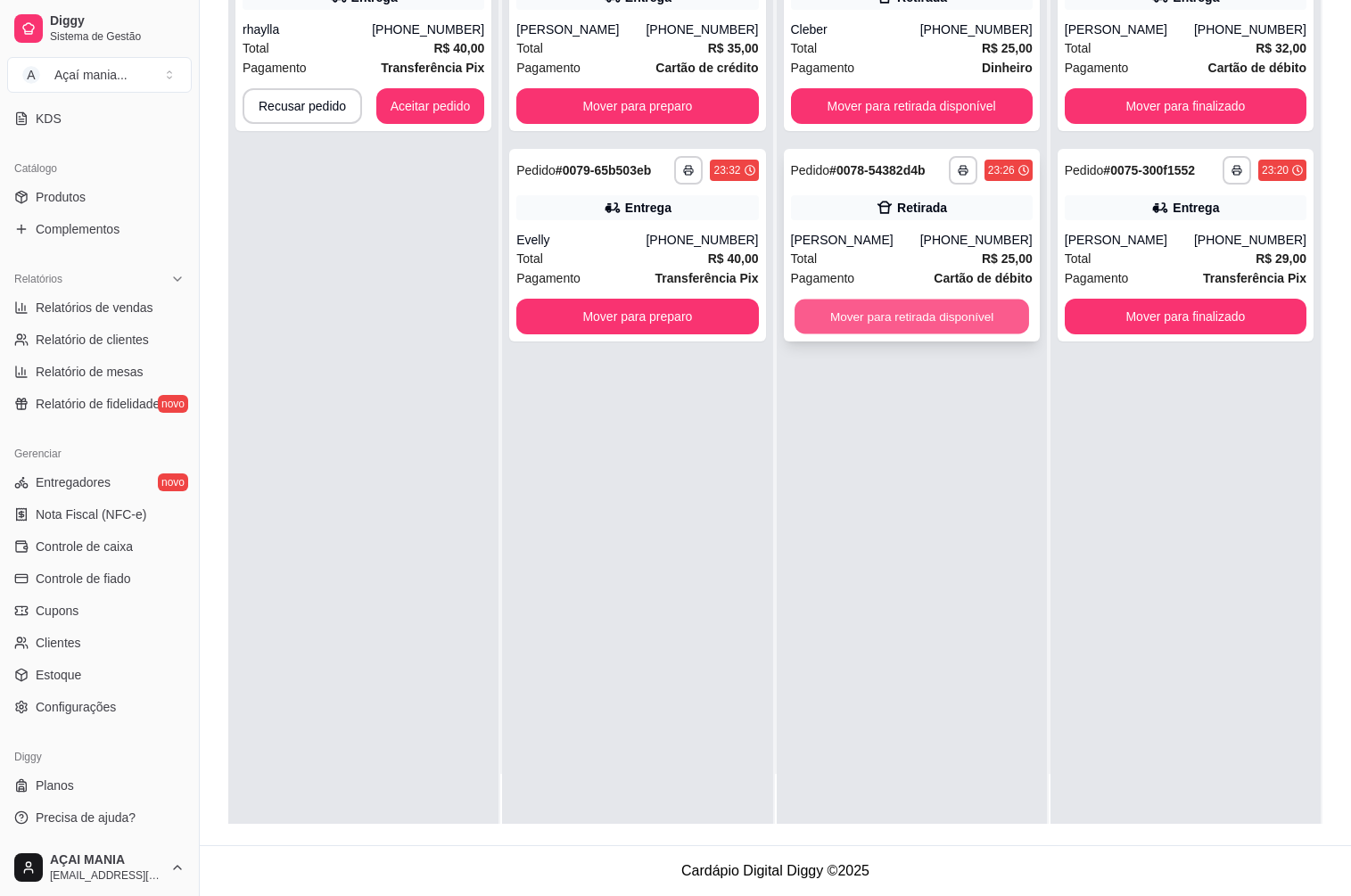
click at [894, 328] on button "Mover para retirada disponível" at bounding box center [912, 316] width 235 height 35
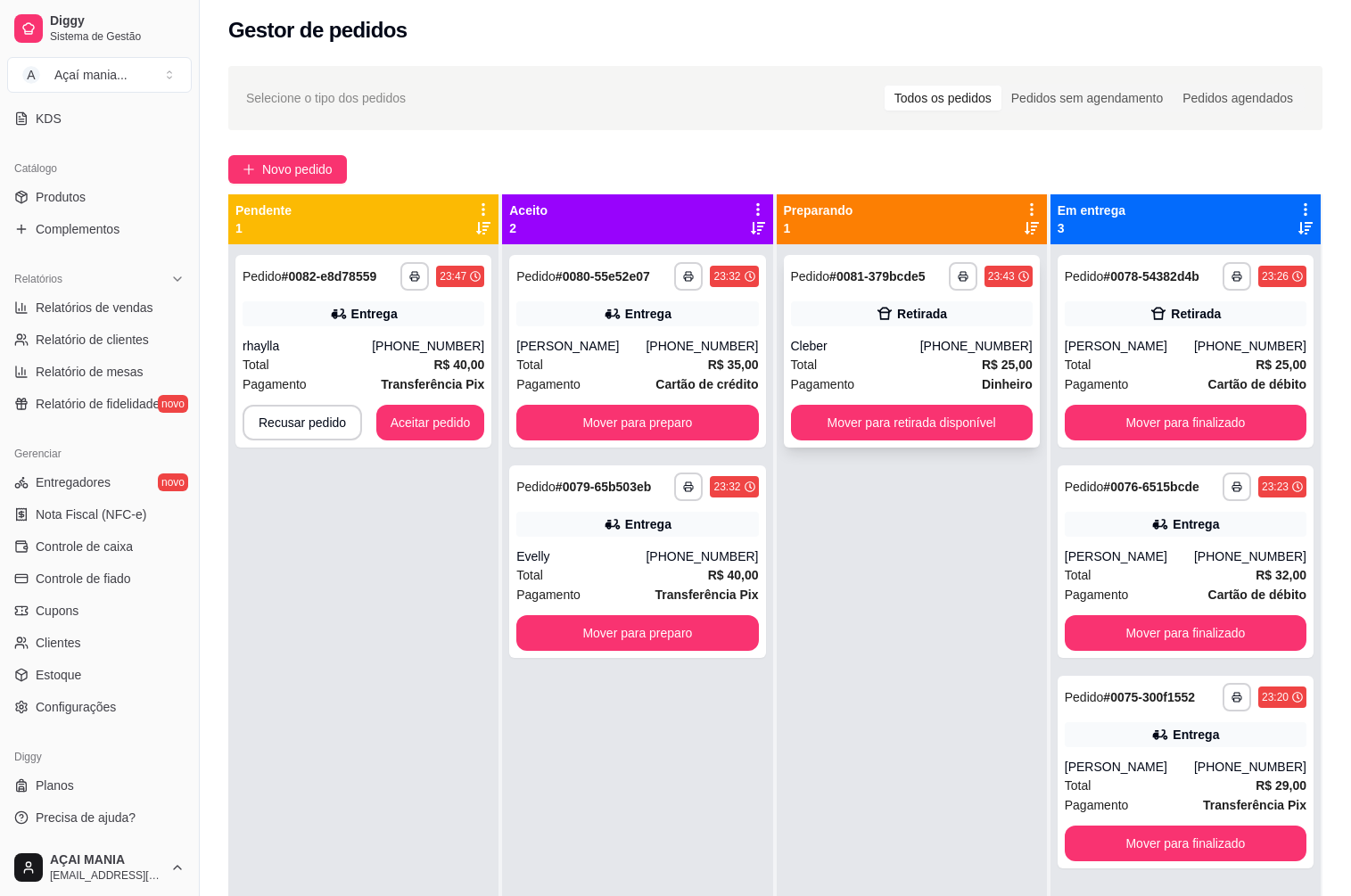
scroll to position [5, 0]
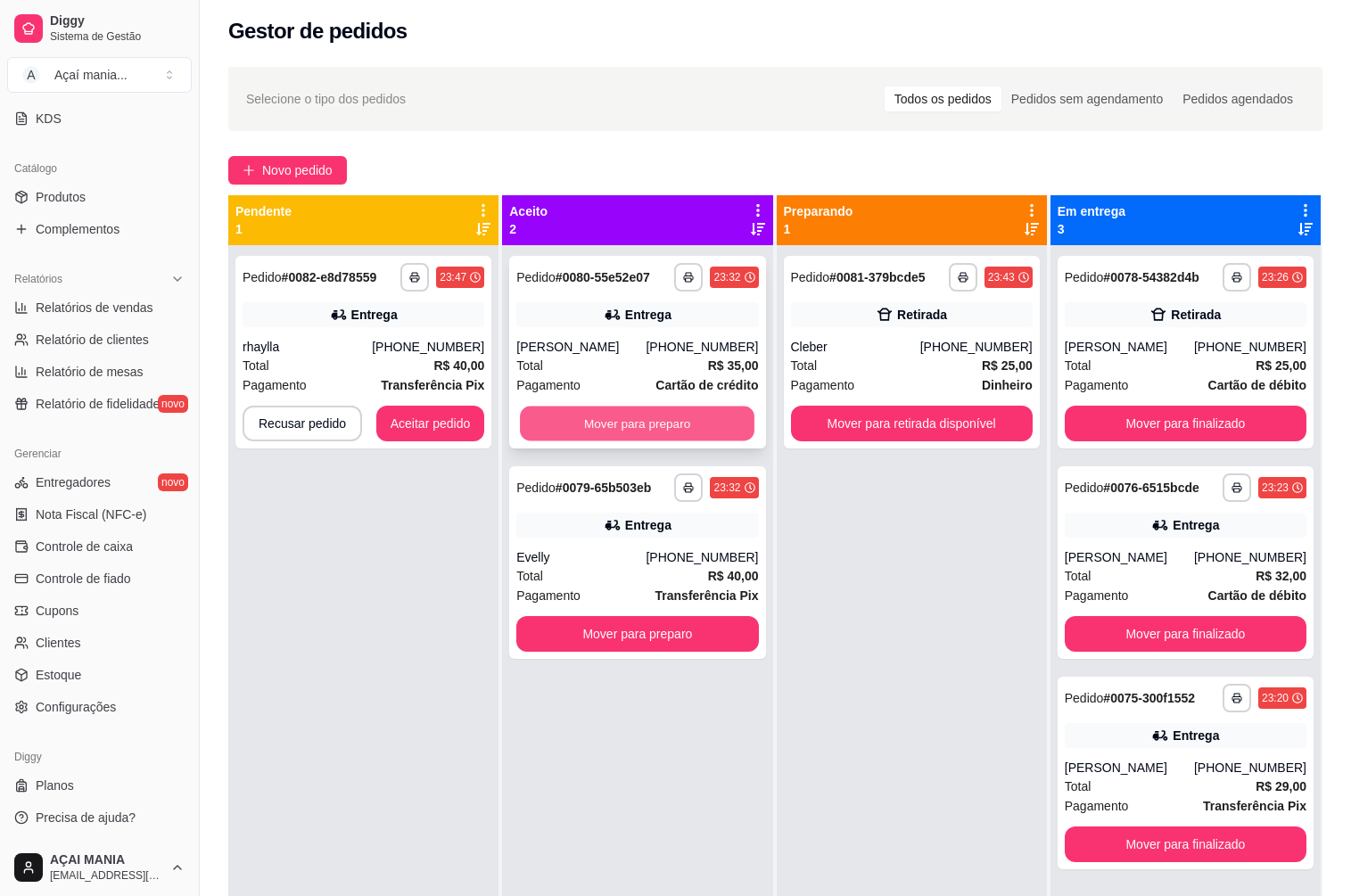
click at [698, 421] on button "Mover para preparo" at bounding box center [637, 423] width 235 height 35
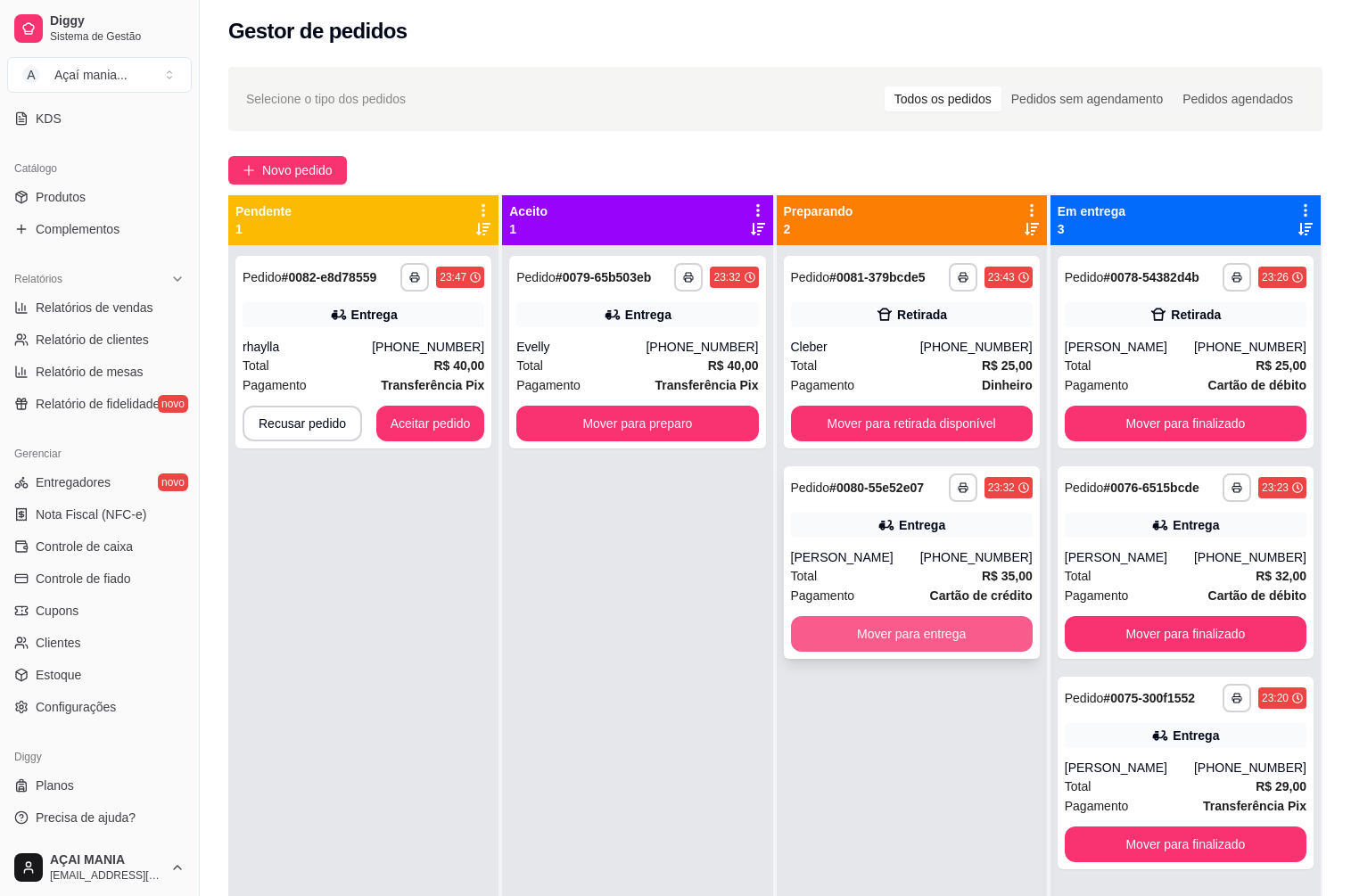
click at [885, 637] on button "Mover para entrega" at bounding box center [912, 634] width 242 height 36
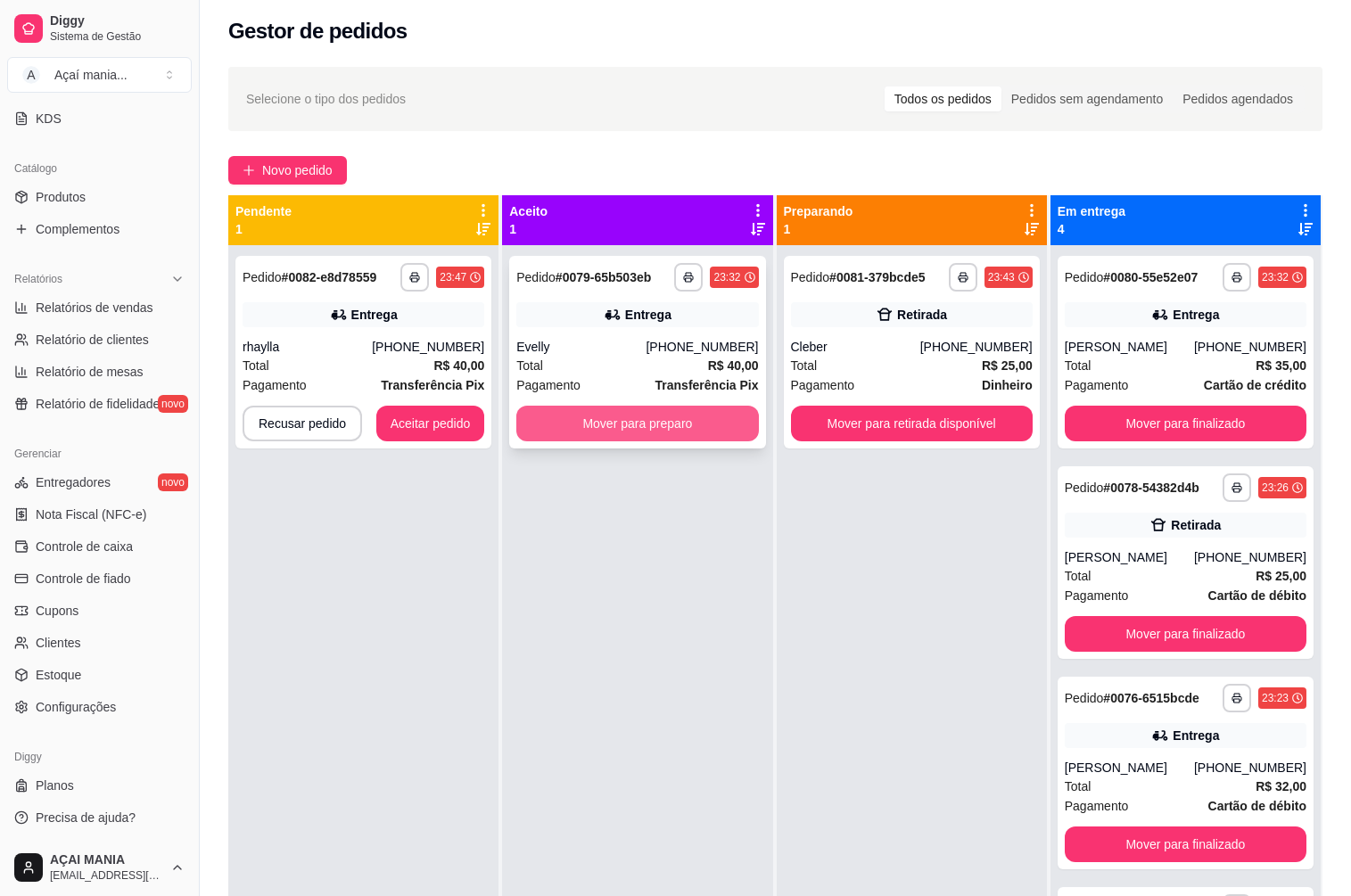
click at [654, 427] on button "Mover para preparo" at bounding box center [638, 423] width 242 height 36
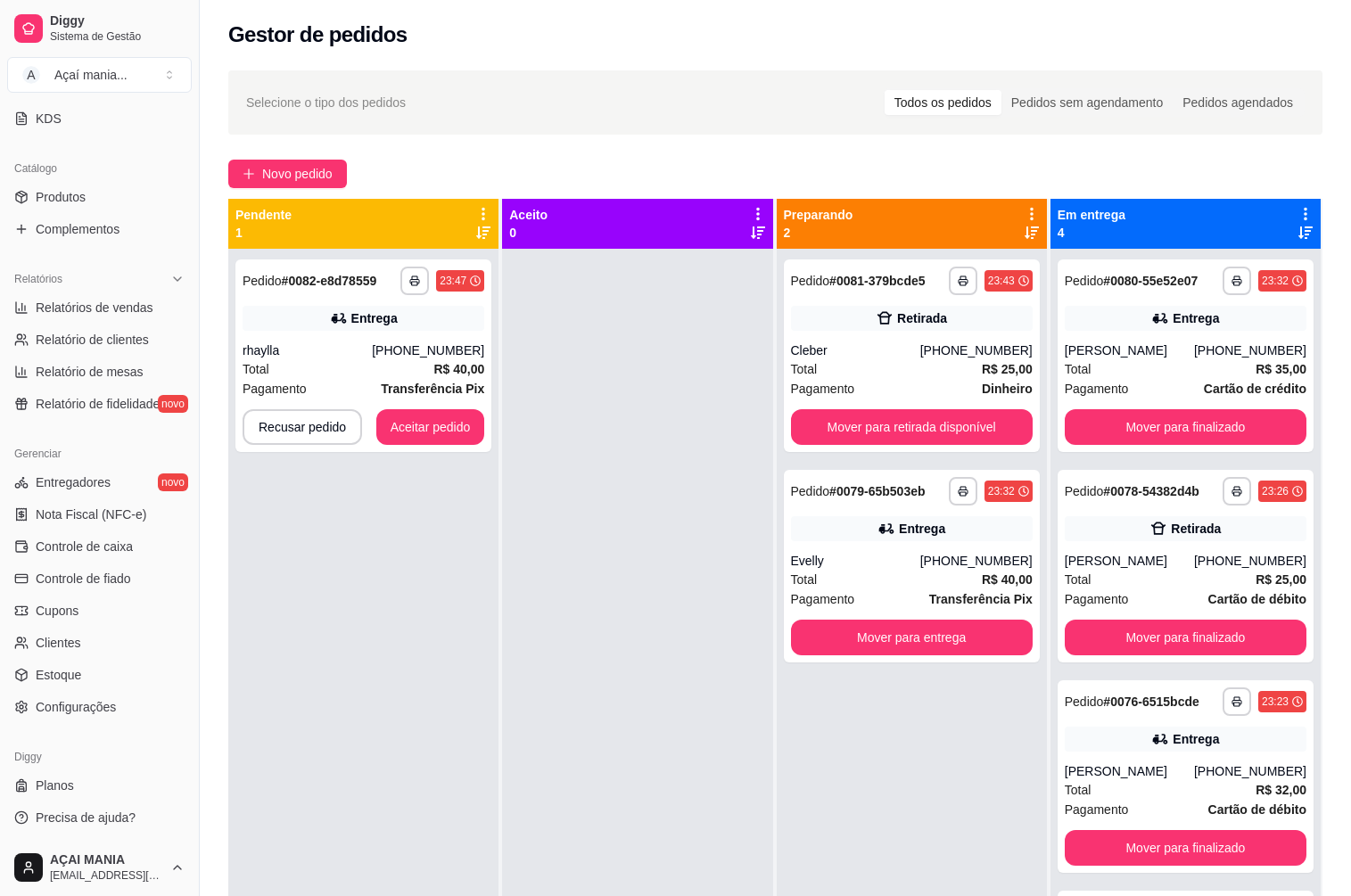
scroll to position [0, 0]
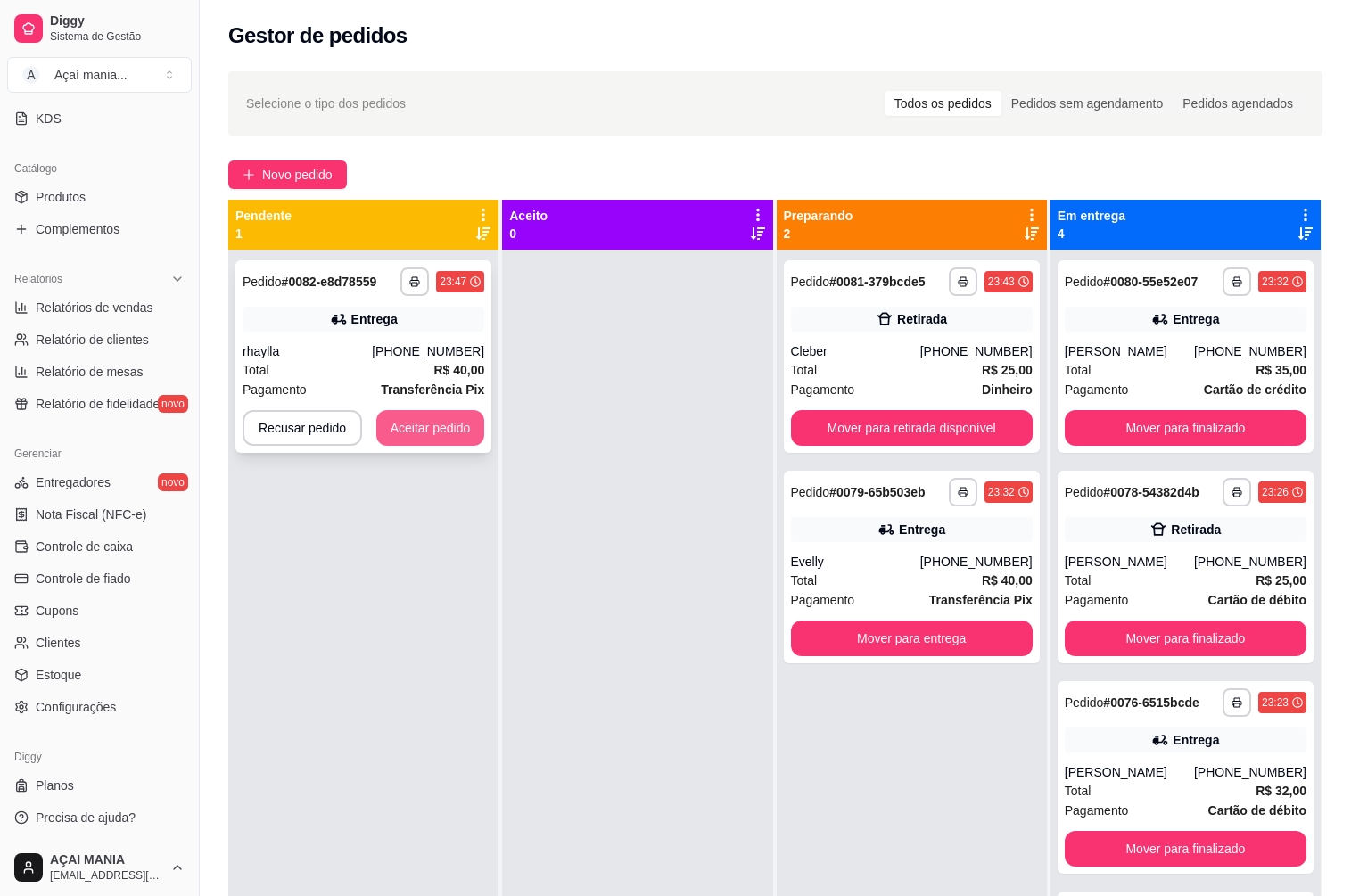
click at [421, 425] on button "Aceitar pedido" at bounding box center [431, 428] width 109 height 36
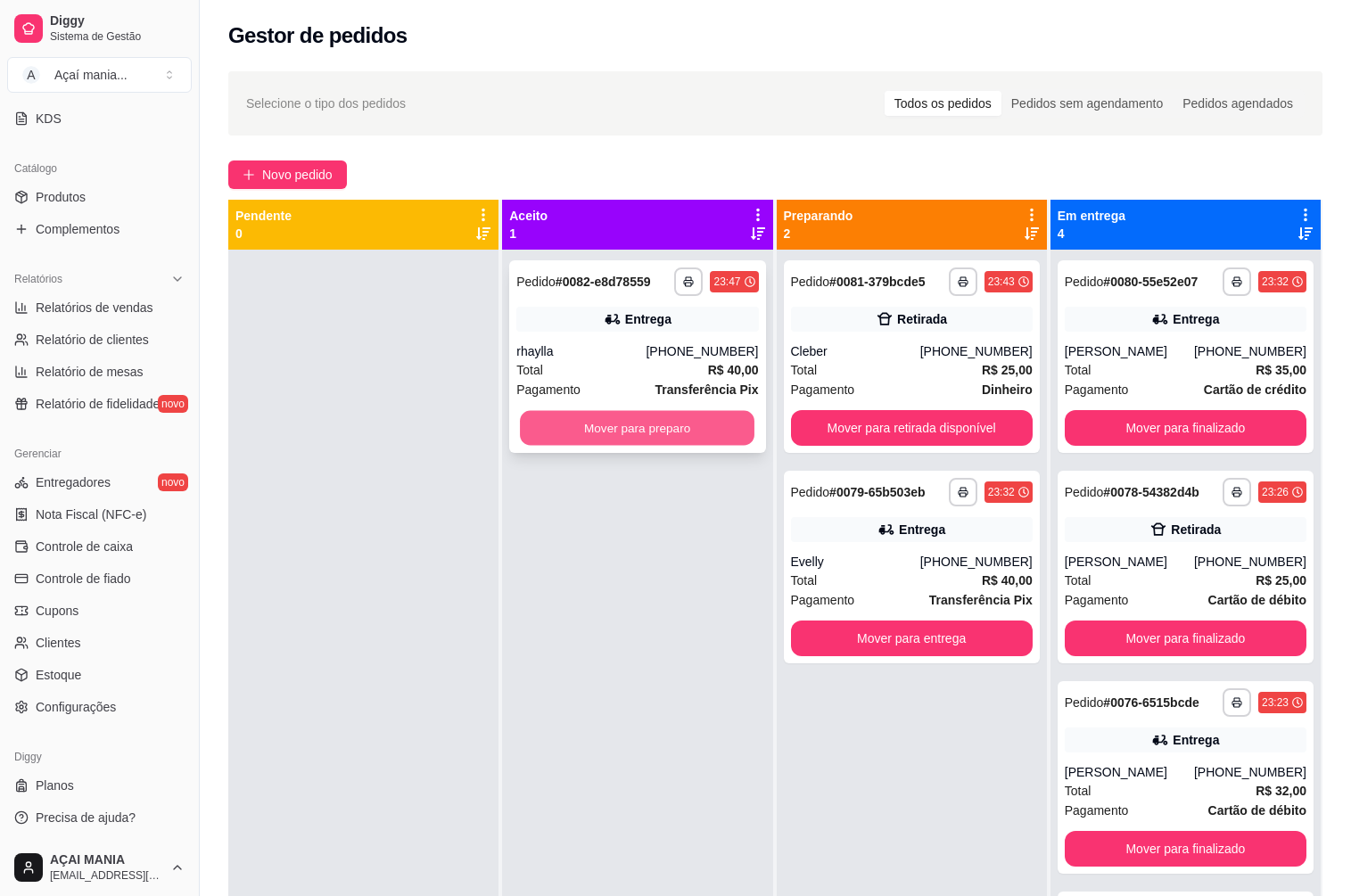
click at [626, 414] on button "Mover para preparo" at bounding box center [637, 428] width 235 height 35
click at [650, 438] on button "Mover para preparo" at bounding box center [638, 428] width 242 height 36
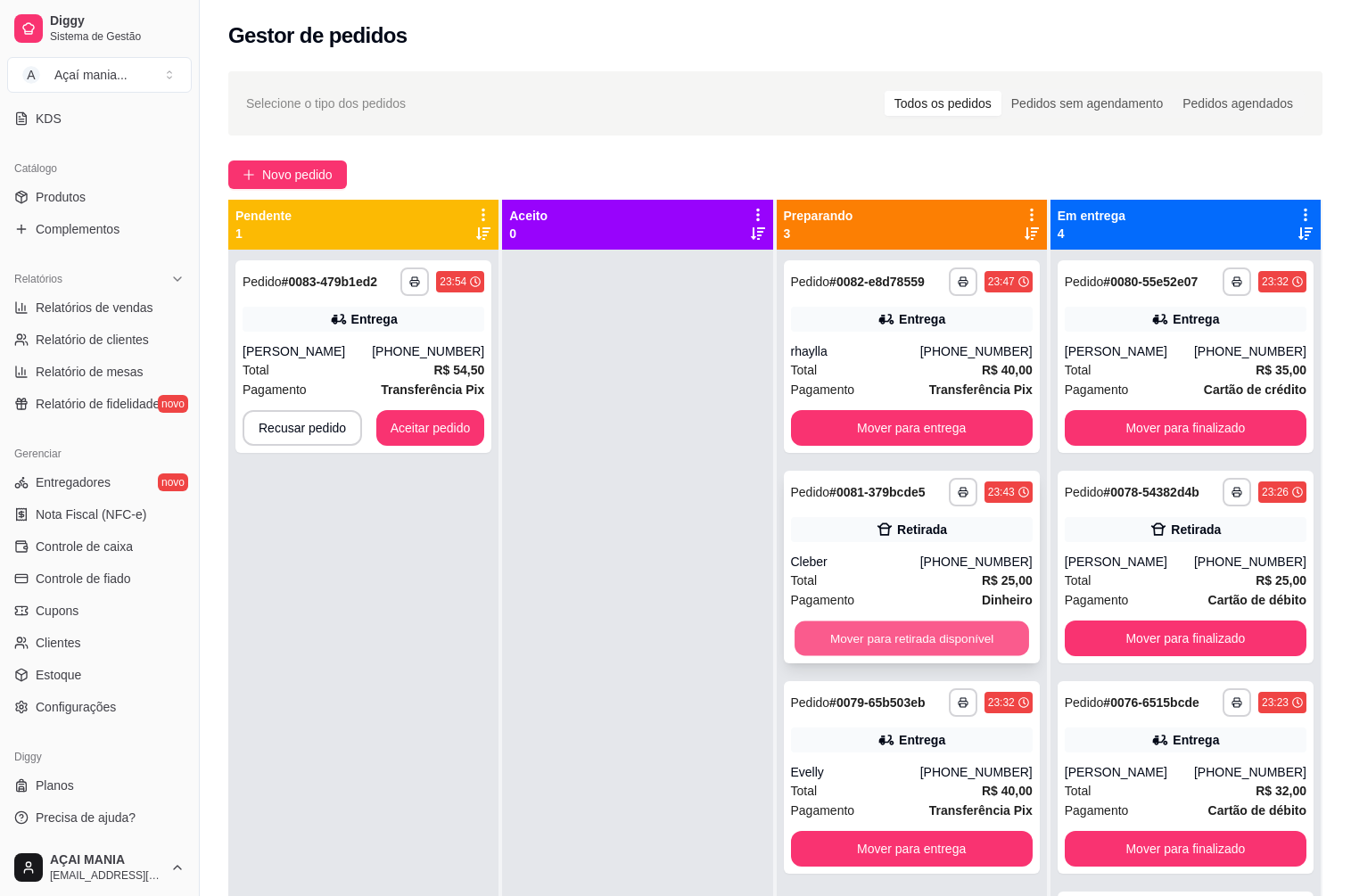
click at [798, 644] on button "Mover para retirada disponível" at bounding box center [912, 639] width 235 height 35
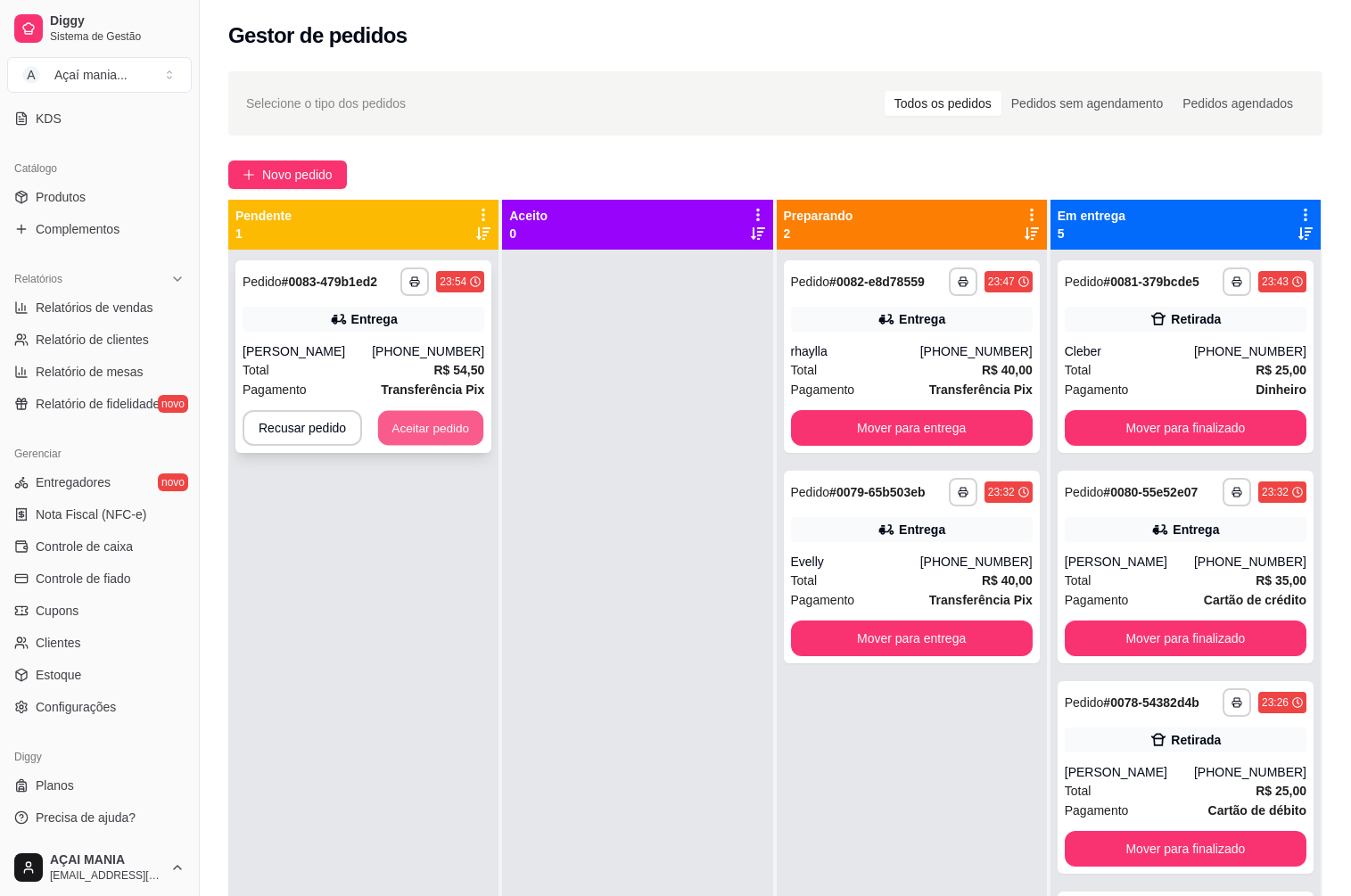
click at [427, 437] on button "Aceitar pedido" at bounding box center [431, 428] width 105 height 35
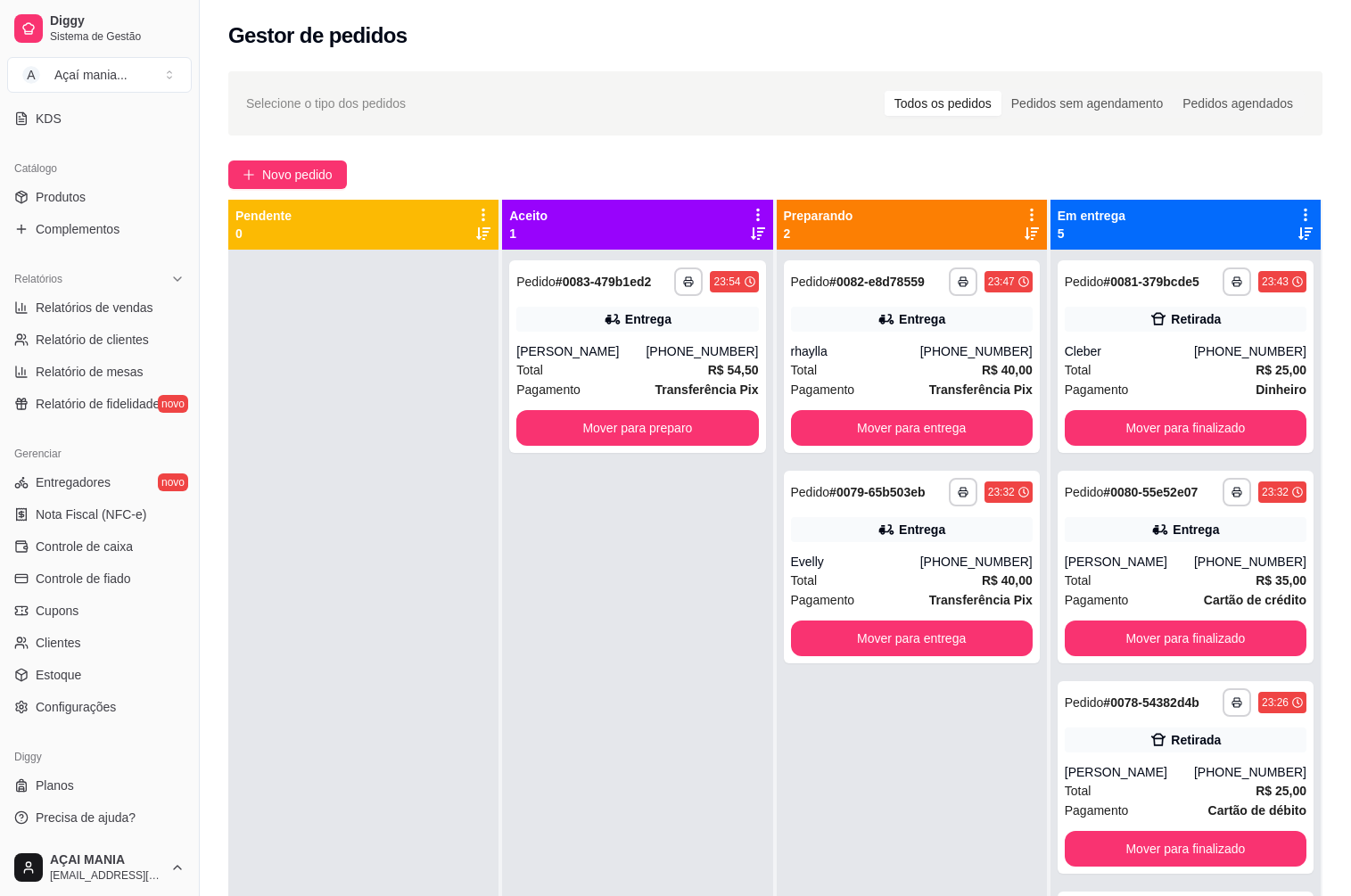
click at [600, 454] on div "**********" at bounding box center [637, 698] width 271 height 896
click at [648, 435] on button "Mover para preparo" at bounding box center [637, 428] width 235 height 35
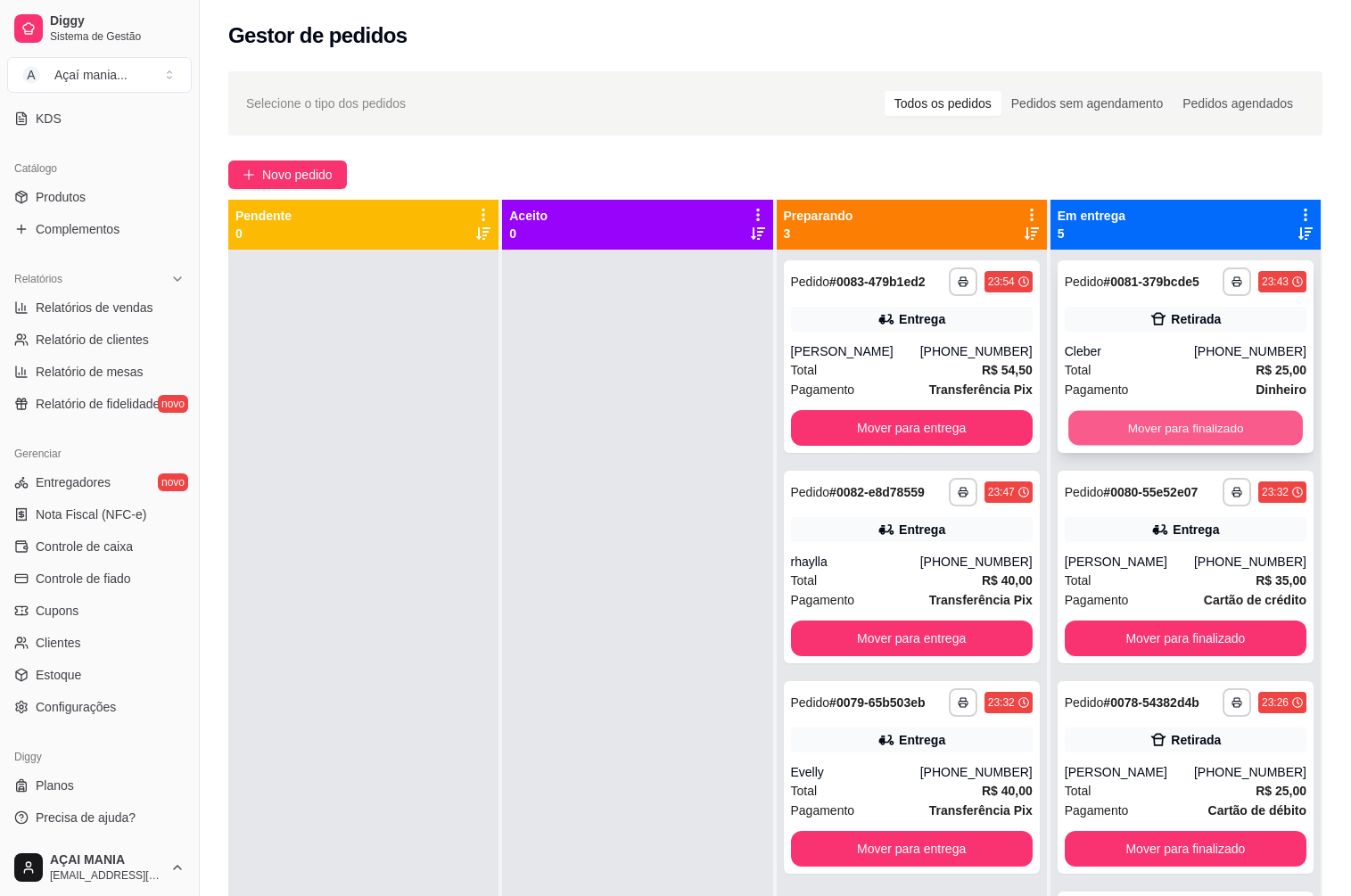
click at [1137, 425] on button "Mover para finalizado" at bounding box center [1185, 428] width 235 height 35
click at [457, 542] on div at bounding box center [363, 698] width 271 height 896
click at [387, 383] on div at bounding box center [363, 698] width 271 height 896
click at [427, 632] on div at bounding box center [363, 698] width 271 height 896
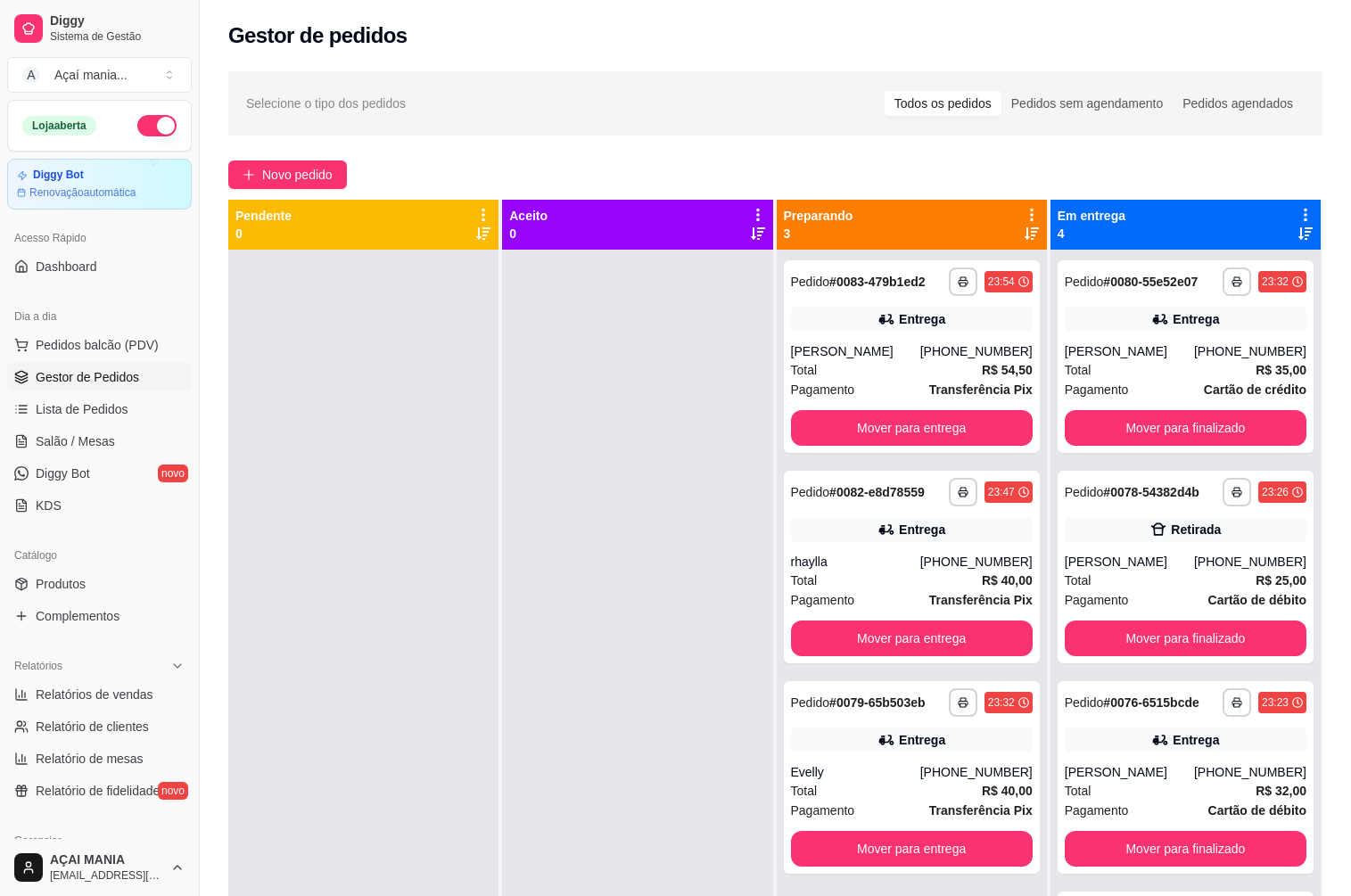
click at [150, 129] on button "button" at bounding box center [157, 125] width 39 height 22
click at [459, 495] on div at bounding box center [363, 698] width 271 height 896
click at [653, 459] on div at bounding box center [637, 698] width 271 height 896
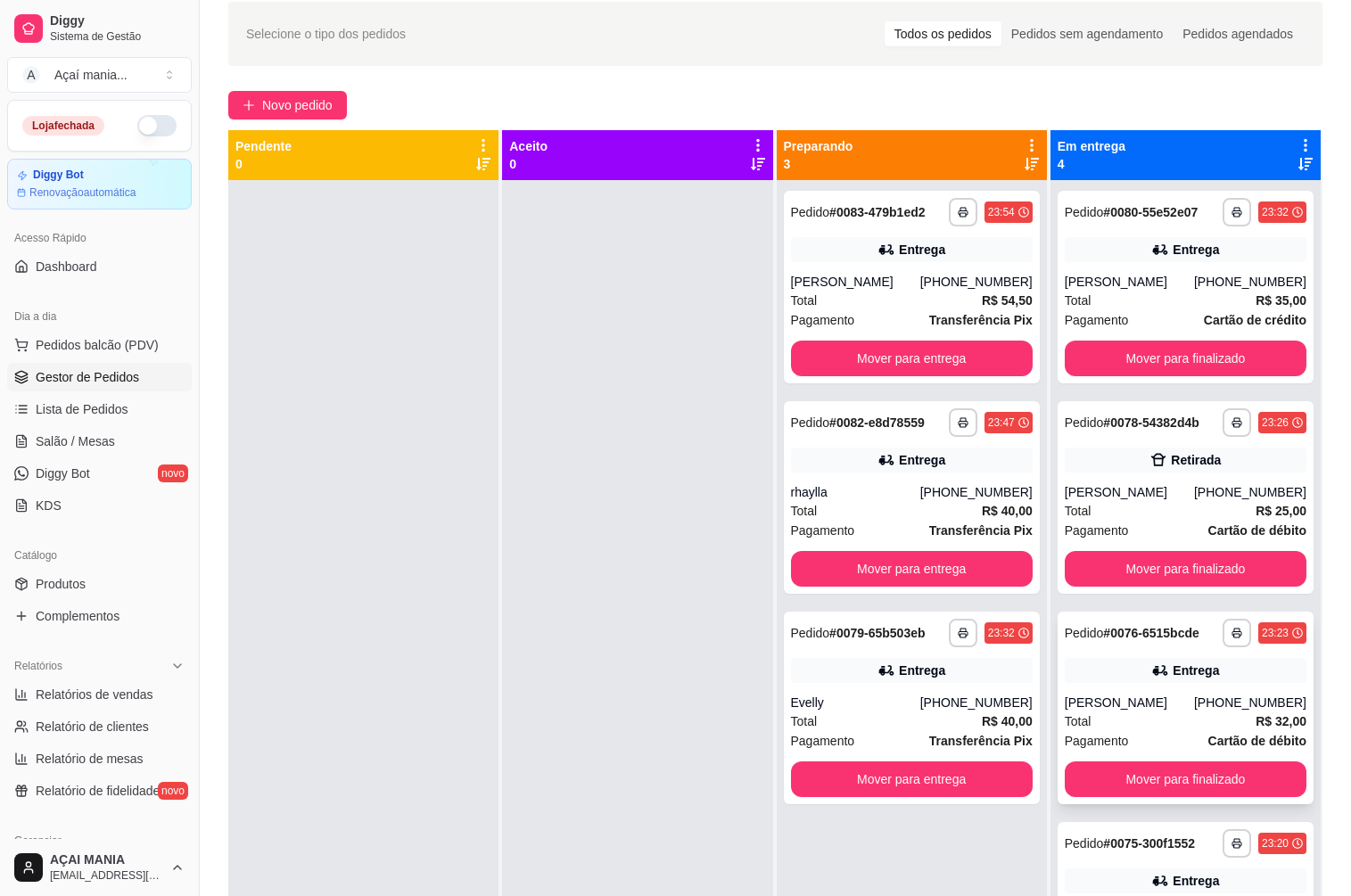
scroll to position [89, 0]
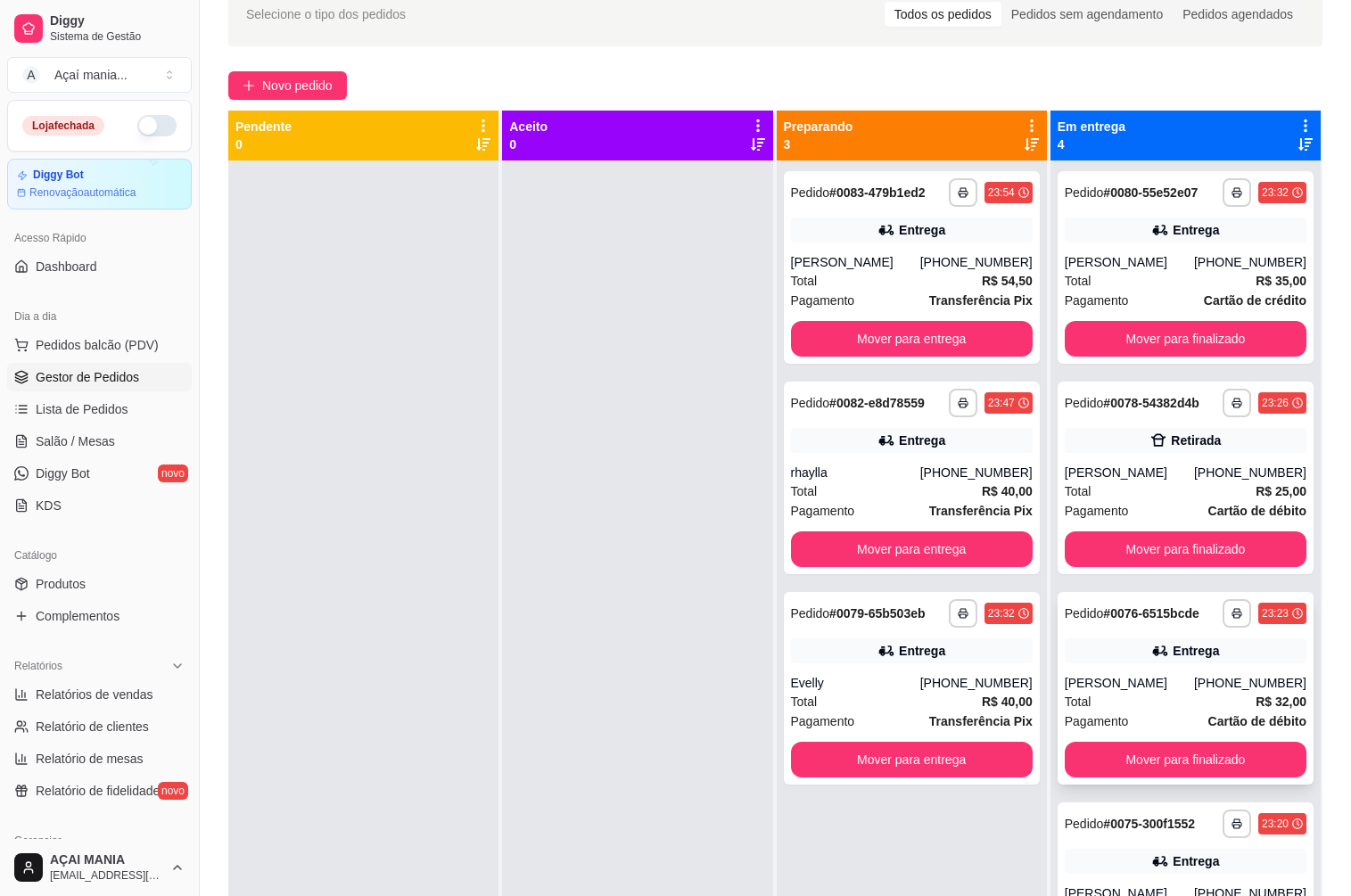
click at [1151, 689] on div "[PERSON_NAME]" at bounding box center [1129, 683] width 129 height 18
click at [962, 766] on button "Mover para entrega" at bounding box center [912, 760] width 242 height 36
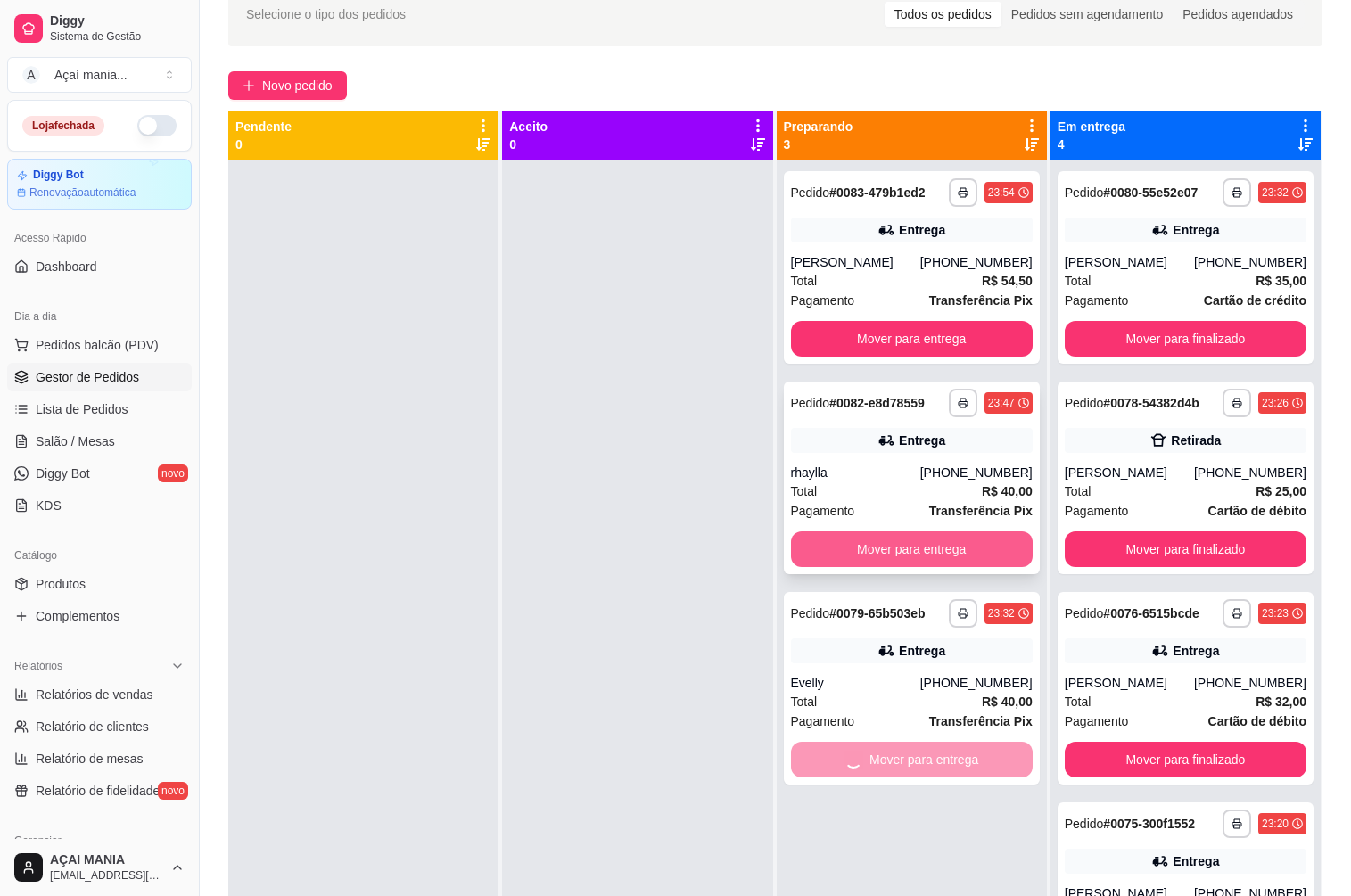
click at [924, 554] on button "Mover para entrega" at bounding box center [912, 550] width 242 height 36
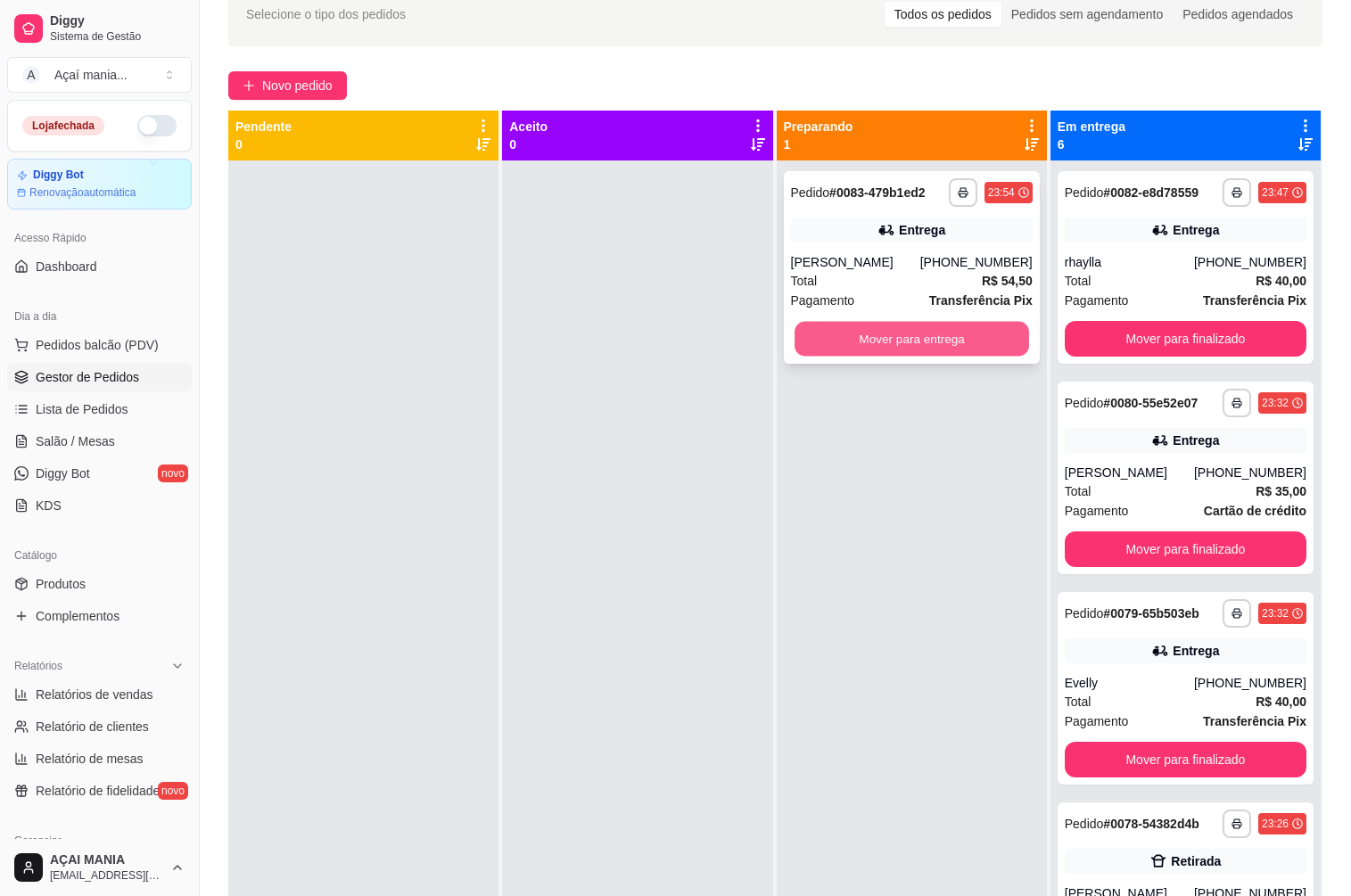
click at [912, 344] on button "Mover para entrega" at bounding box center [912, 339] width 235 height 35
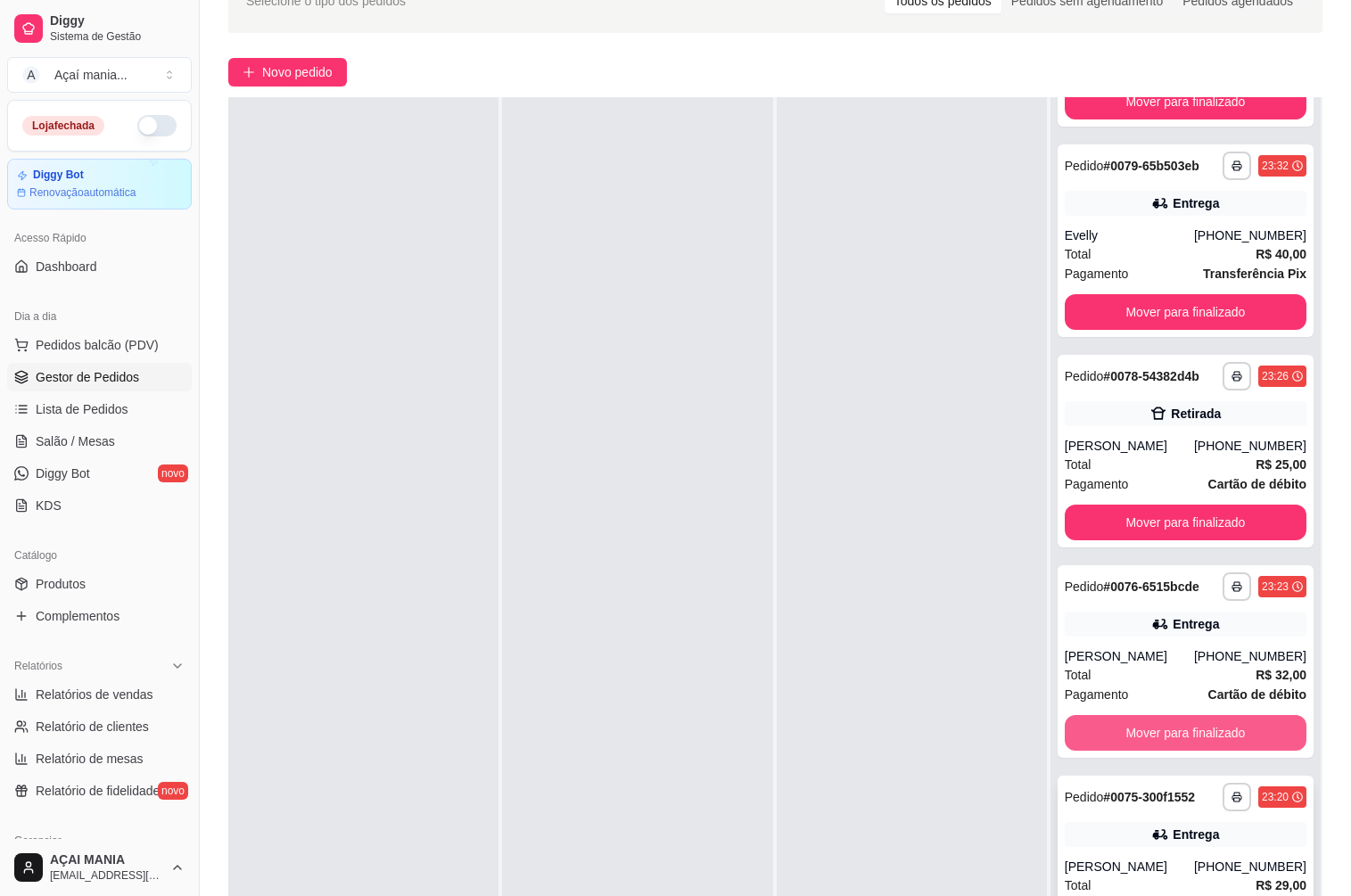
scroll to position [272, 0]
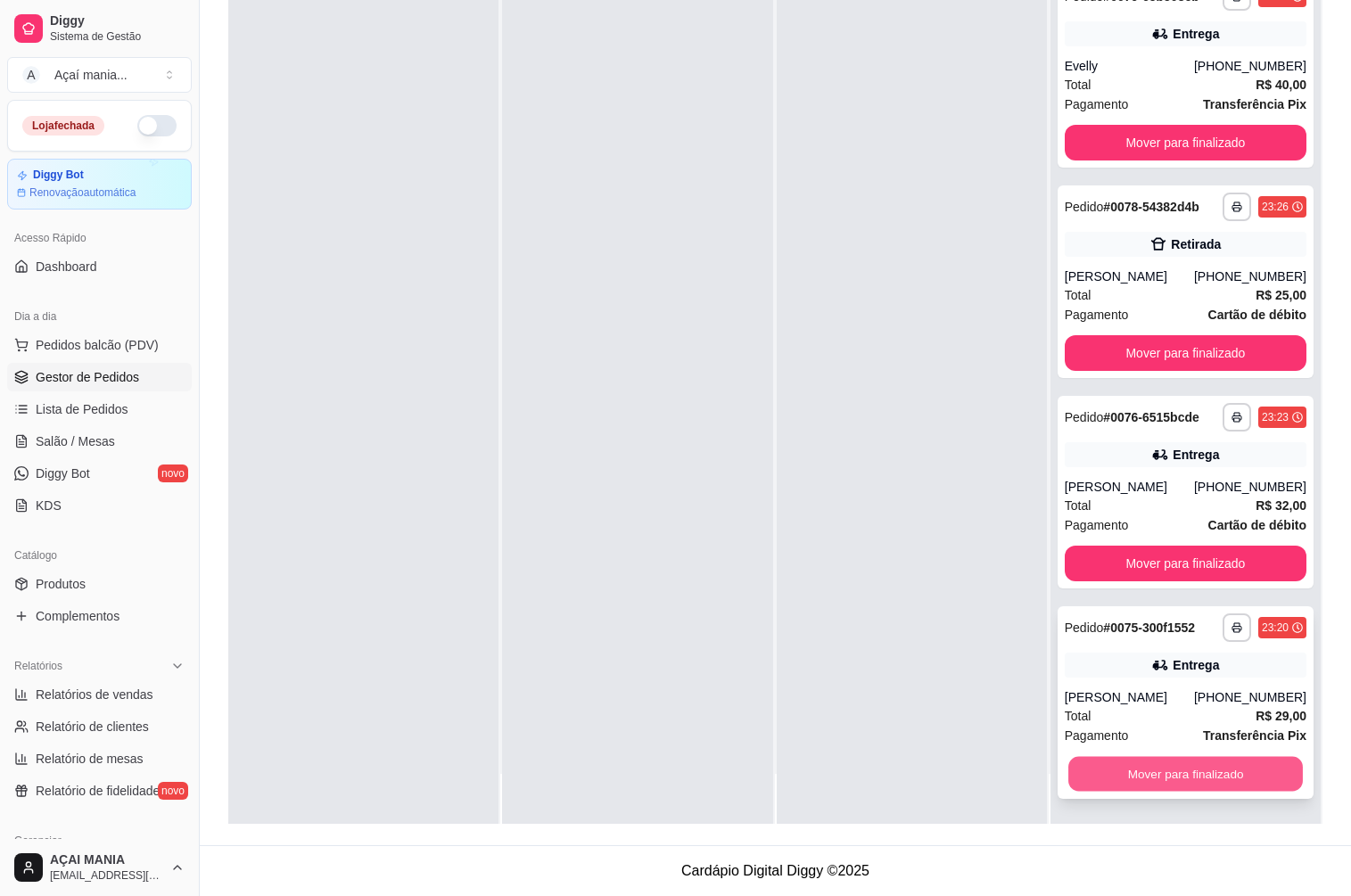
click at [1186, 768] on button "Mover para finalizado" at bounding box center [1185, 774] width 235 height 35
click at [1186, 768] on button "Mover para finalizado" at bounding box center [1185, 774] width 242 height 36
click at [1182, 776] on button "Mover para finalizado" at bounding box center [1185, 774] width 242 height 36
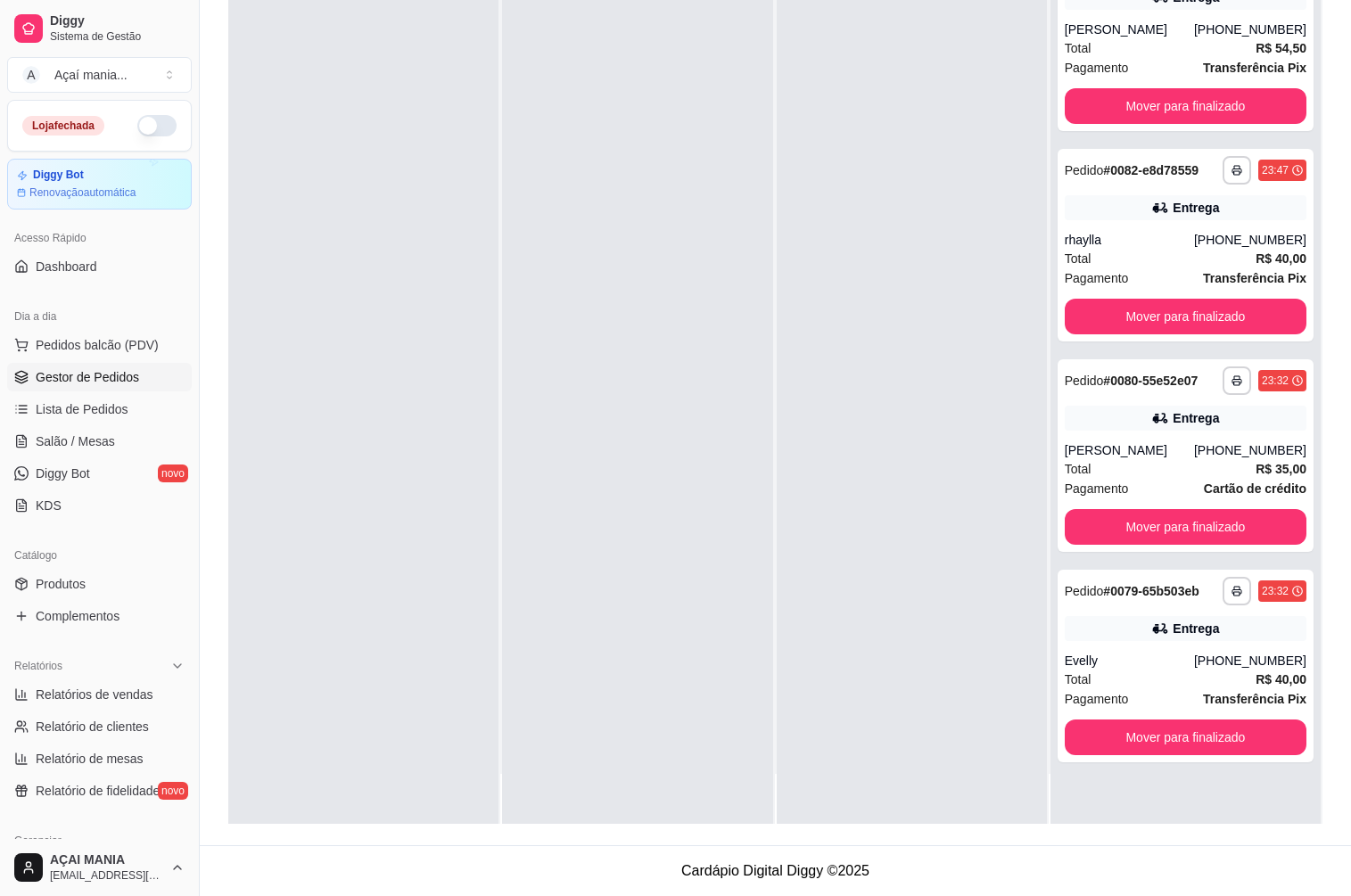
scroll to position [0, 0]
click at [1173, 731] on button "Mover para finalizado" at bounding box center [1185, 738] width 242 height 36
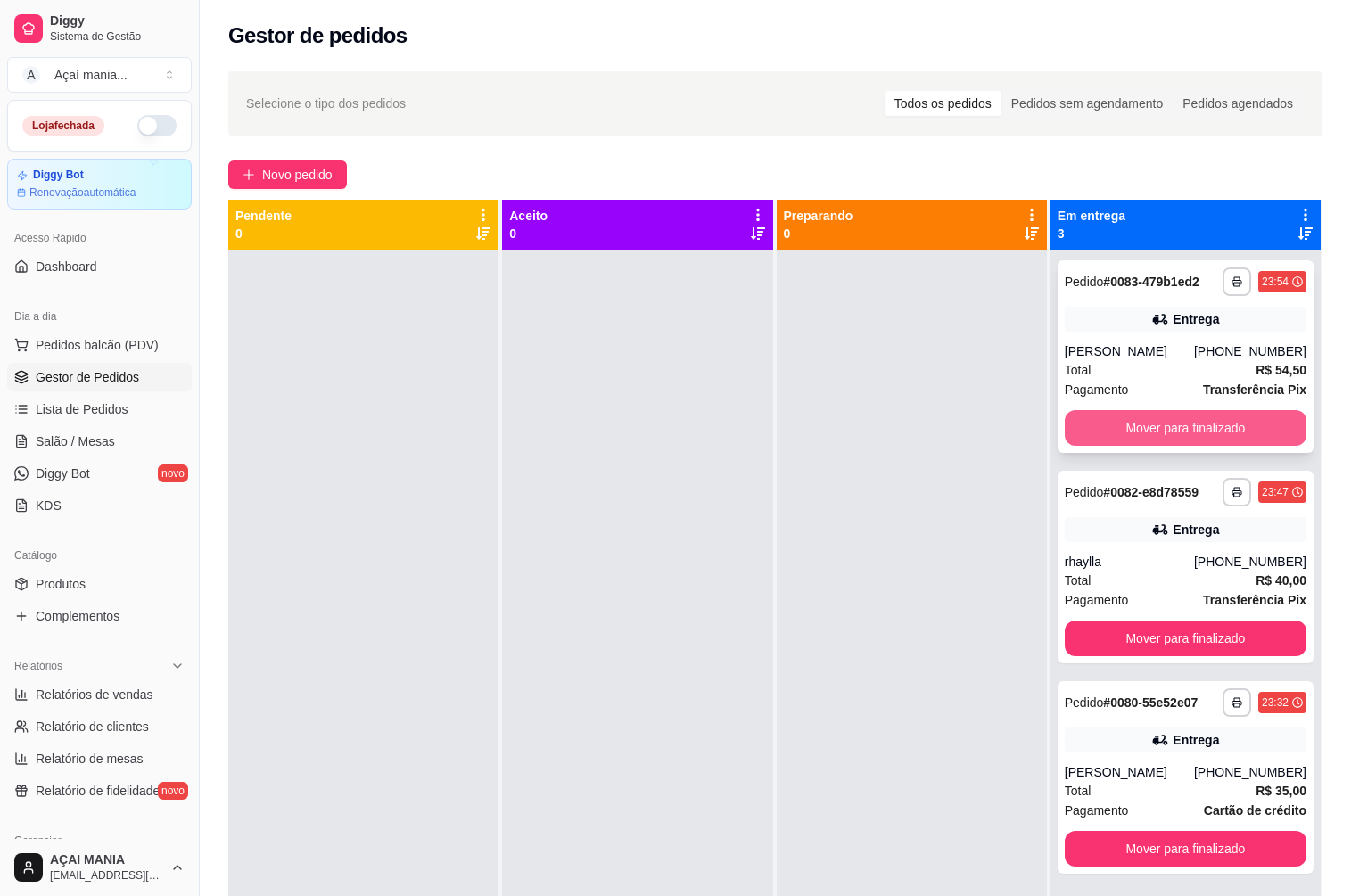
click at [1247, 420] on button "Mover para finalizado" at bounding box center [1185, 428] width 242 height 36
click at [1247, 621] on button "Mover para finalizado" at bounding box center [1185, 639] width 242 height 36
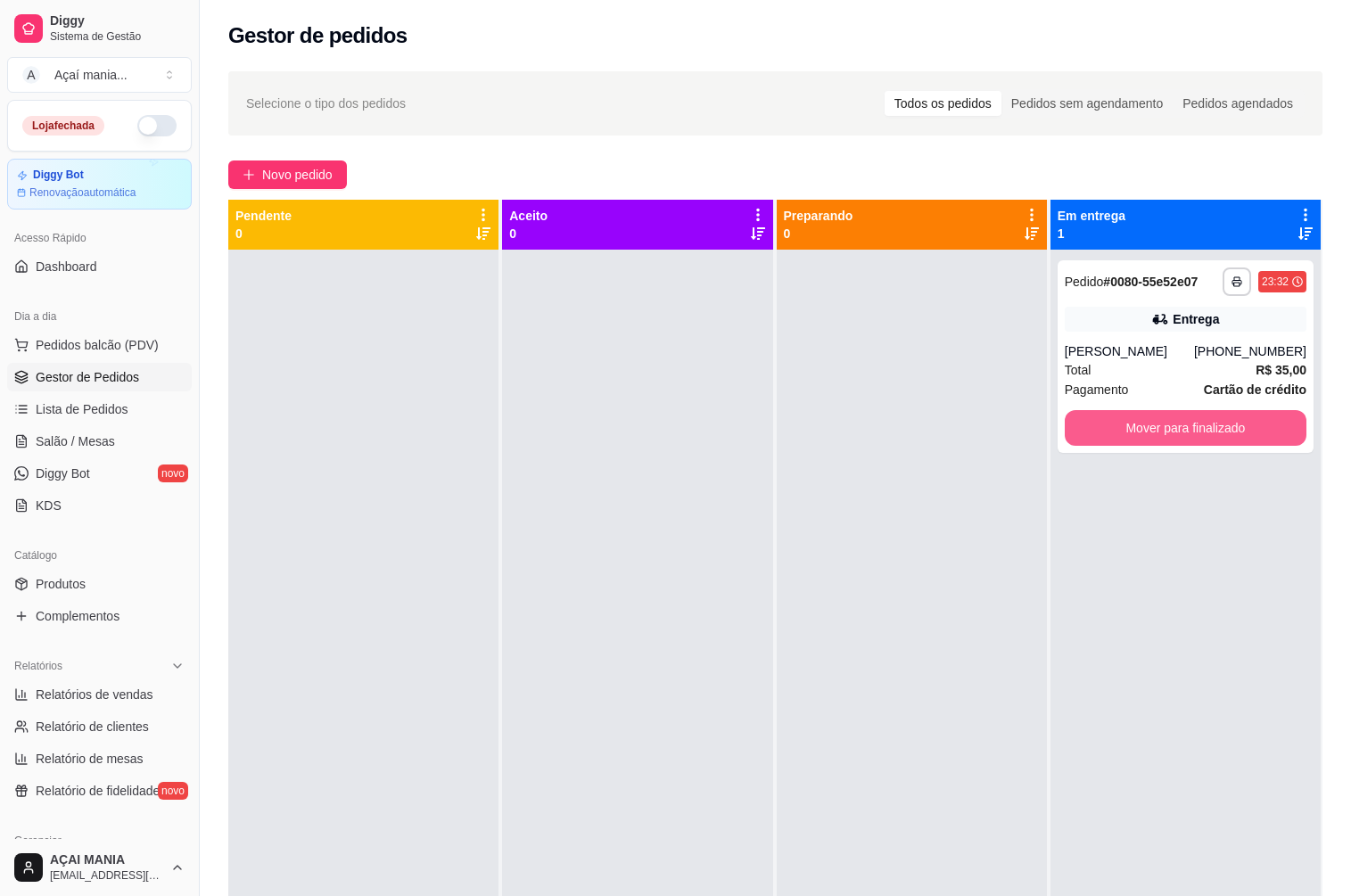
click at [1247, 420] on button "Mover para finalizado" at bounding box center [1185, 428] width 242 height 36
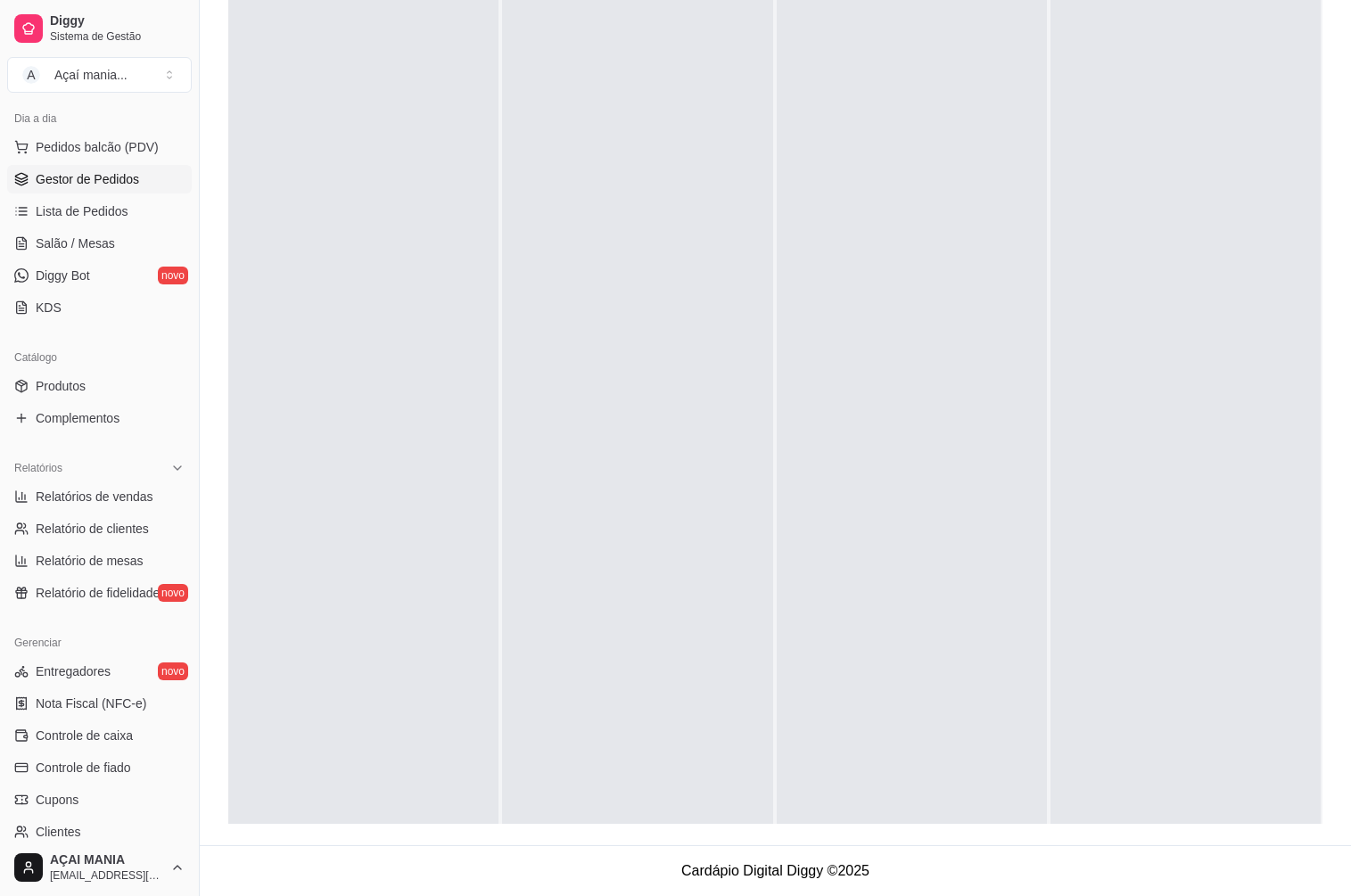
scroll to position [357, 0]
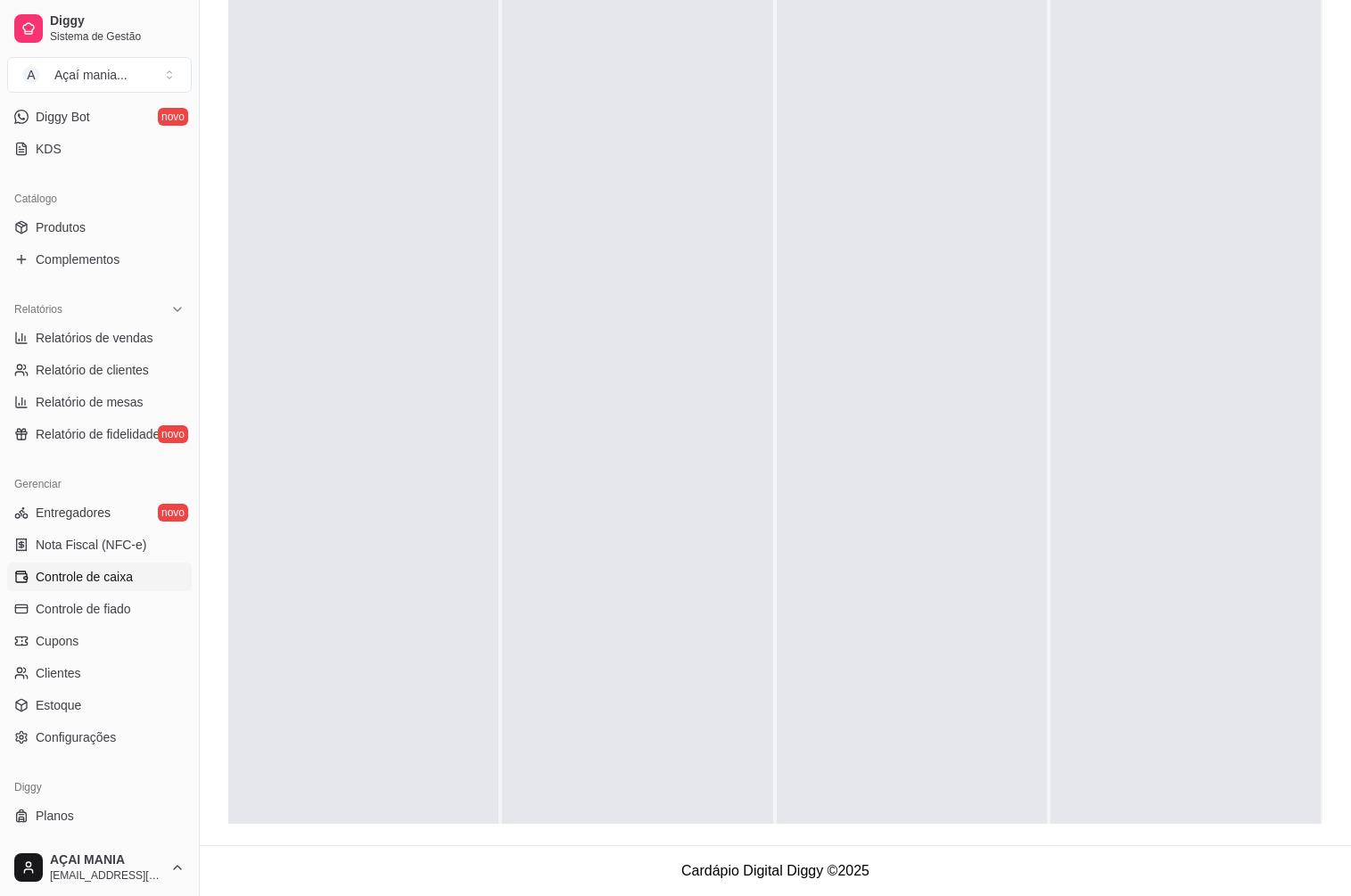
click at [125, 577] on span "Controle de caixa" at bounding box center [84, 577] width 97 height 18
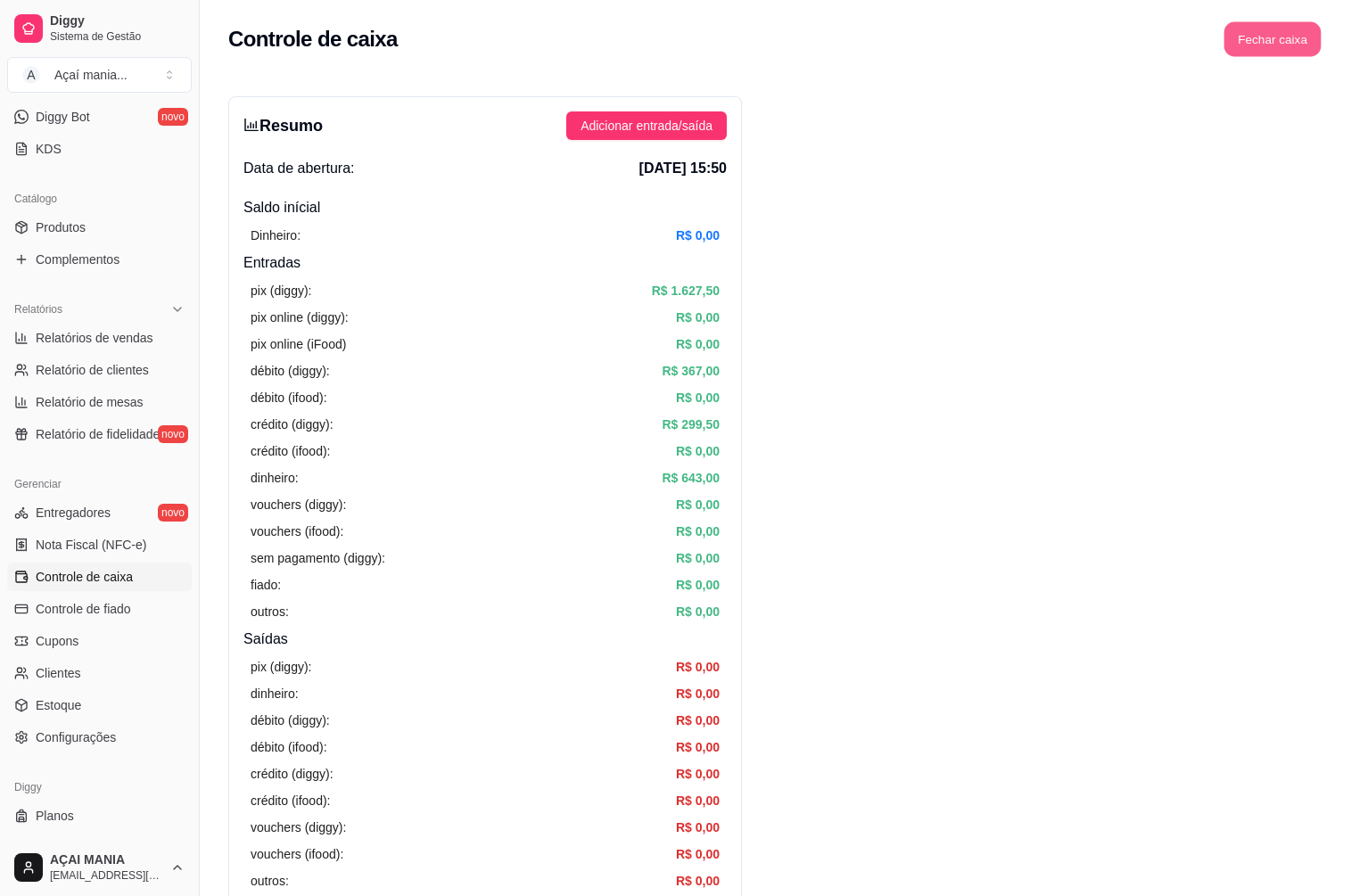
click at [1301, 37] on button "Fechar caixa" at bounding box center [1273, 39] width 97 height 35
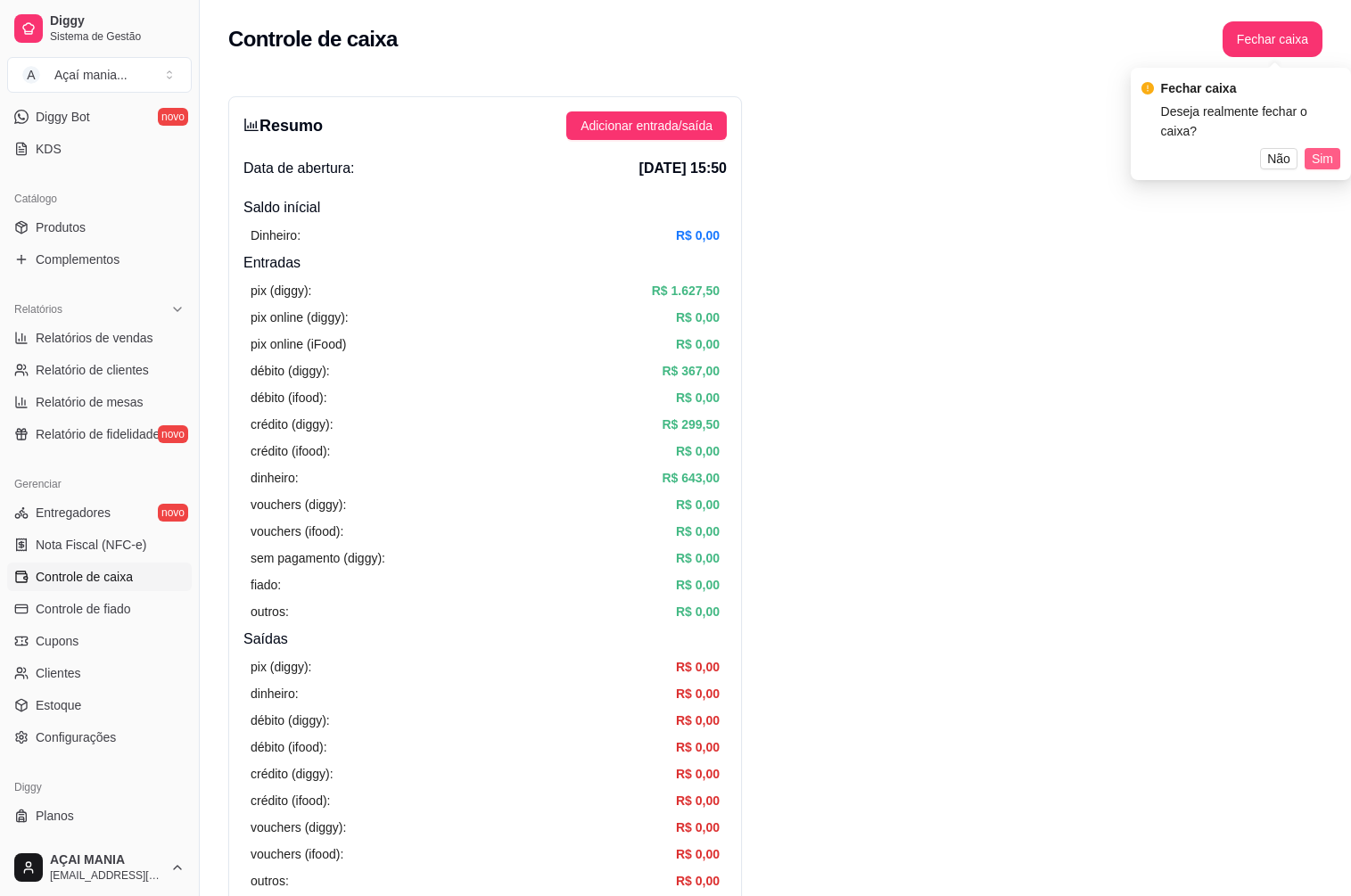
click at [1319, 149] on span "Sim" at bounding box center [1322, 158] width 22 height 20
